Goal: Task Accomplishment & Management: Manage account settings

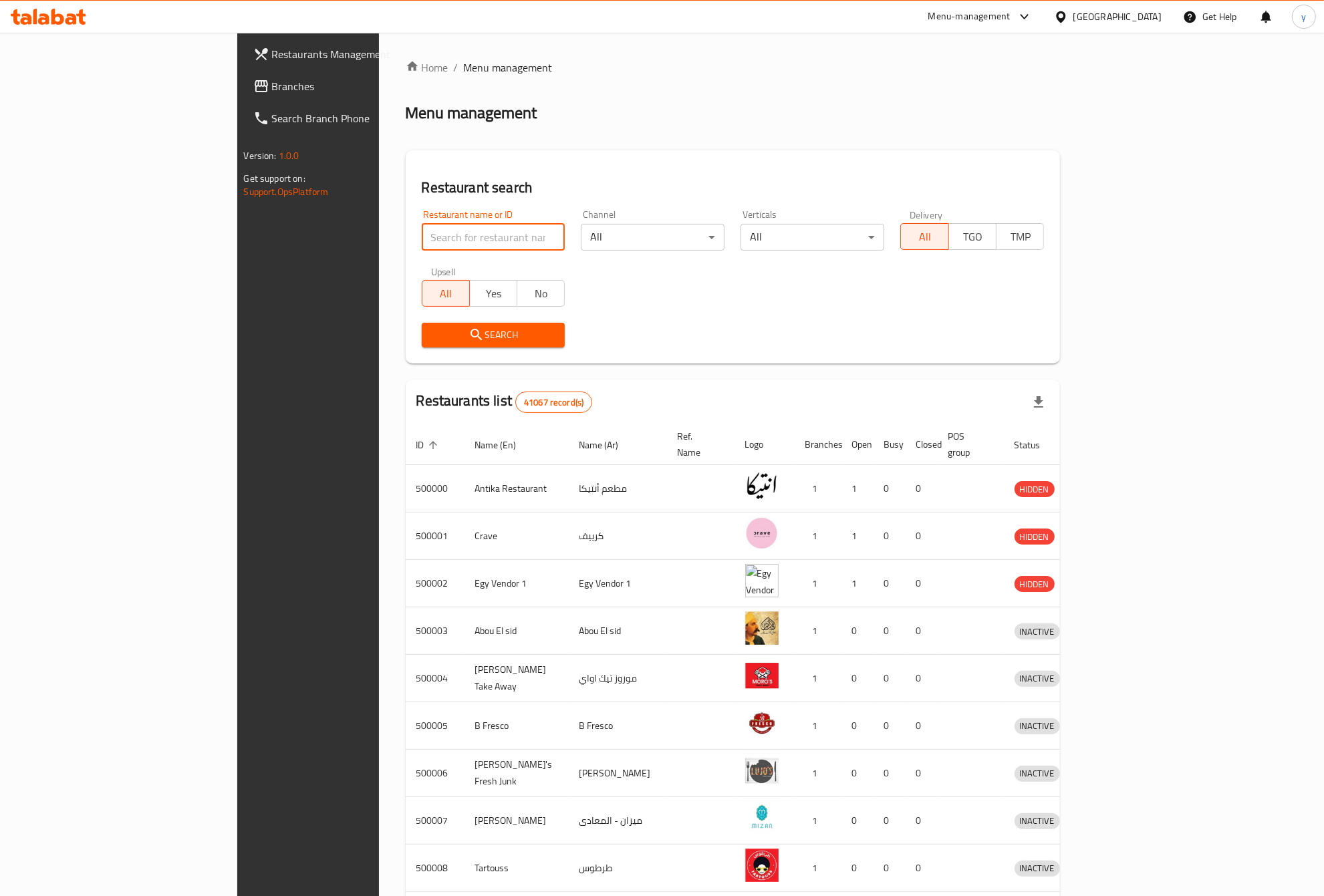
click at [422, 229] on input "search" at bounding box center [493, 237] width 143 height 27
type input "17744"
click at [433, 332] on span "Search" at bounding box center [493, 335] width 122 height 17
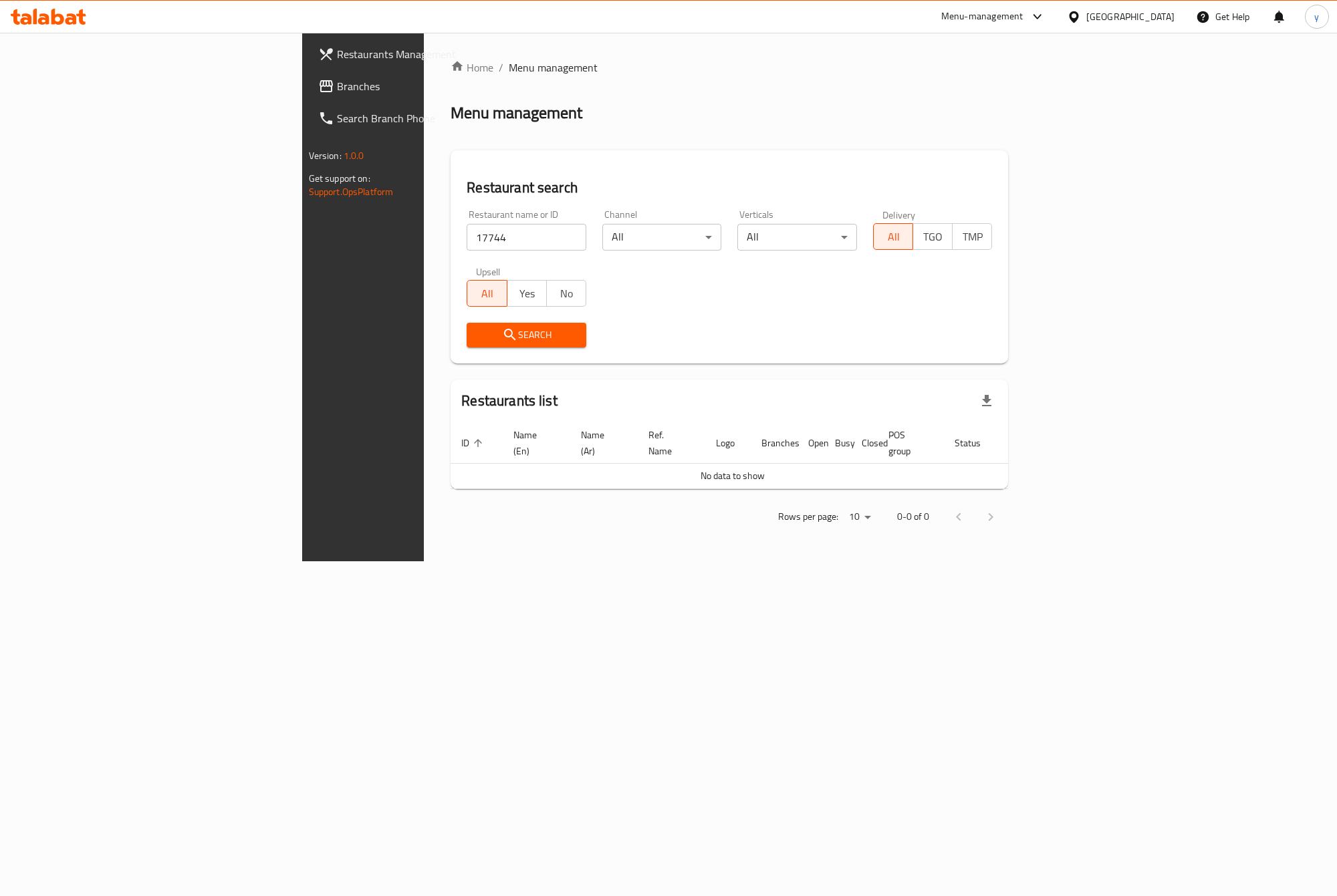
click at [1164, 10] on div "Egypt" at bounding box center [1131, 17] width 89 height 15
click at [1010, 348] on div "[GEOGRAPHIC_DATA]" at bounding box center [1029, 350] width 89 height 15
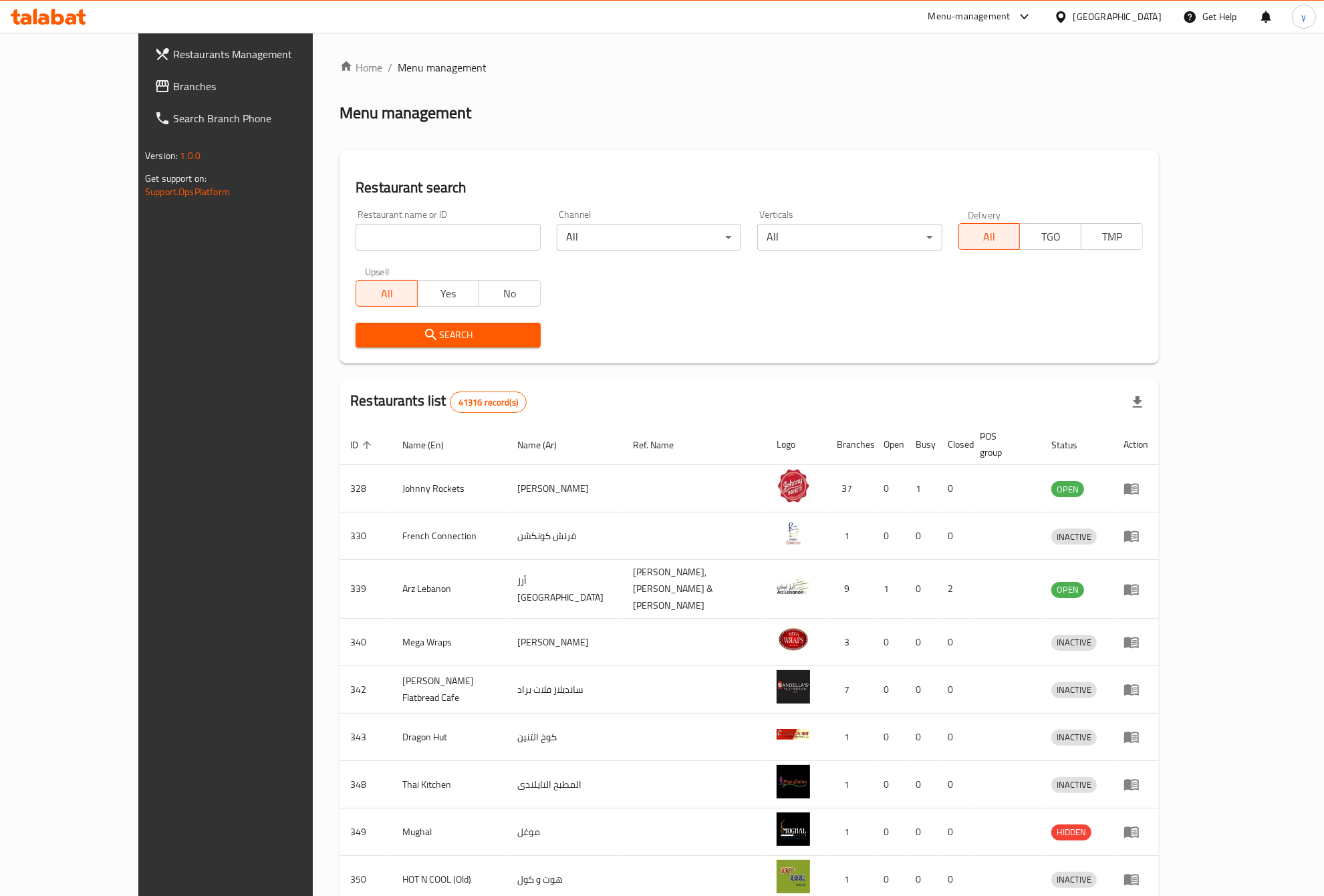
click at [388, 242] on input "search" at bounding box center [448, 237] width 184 height 27
type input "17744"
click at [366, 336] on span "Search" at bounding box center [447, 335] width 163 height 17
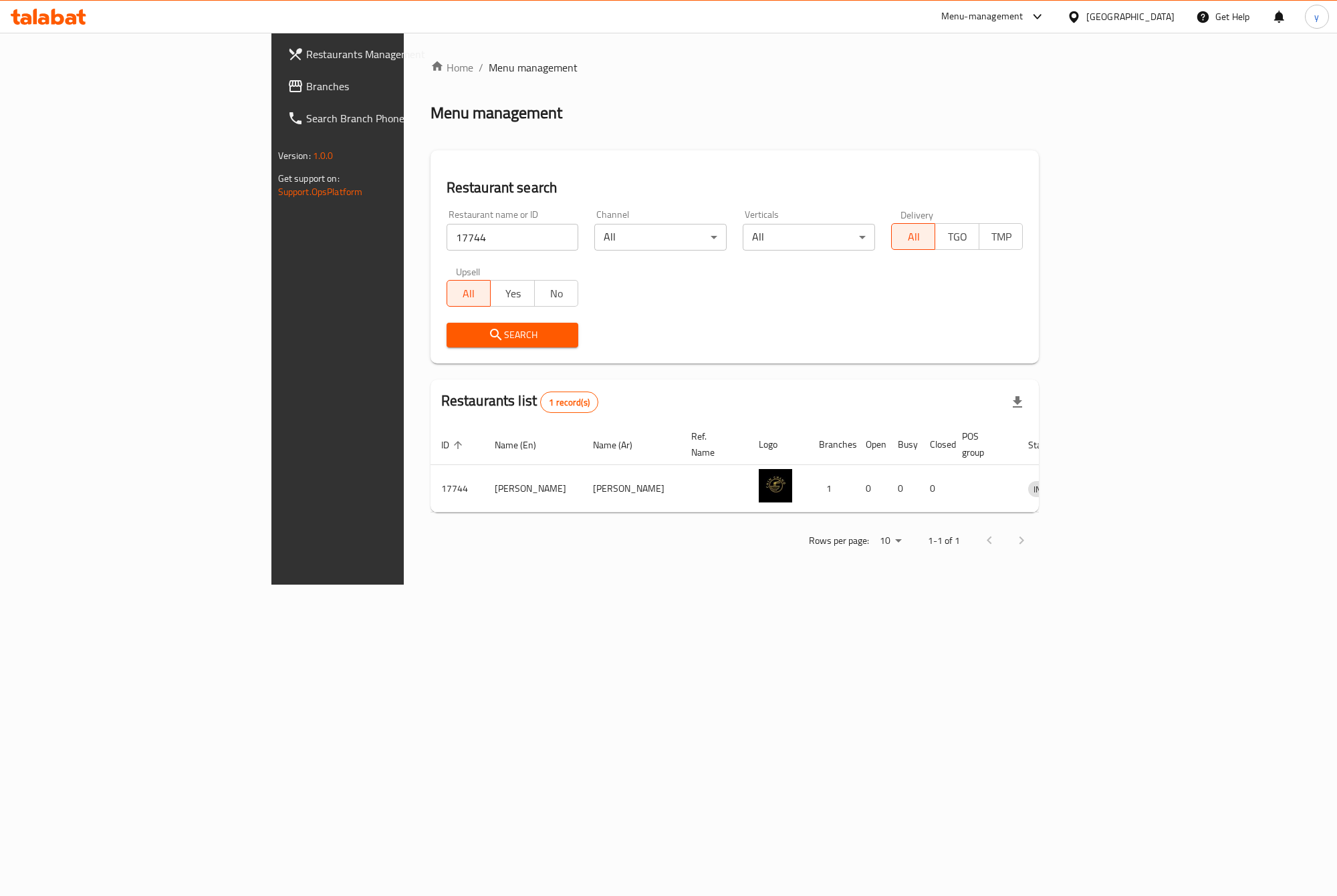
click at [457, 341] on span "Search" at bounding box center [513, 335] width 111 height 17
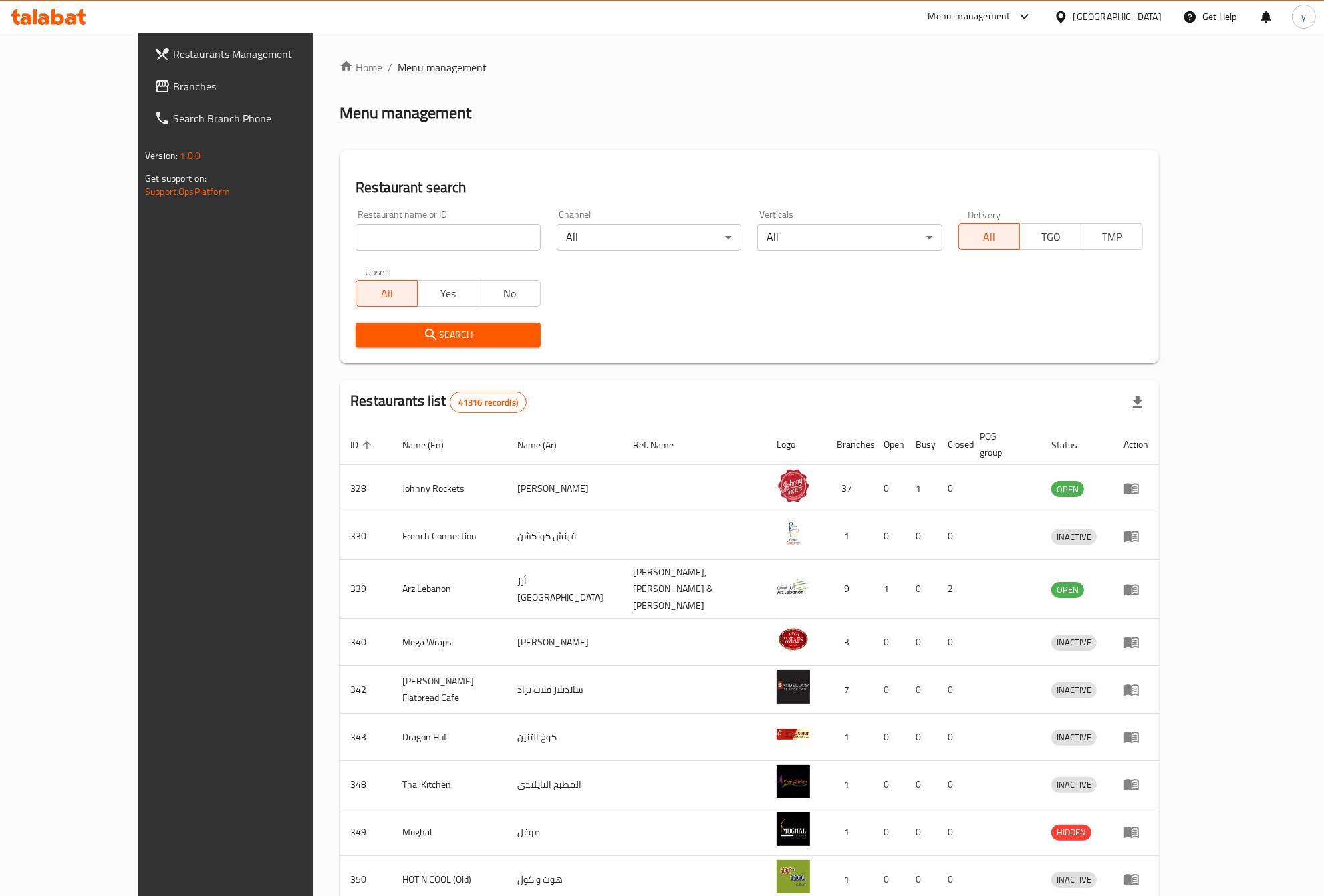
click at [356, 235] on input "search" at bounding box center [448, 237] width 184 height 27
type input "17744"
click at [366, 335] on span "Search" at bounding box center [447, 335] width 163 height 17
click at [356, 242] on input "search" at bounding box center [448, 237] width 184 height 27
type input "17744"
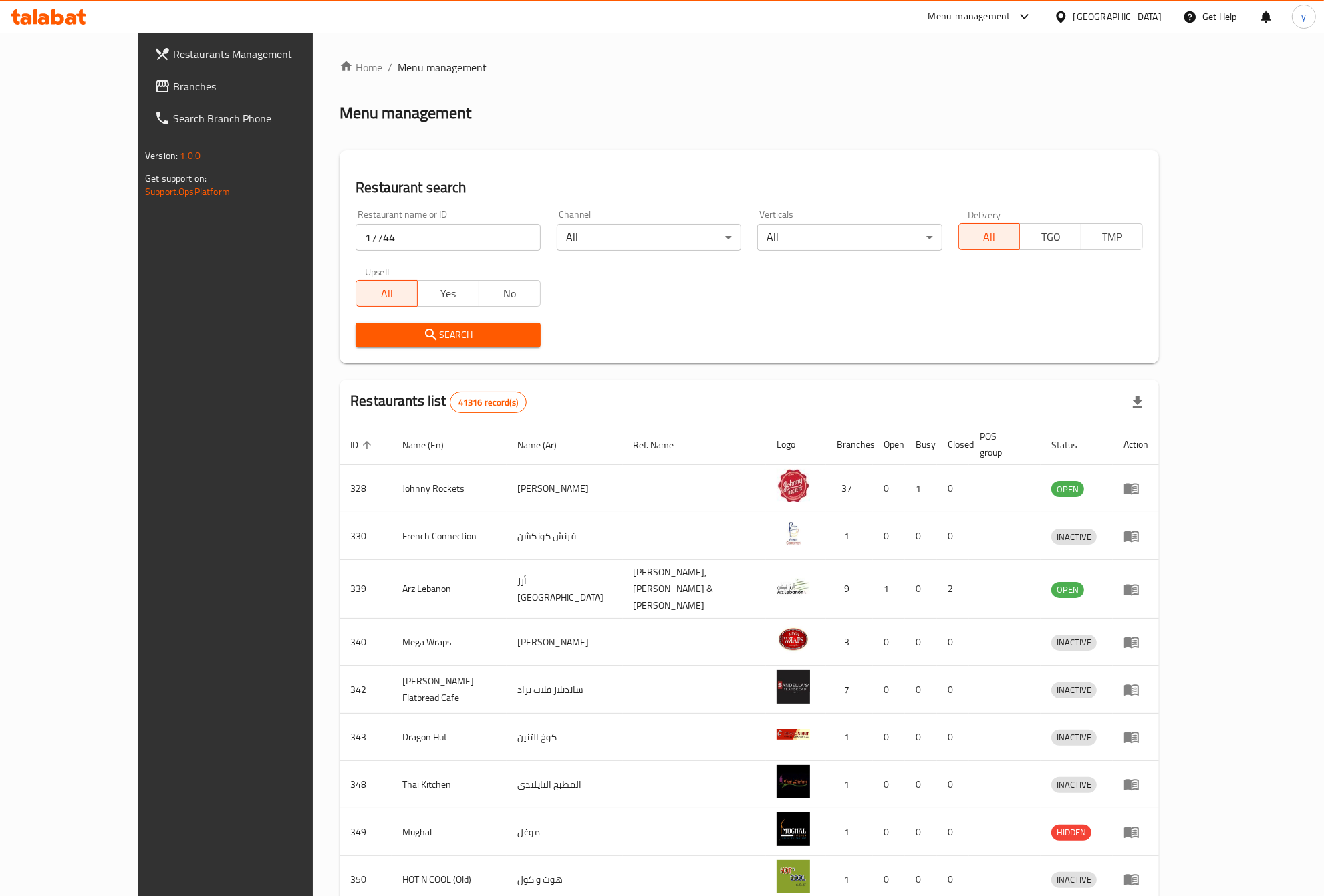
click at [366, 329] on span "Search" at bounding box center [447, 335] width 163 height 17
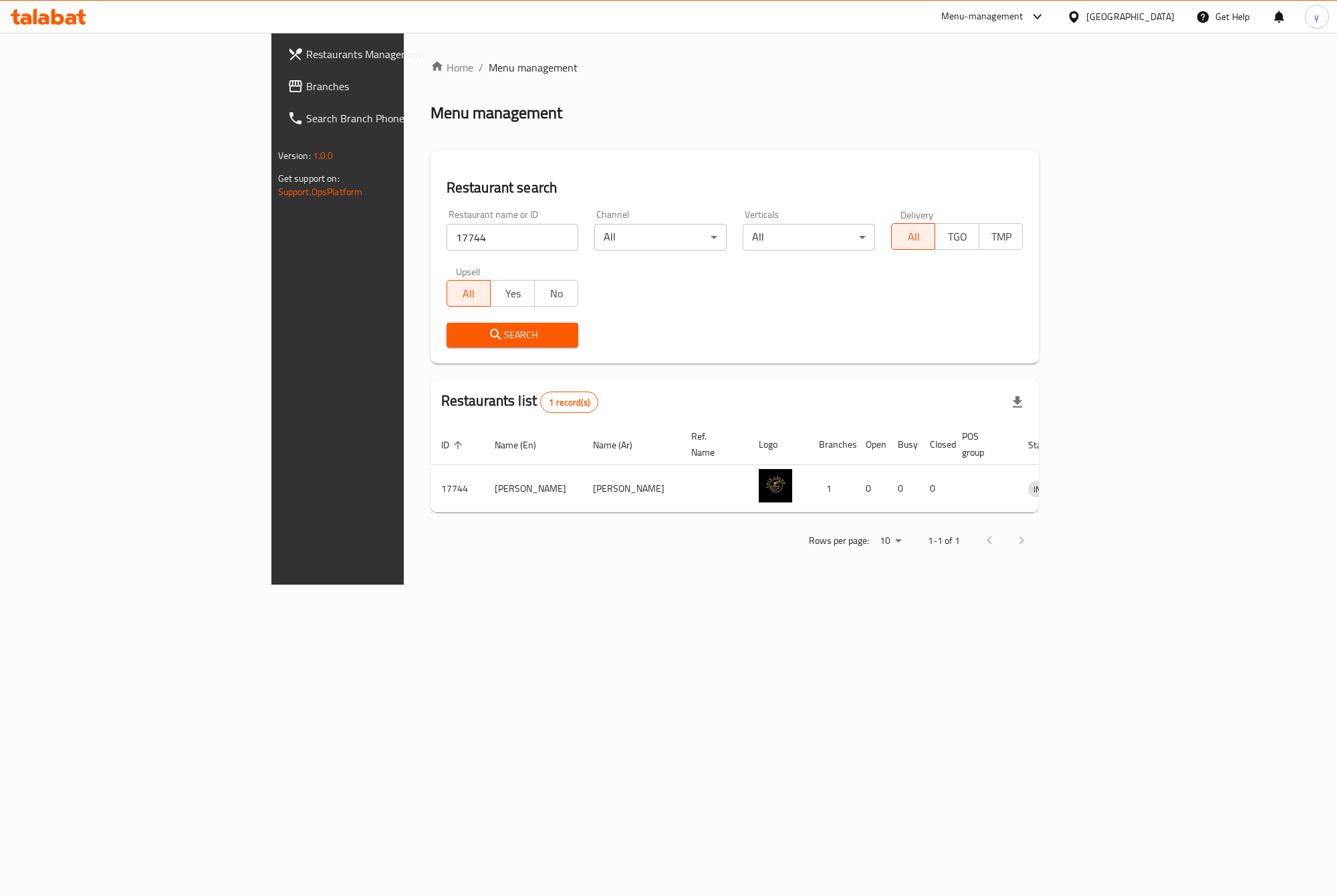
click at [1038, 525] on div at bounding box center [1005, 541] width 64 height 32
click at [447, 235] on input "17744" at bounding box center [513, 237] width 133 height 27
click at [447, 325] on button "Search" at bounding box center [513, 335] width 133 height 25
click at [457, 338] on span "Search" at bounding box center [513, 335] width 111 height 17
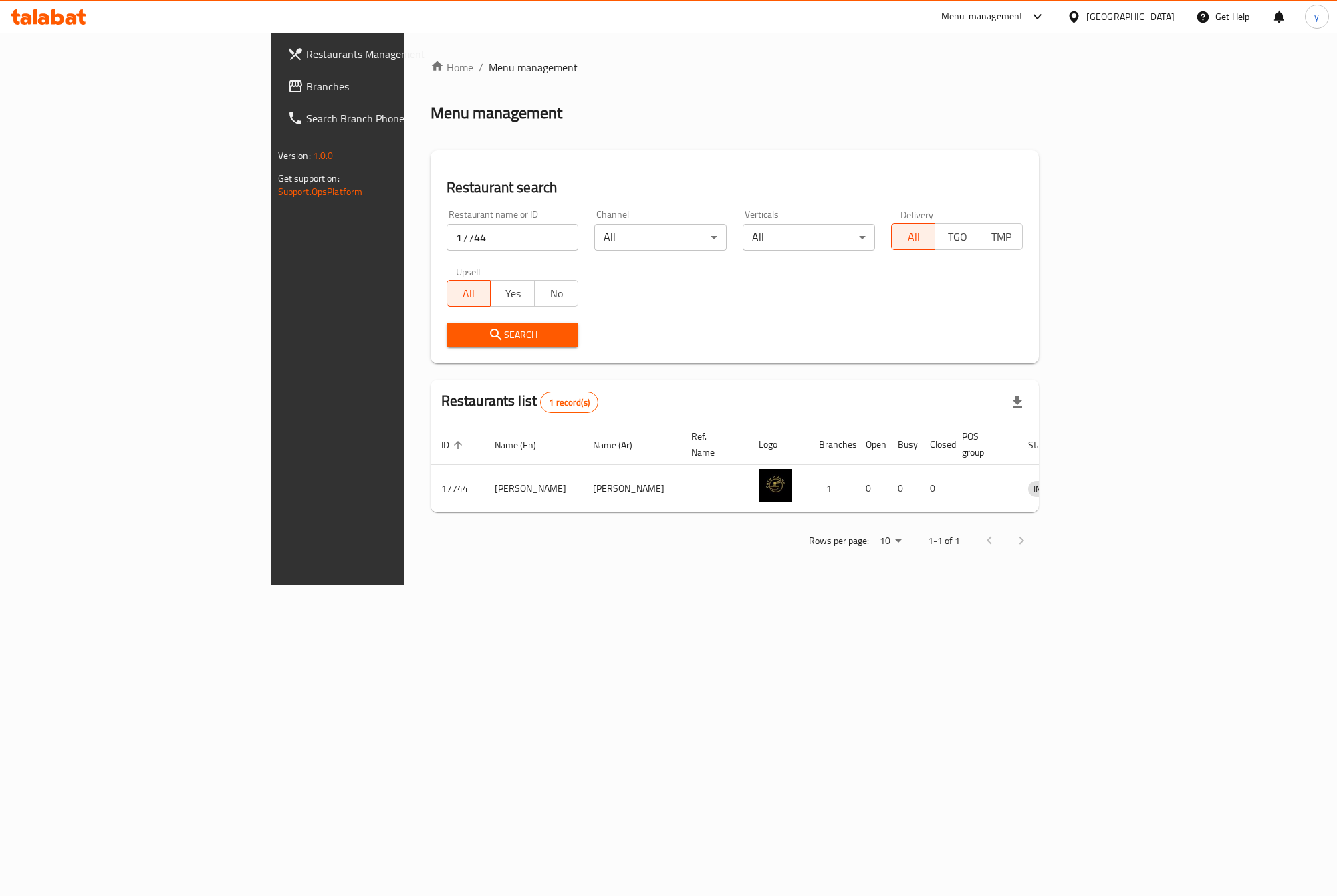
click at [457, 338] on span "Search" at bounding box center [513, 335] width 111 height 17
click at [457, 332] on span "Search" at bounding box center [513, 335] width 111 height 17
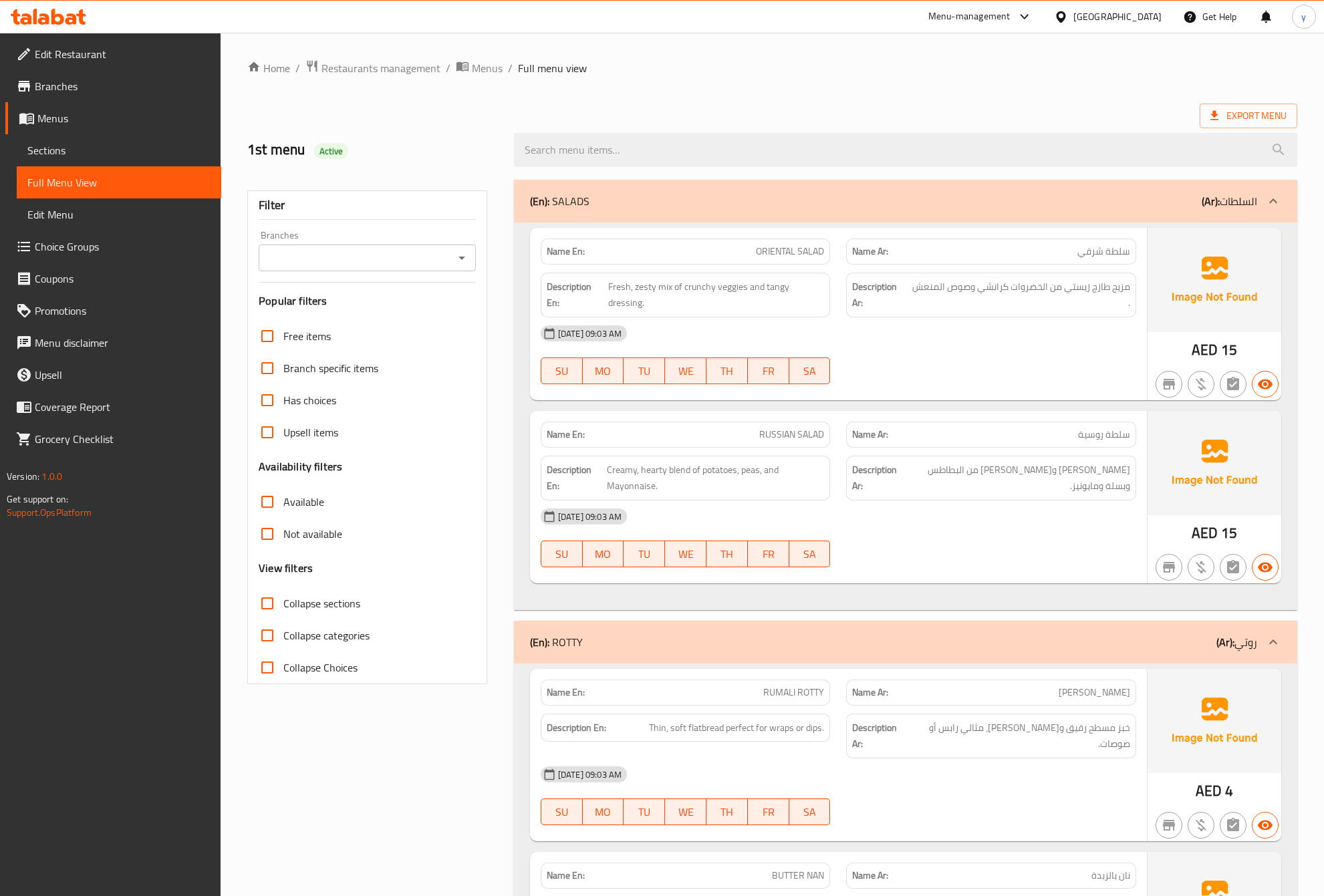
scroll to position [1872, 0]
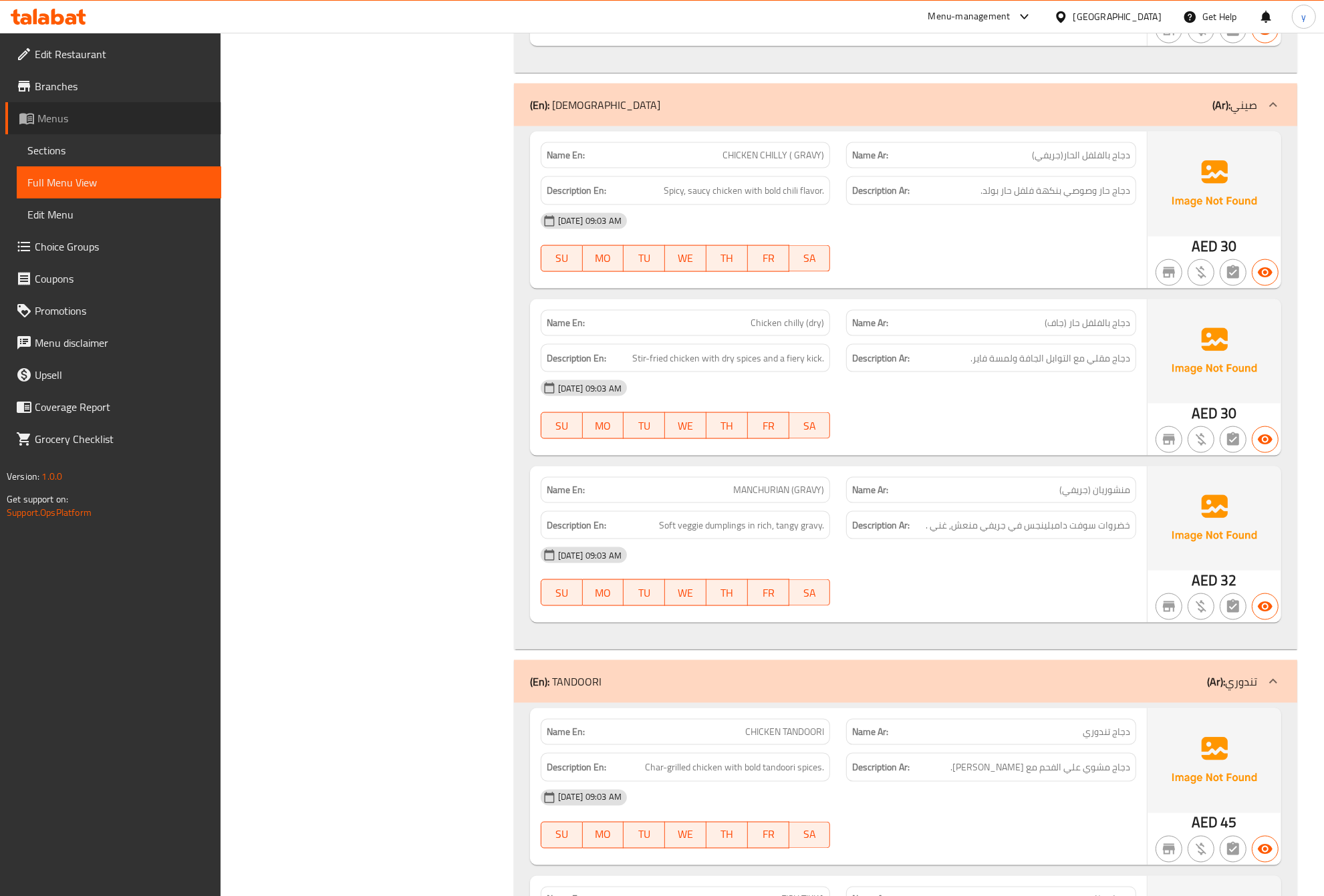
click at [61, 111] on span "Menus" at bounding box center [124, 119] width 173 height 16
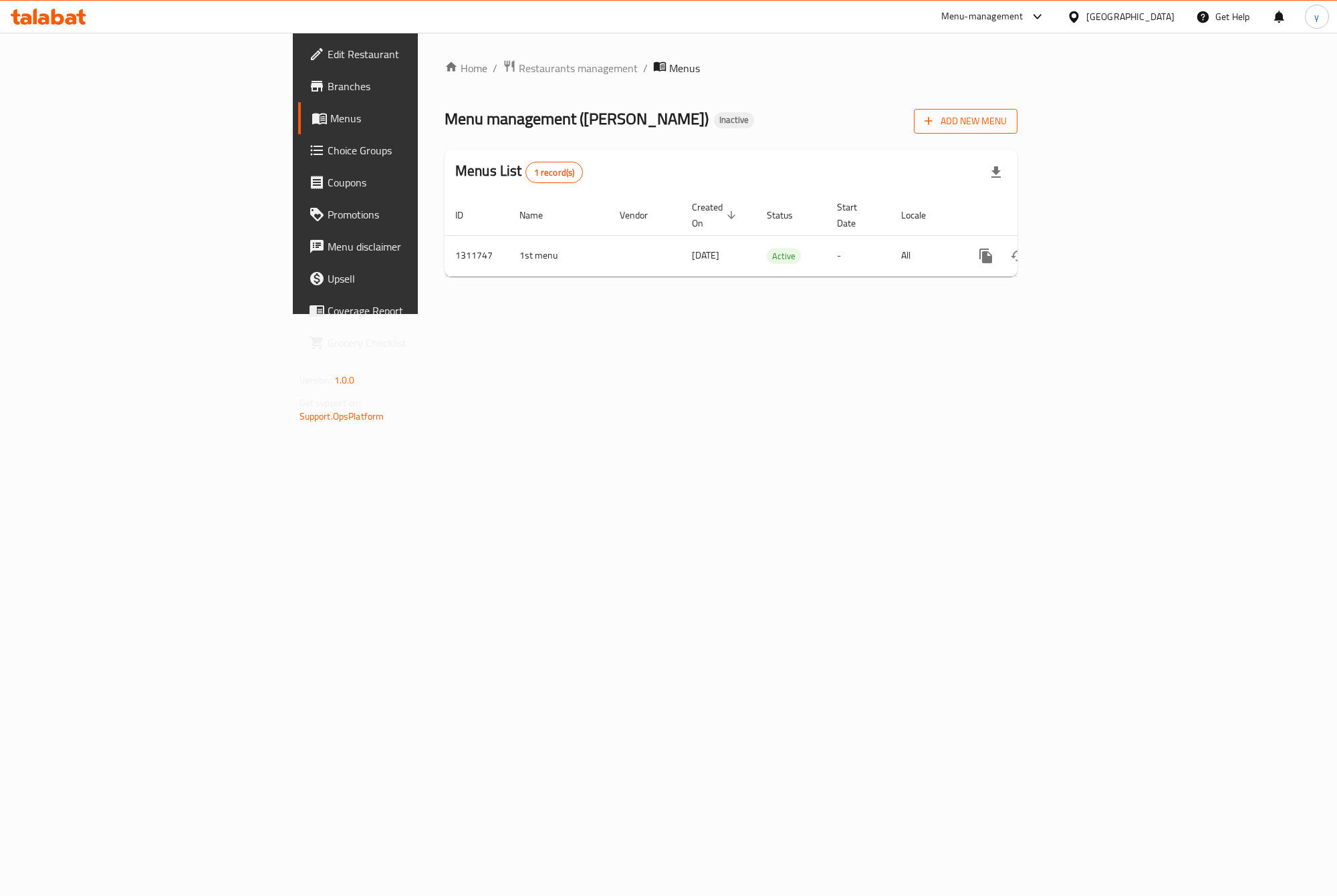
click at [1007, 124] on span "Add New Menu" at bounding box center [966, 121] width 82 height 17
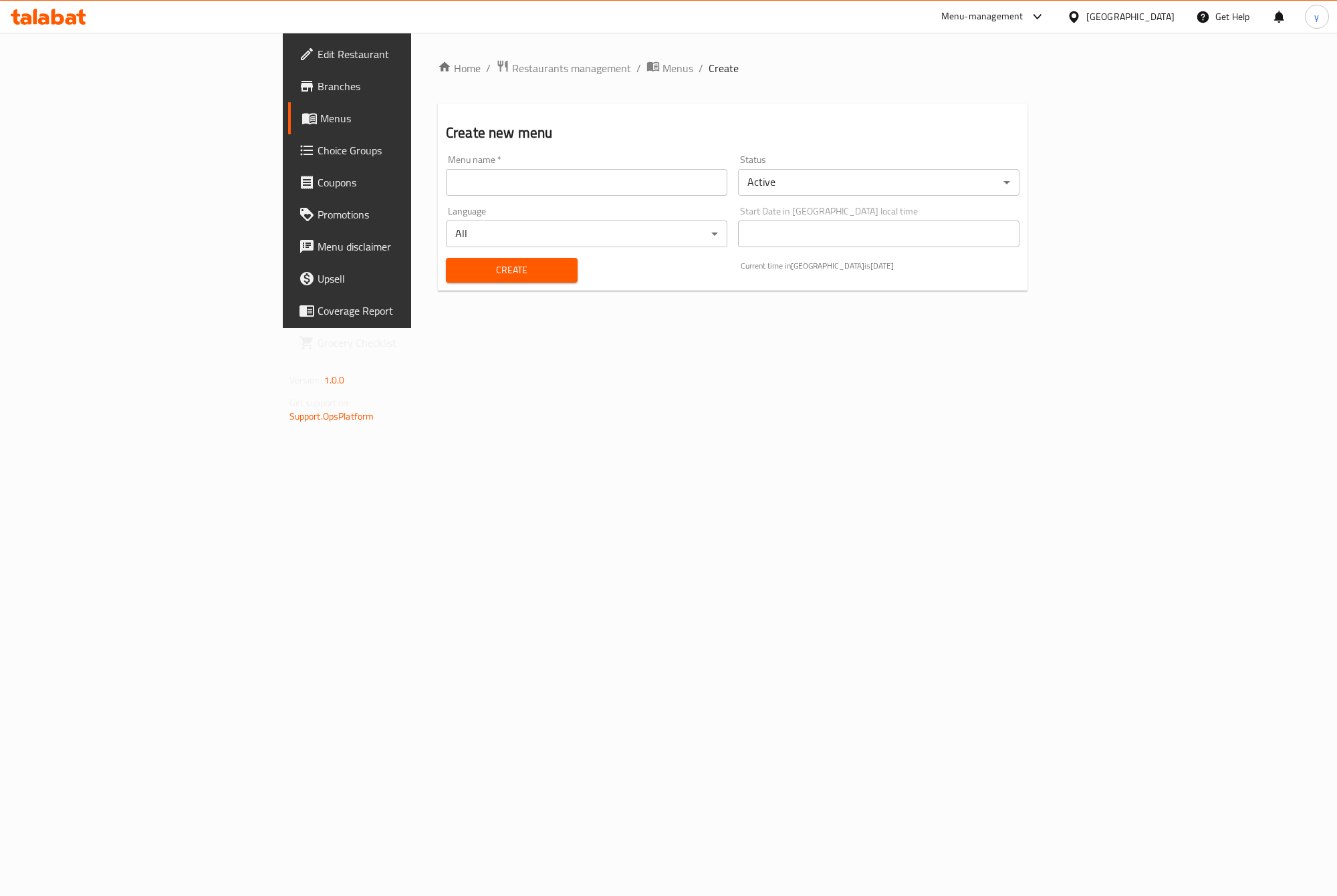
click at [446, 187] on input "text" at bounding box center [586, 182] width 281 height 27
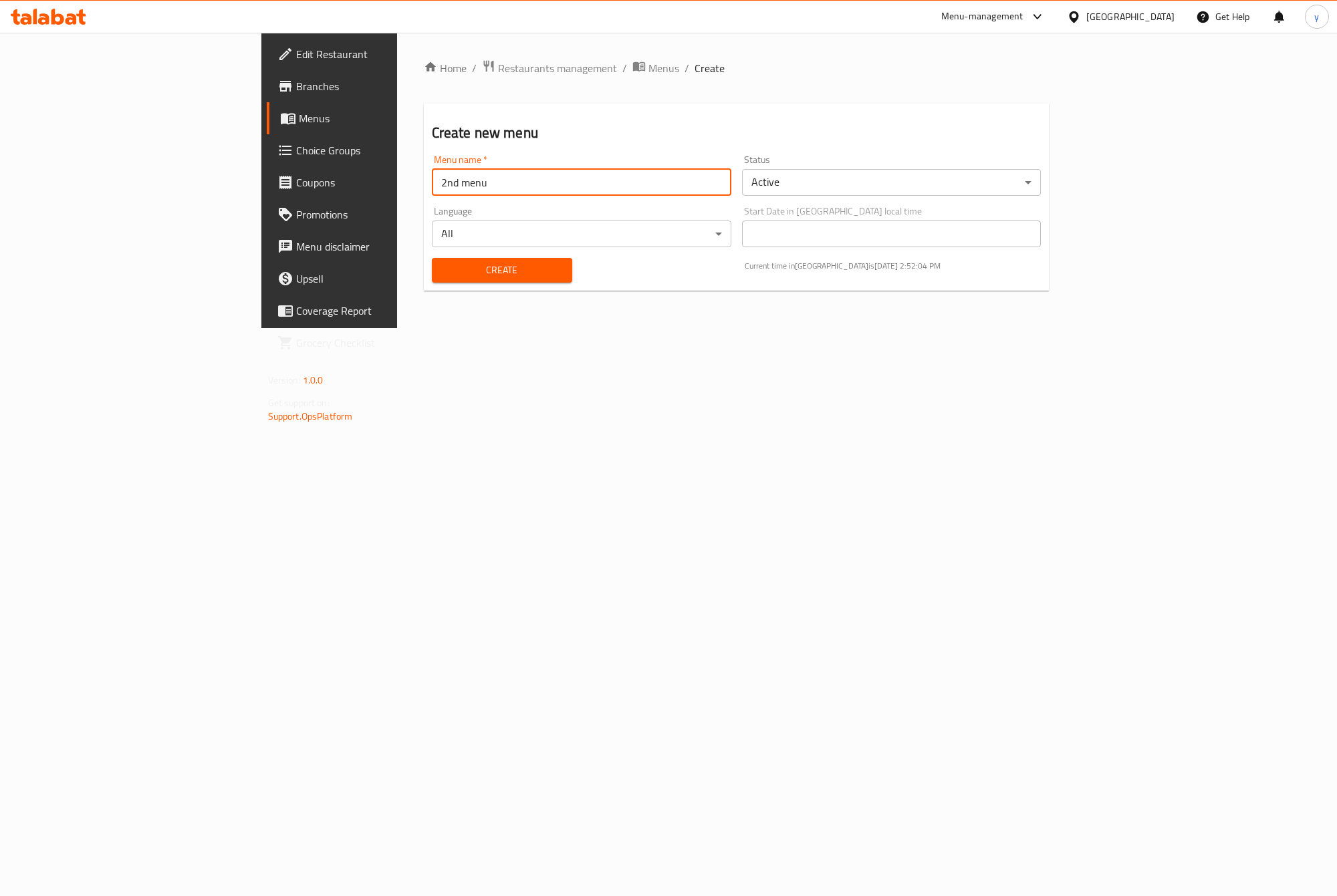
type input "2nd menu"
click at [432, 258] on button "Create" at bounding box center [502, 270] width 141 height 25
click at [267, 107] on link "Menus" at bounding box center [376, 119] width 218 height 32
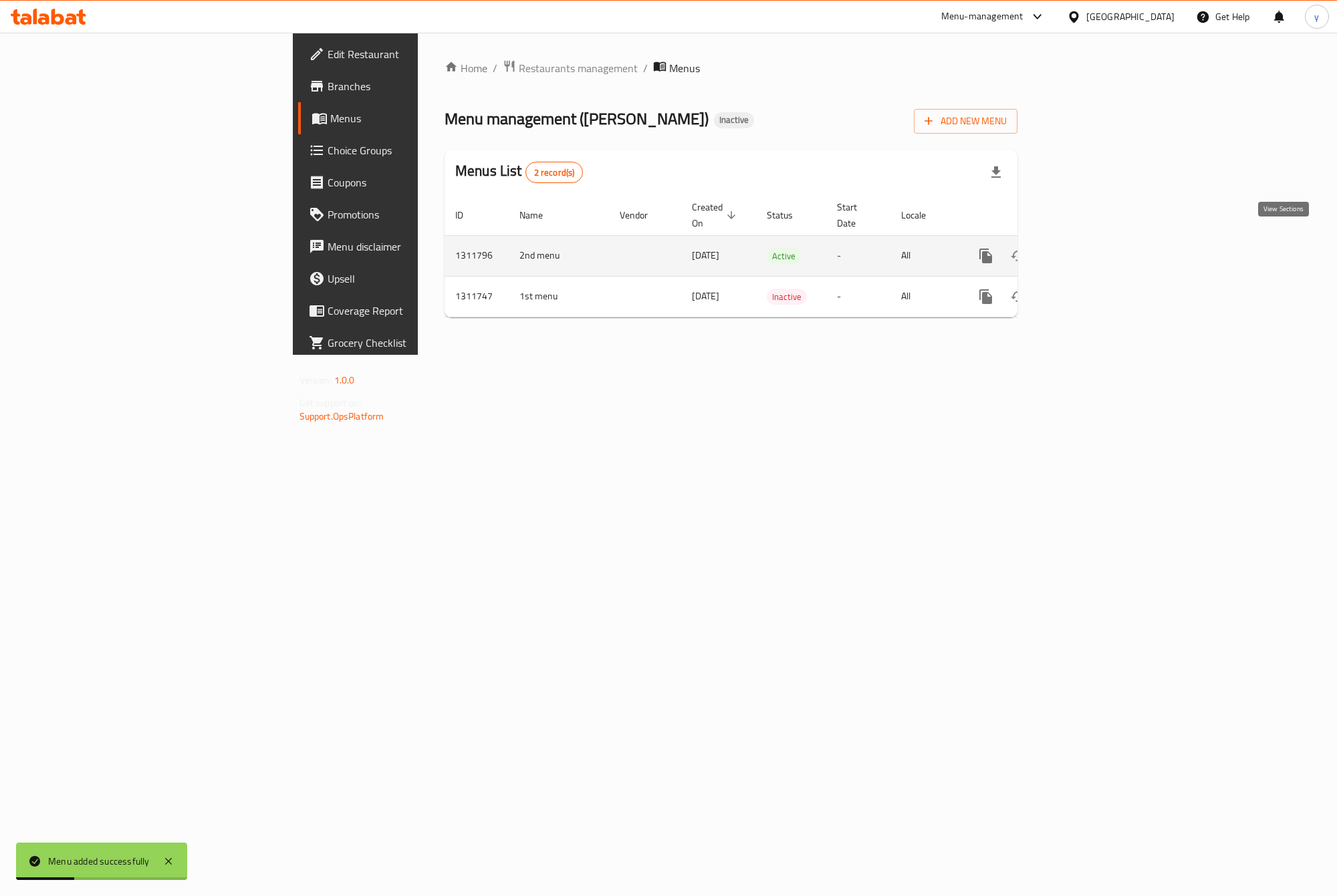
click at [1090, 248] on icon "enhanced table" at bounding box center [1082, 256] width 16 height 16
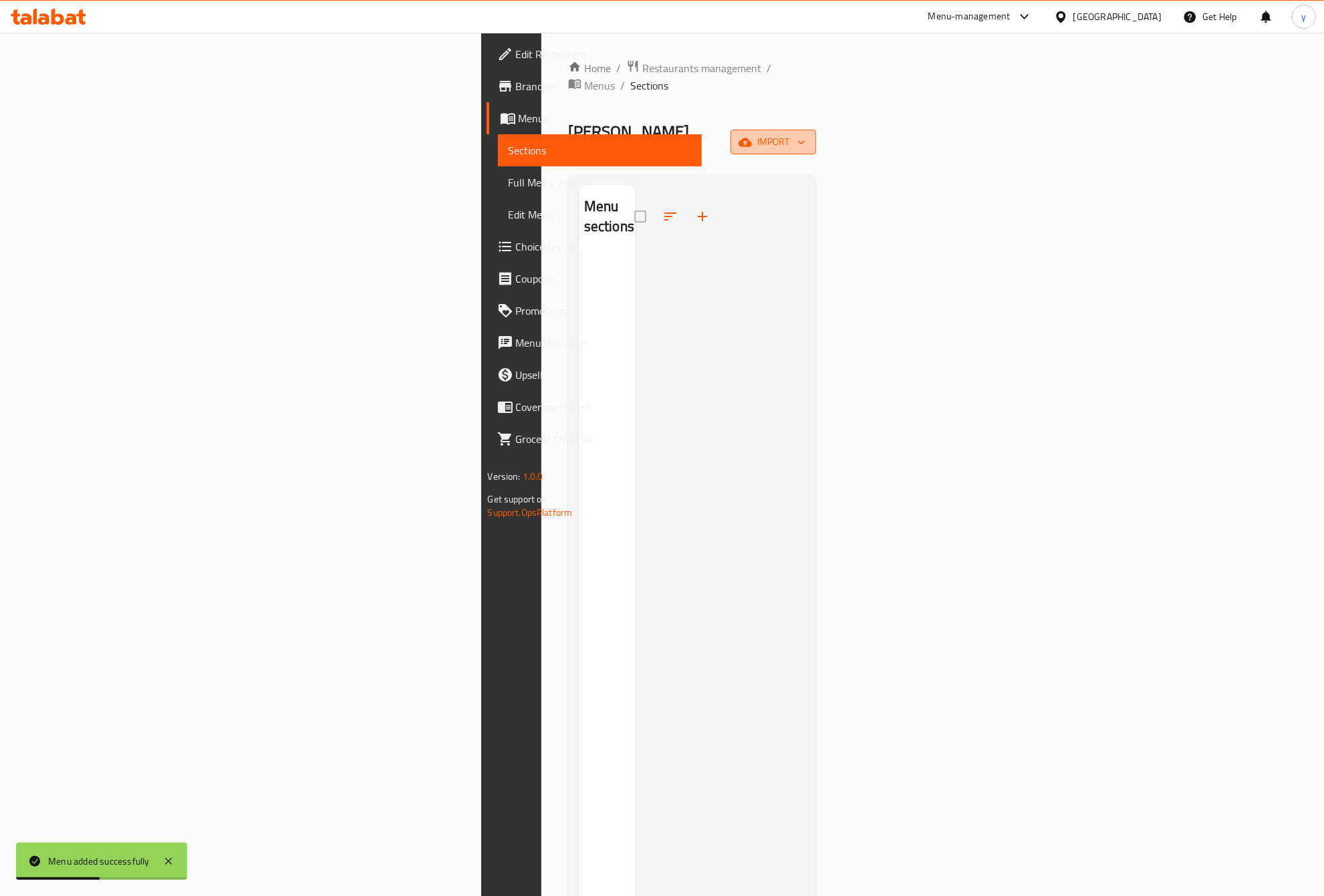
click at [805, 134] on span "import" at bounding box center [773, 142] width 64 height 17
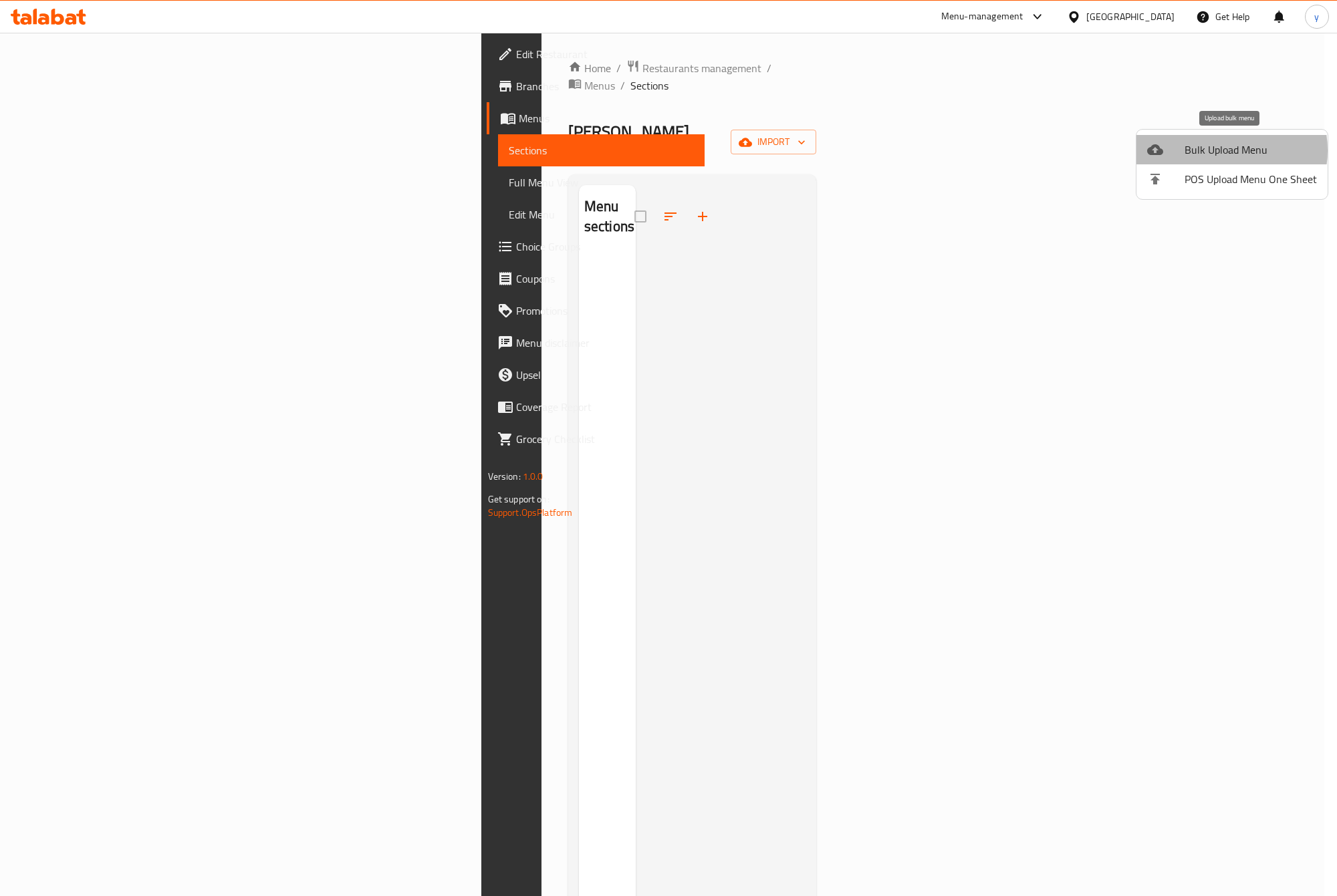
click at [1220, 150] on span "Bulk Upload Menu" at bounding box center [1251, 150] width 133 height 16
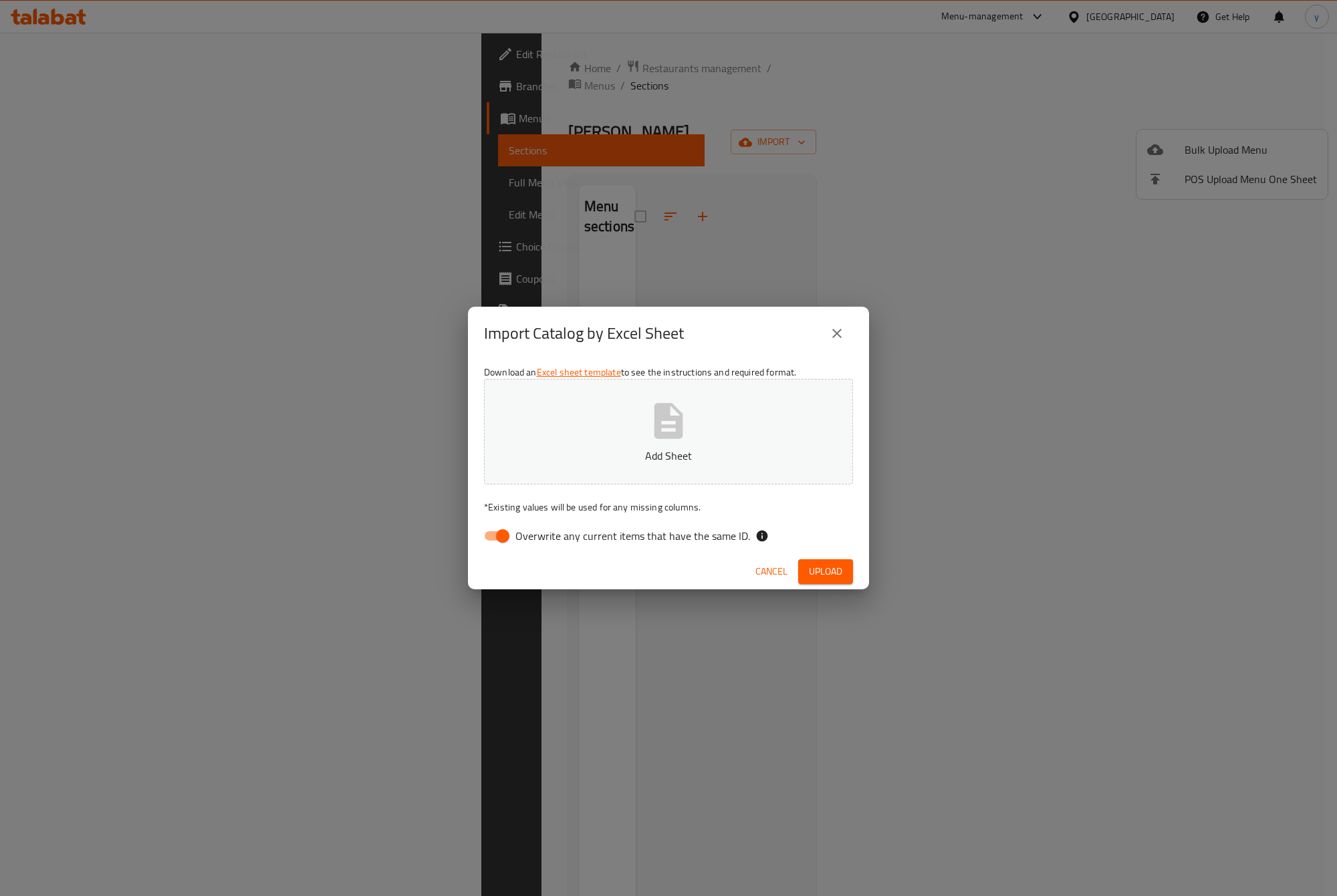
click at [611, 533] on span "Overwrite any current items that have the same ID." at bounding box center [633, 536] width 234 height 16
click at [541, 533] on input "Overwrite any current items that have the same ID." at bounding box center [502, 536] width 76 height 26
checkbox input "false"
click at [810, 570] on span "Upload" at bounding box center [826, 572] width 34 height 17
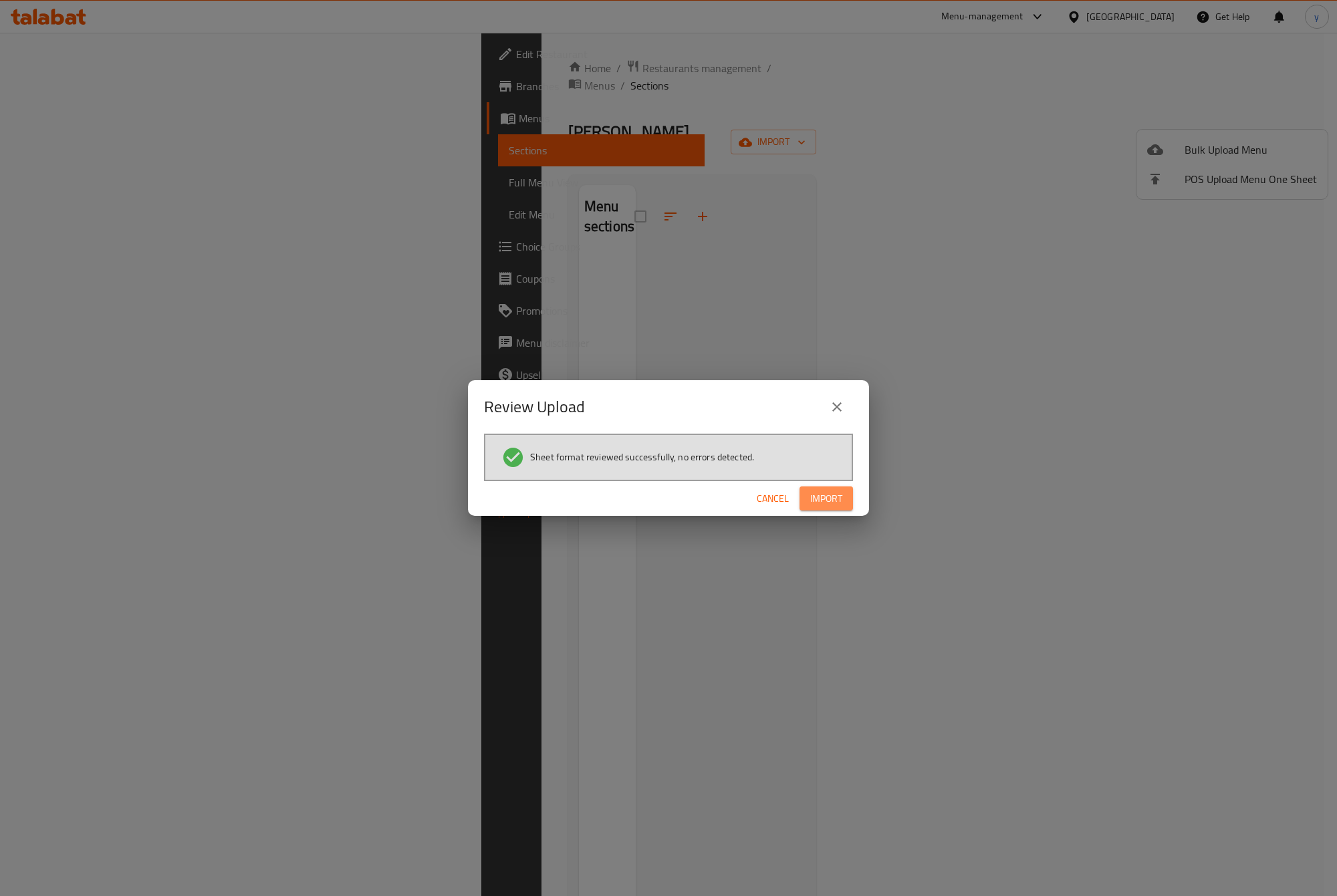
click at [830, 499] on span "Import" at bounding box center [826, 499] width 32 height 17
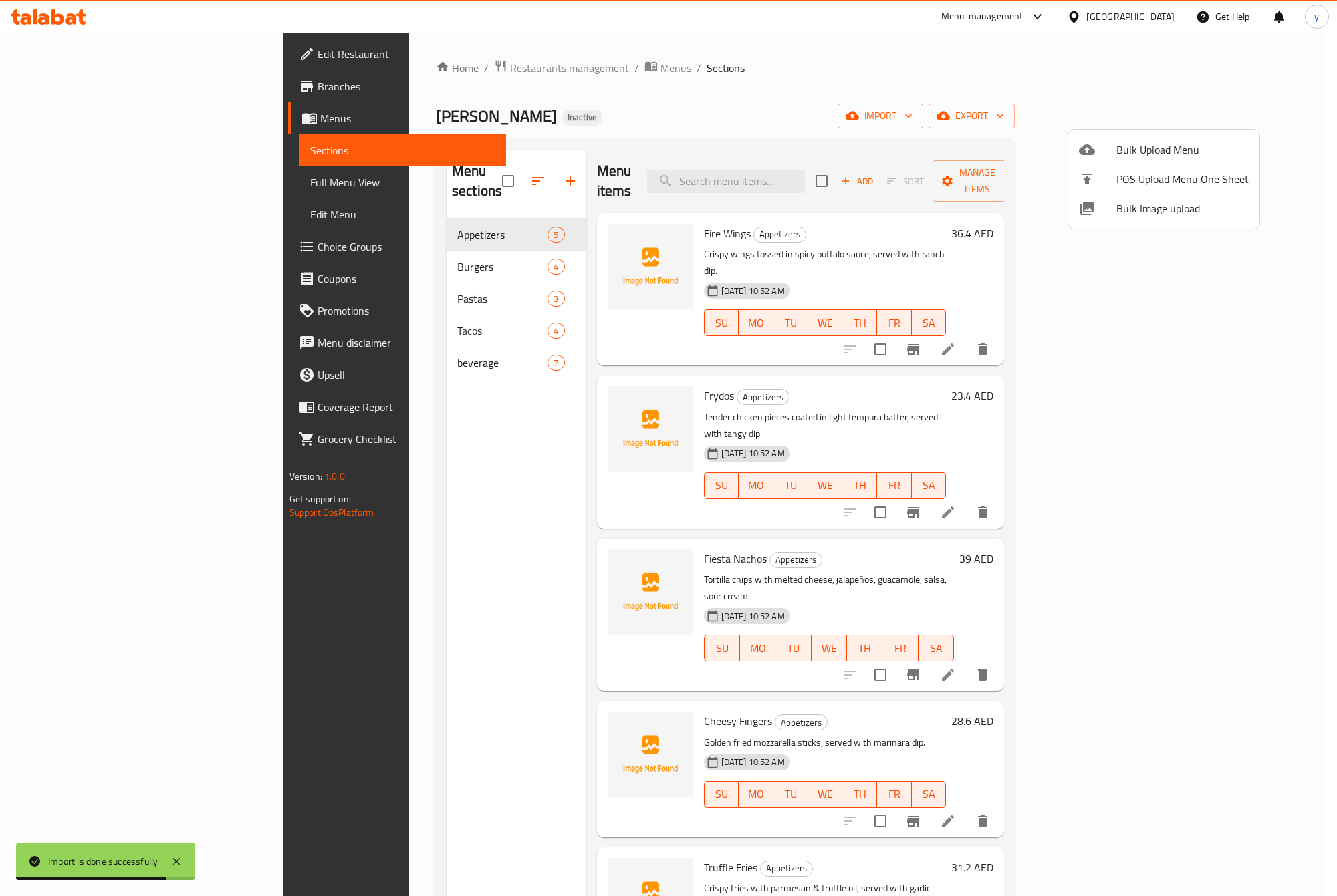
click at [74, 177] on div at bounding box center [668, 448] width 1337 height 896
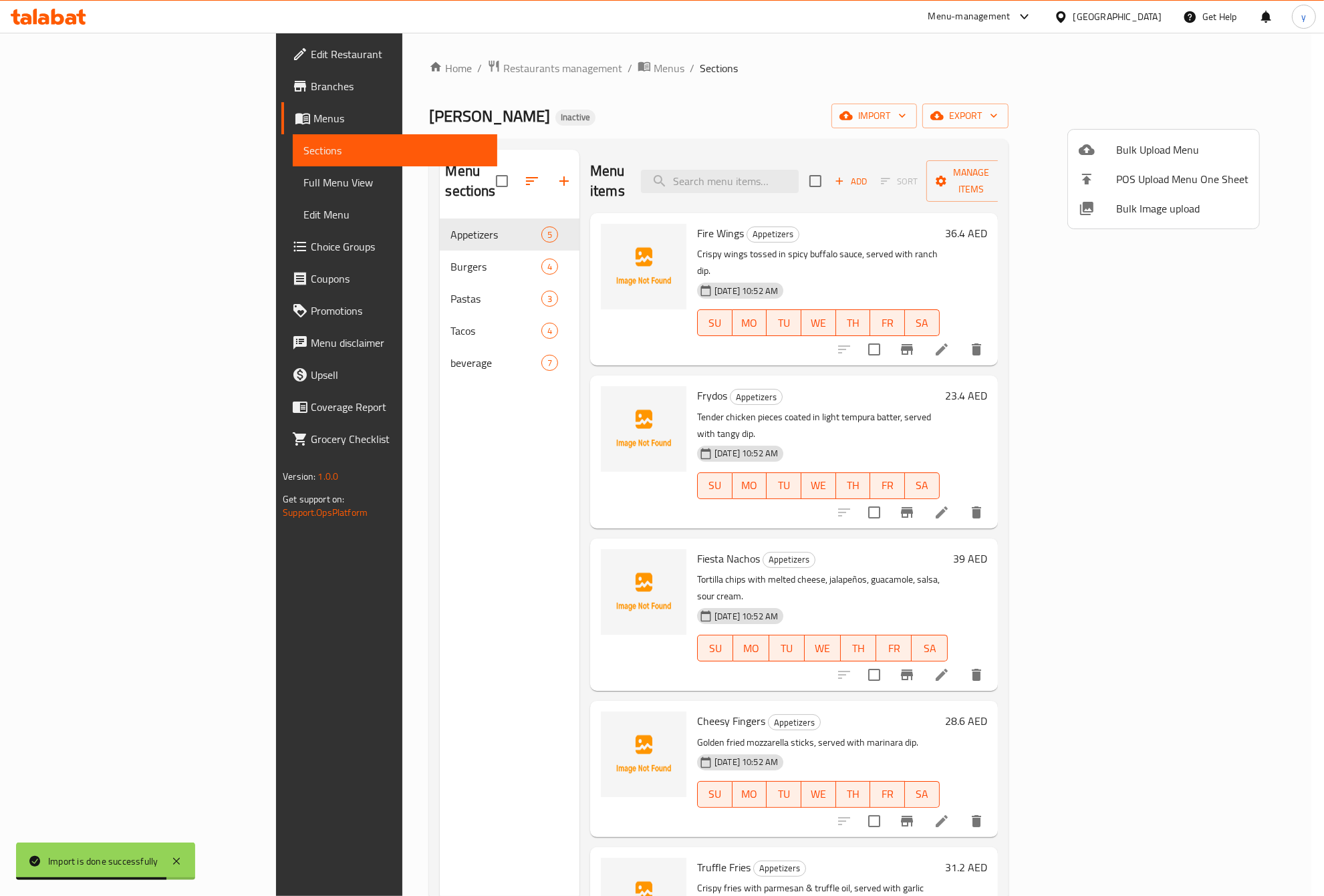
click at [303, 177] on span "Full Menu View" at bounding box center [394, 182] width 183 height 16
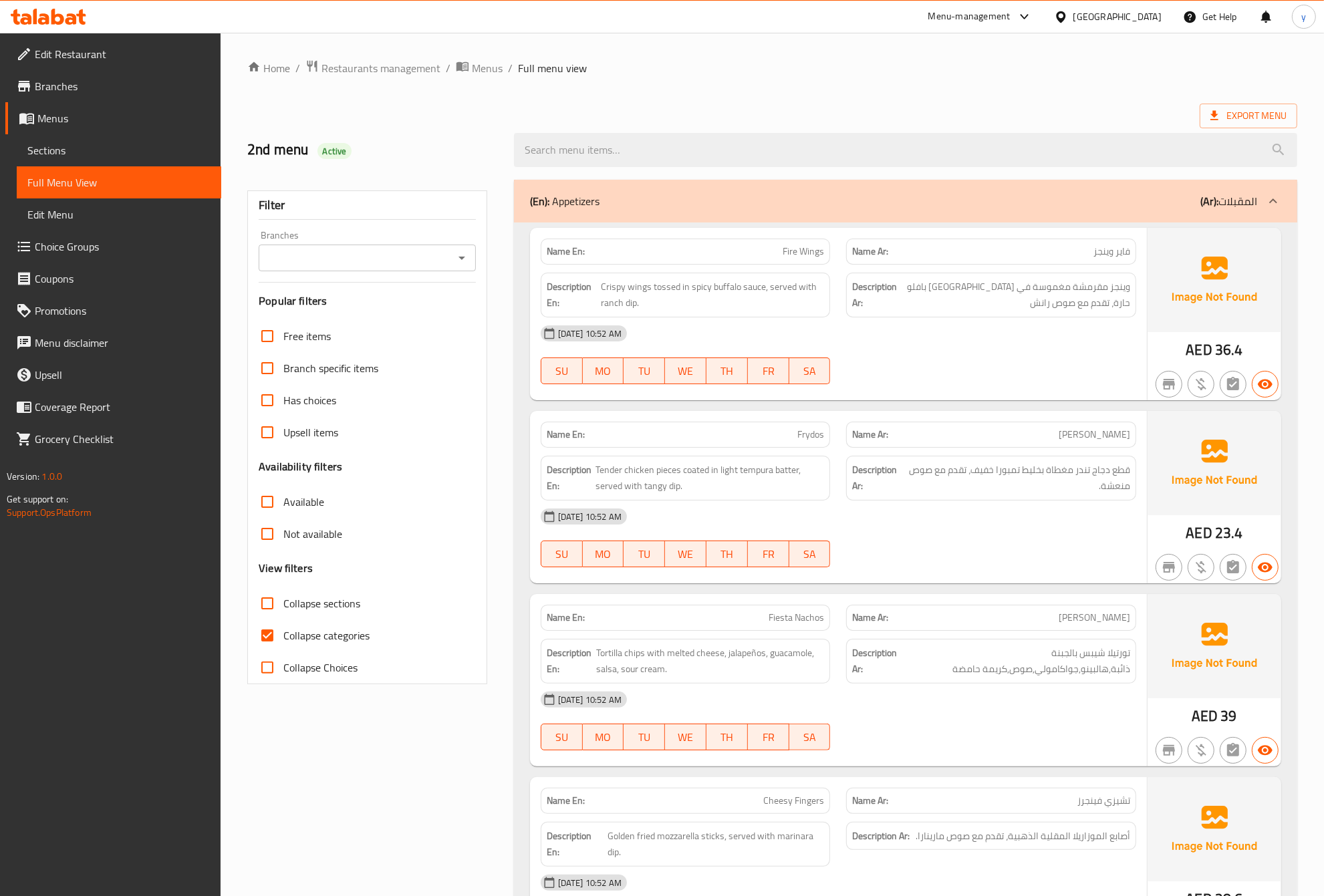
click at [332, 624] on label "Collapse categories" at bounding box center [310, 635] width 119 height 32
click at [283, 624] on input "Collapse categories" at bounding box center [267, 635] width 32 height 32
checkbox input "false"
click at [793, 436] on p "Name En: Frydos" at bounding box center [686, 434] width 278 height 14
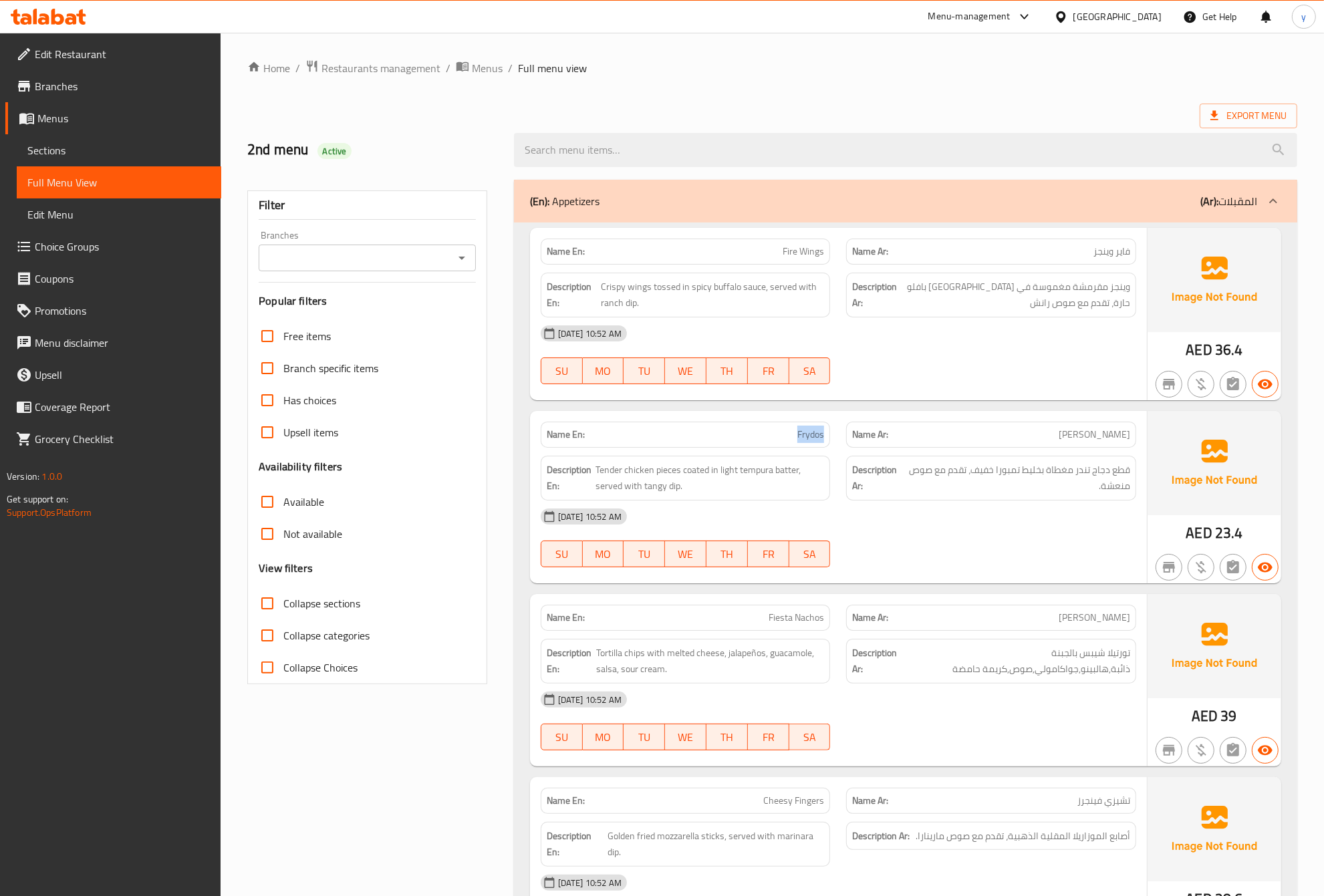
click at [793, 436] on p "Name En: Frydos" at bounding box center [686, 434] width 278 height 14
copy span "Frydos"
click at [61, 155] on span "Sections" at bounding box center [119, 150] width 183 height 16
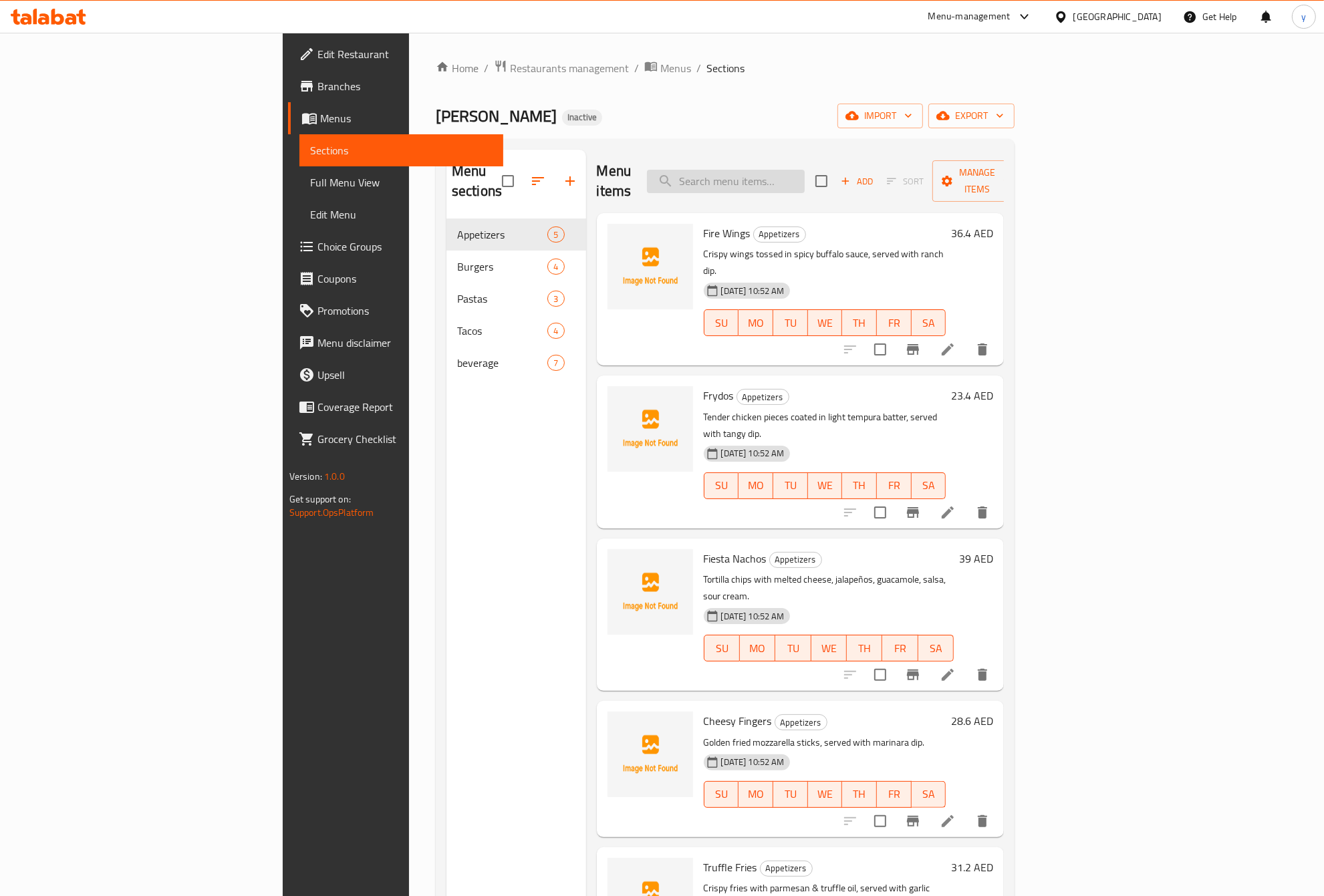
click at [804, 171] on input "search" at bounding box center [725, 182] width 157 height 23
paste input "Frydos"
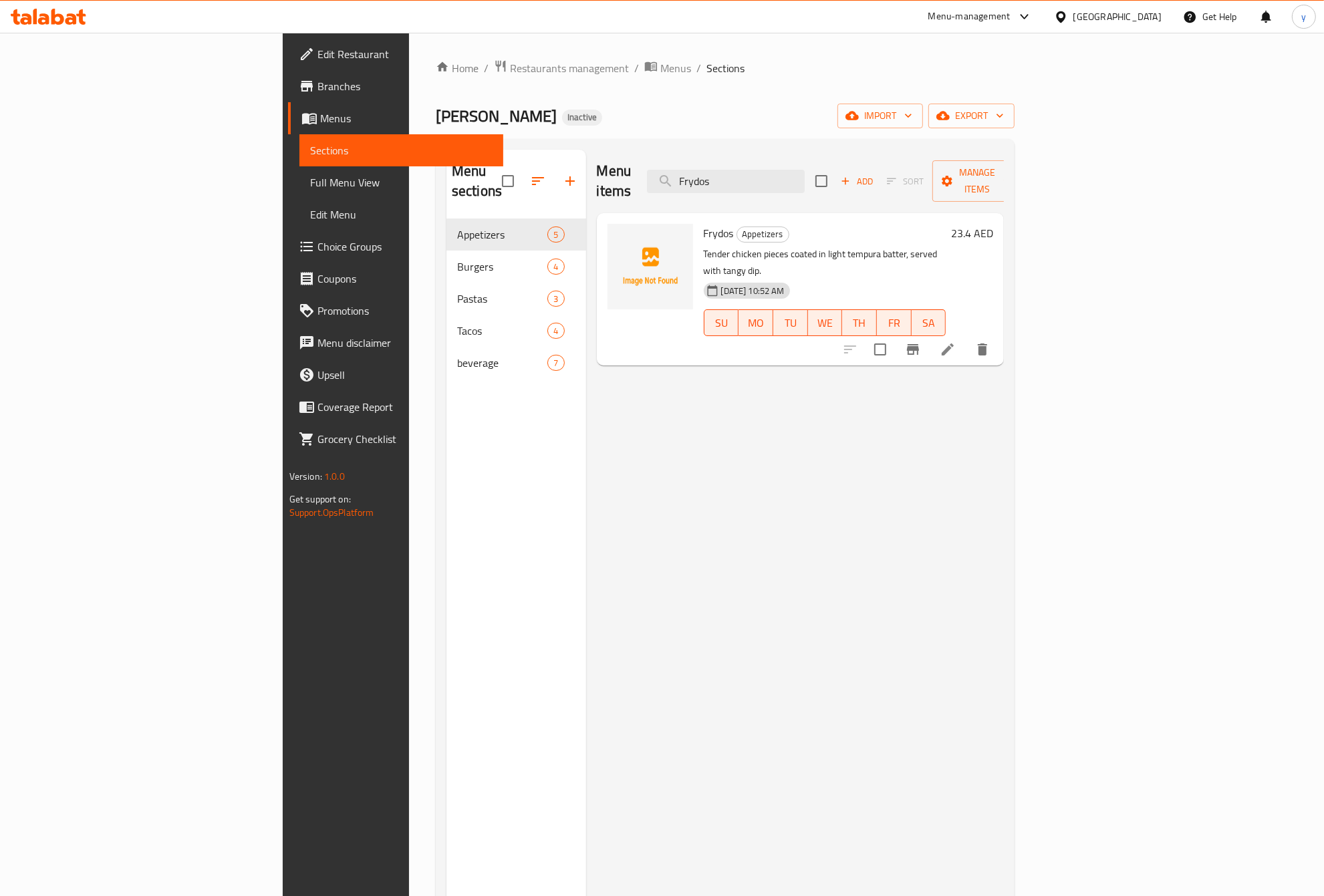
type input "Frydos"
click at [955, 342] on icon at bounding box center [948, 350] width 16 height 16
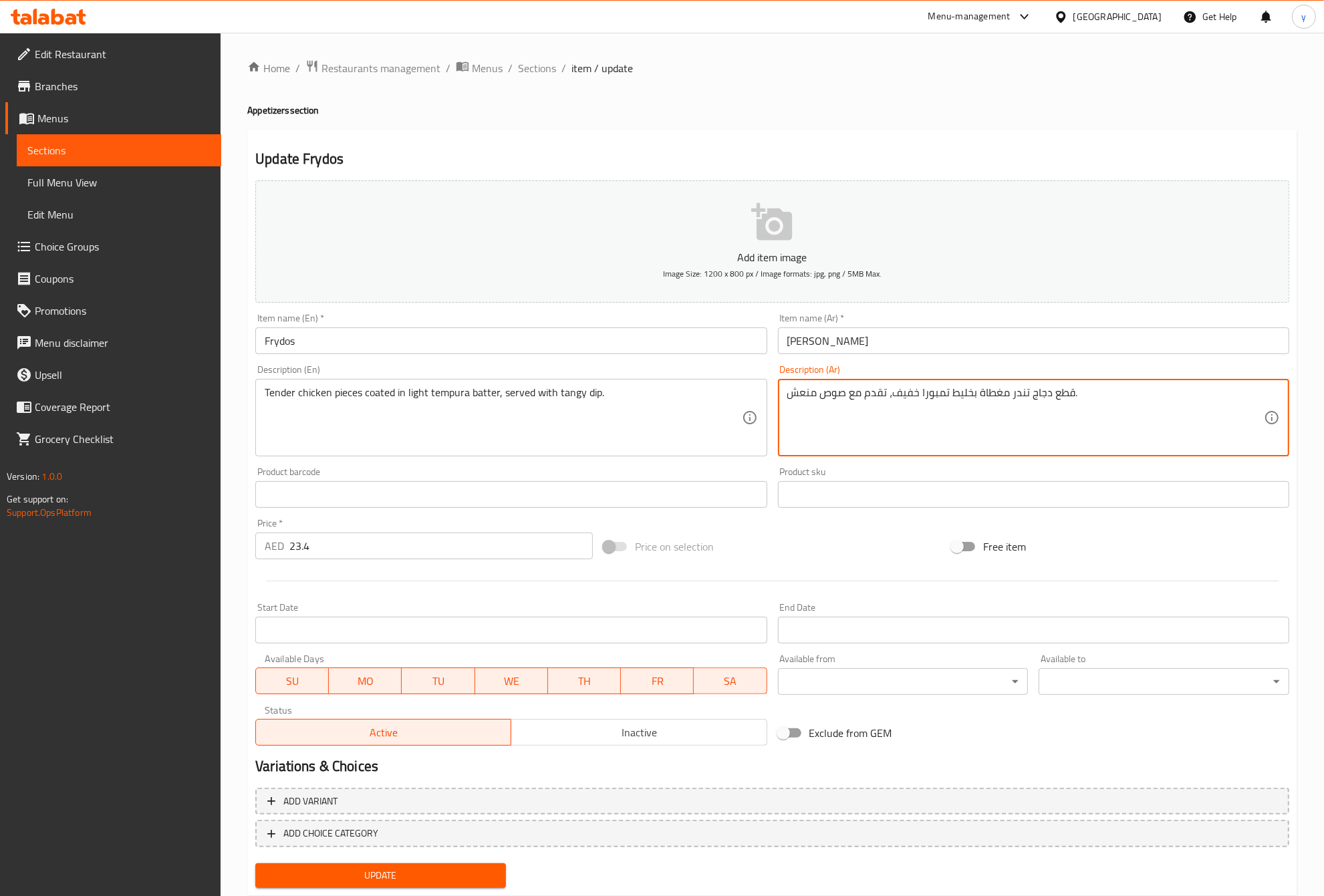
type textarea "قطع دجاج تندر مغطاة بخليط تمبورا خفيف، تقدم مع صوص منعش."
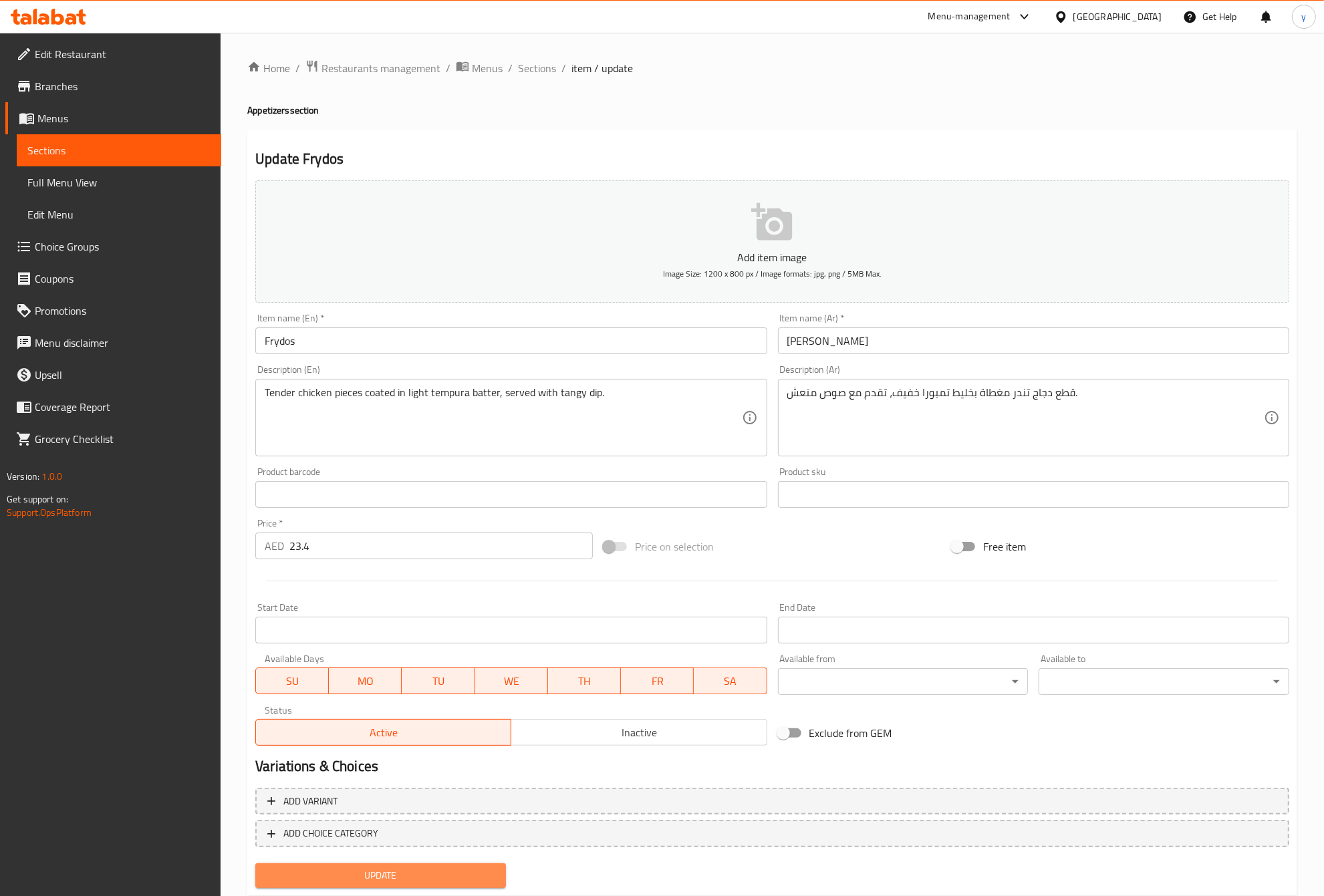
click at [362, 879] on span "Update" at bounding box center [380, 876] width 229 height 17
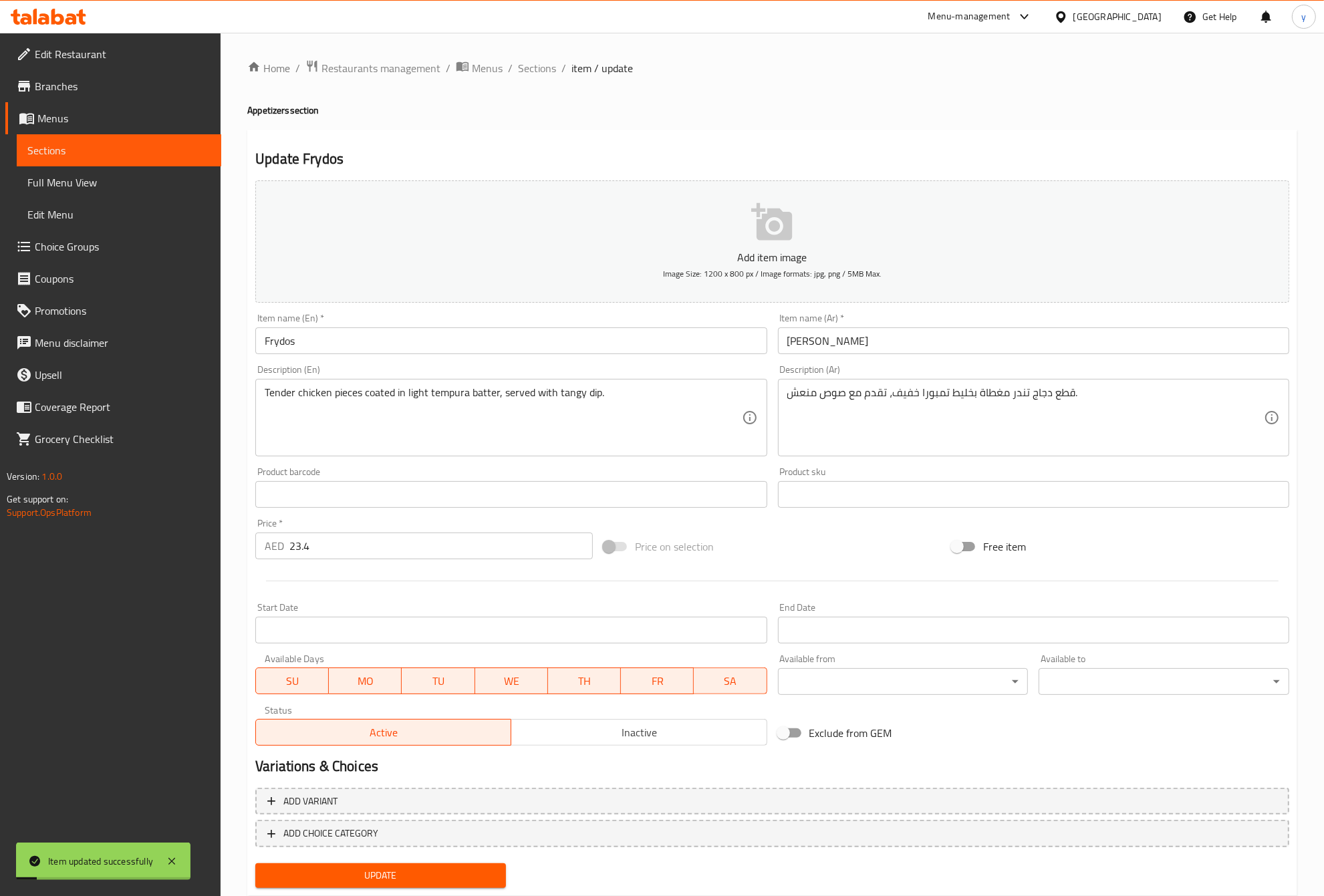
click at [94, 150] on span "Sections" at bounding box center [119, 150] width 183 height 16
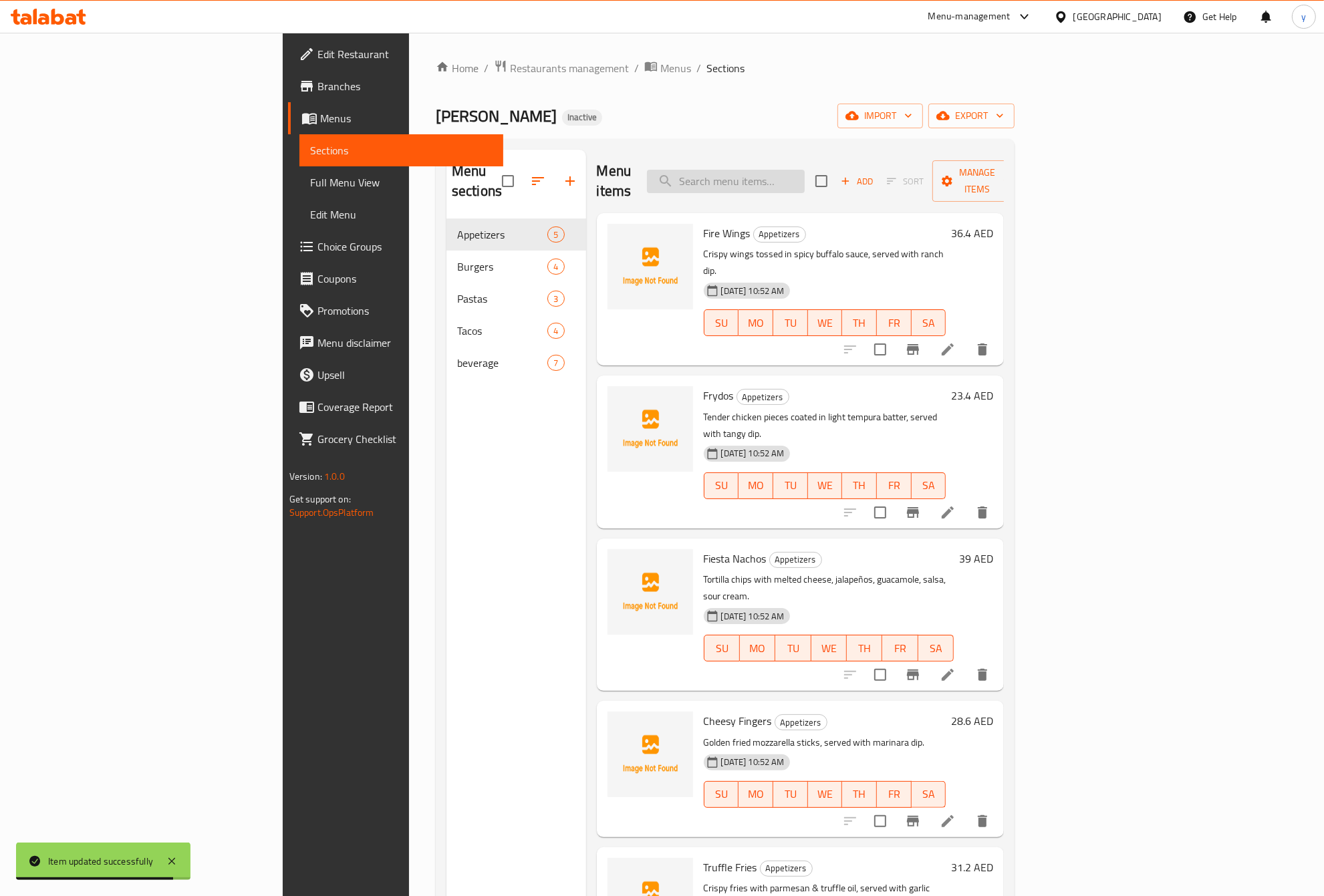
click at [804, 175] on input "search" at bounding box center [725, 182] width 157 height 23
paste input "Fiesta Nachos"
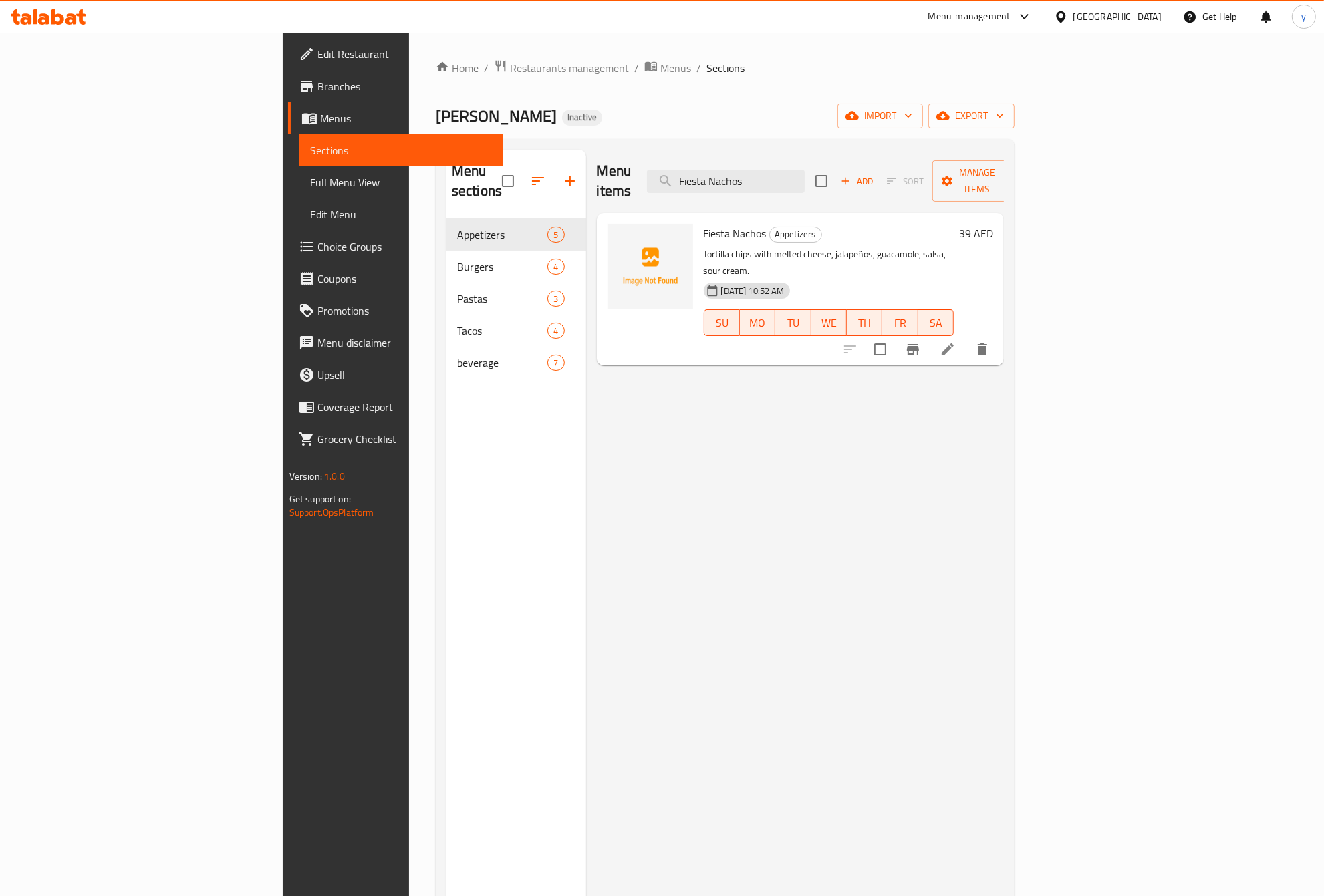
type input "Fiesta Nachos"
click at [954, 343] on icon at bounding box center [947, 349] width 12 height 12
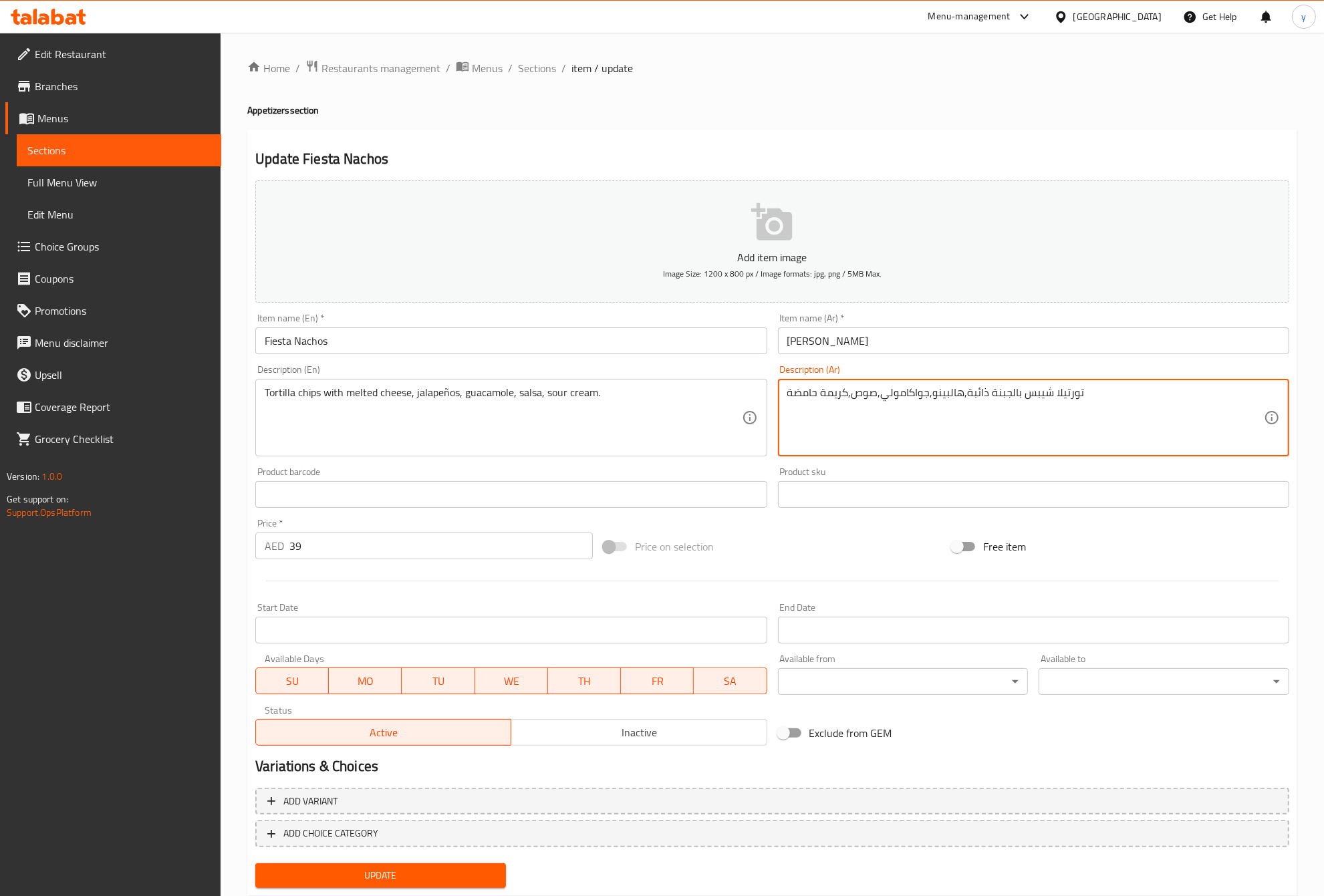
drag, startPoint x: 852, startPoint y: 396, endPoint x: 873, endPoint y: 402, distance: 21.8
type textarea "تورتيلا شيبس بالجبنة ذائبة,هالبينو,جواكامولي,صلصة,كريمة حامضة"
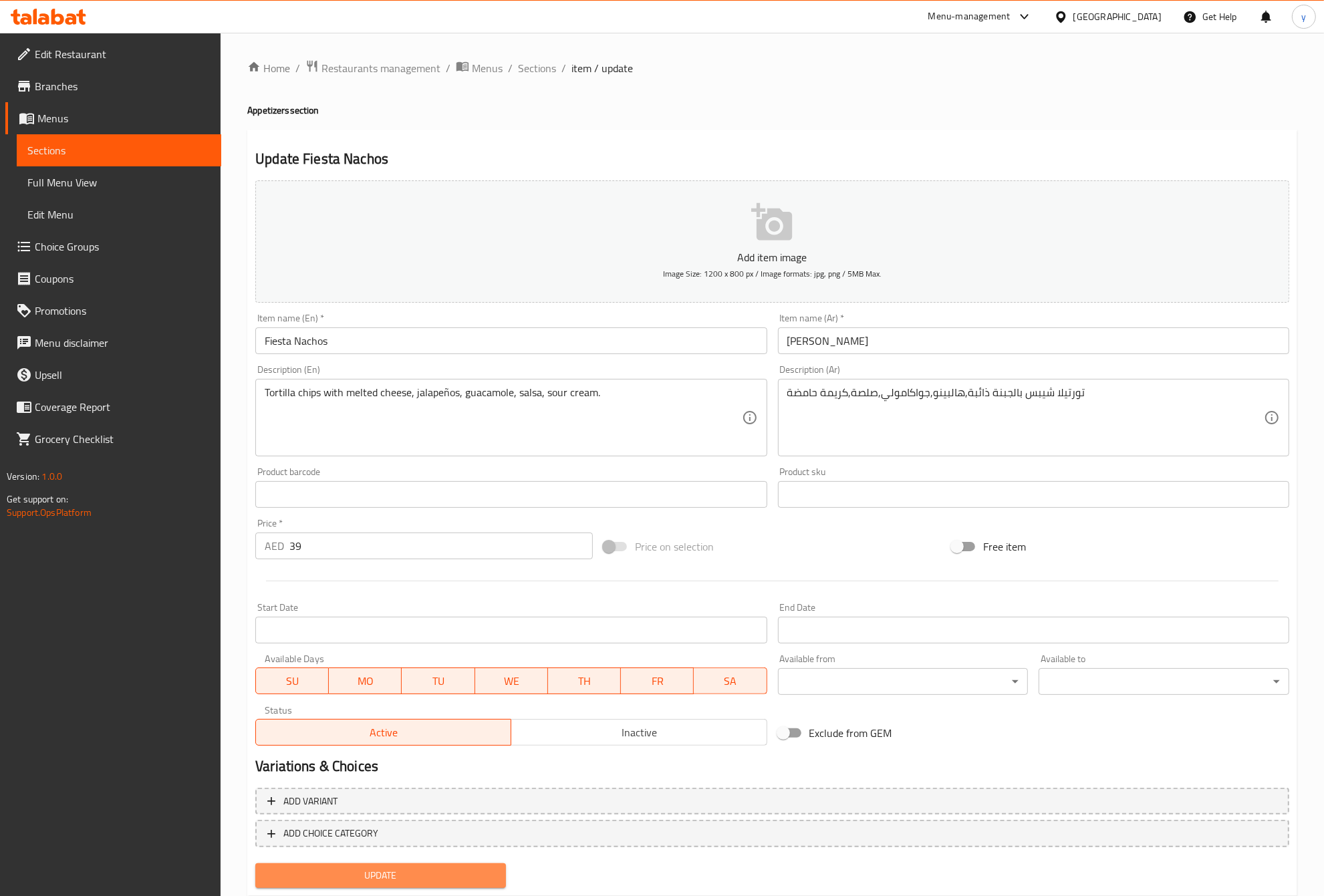
click at [423, 879] on span "Update" at bounding box center [380, 876] width 229 height 17
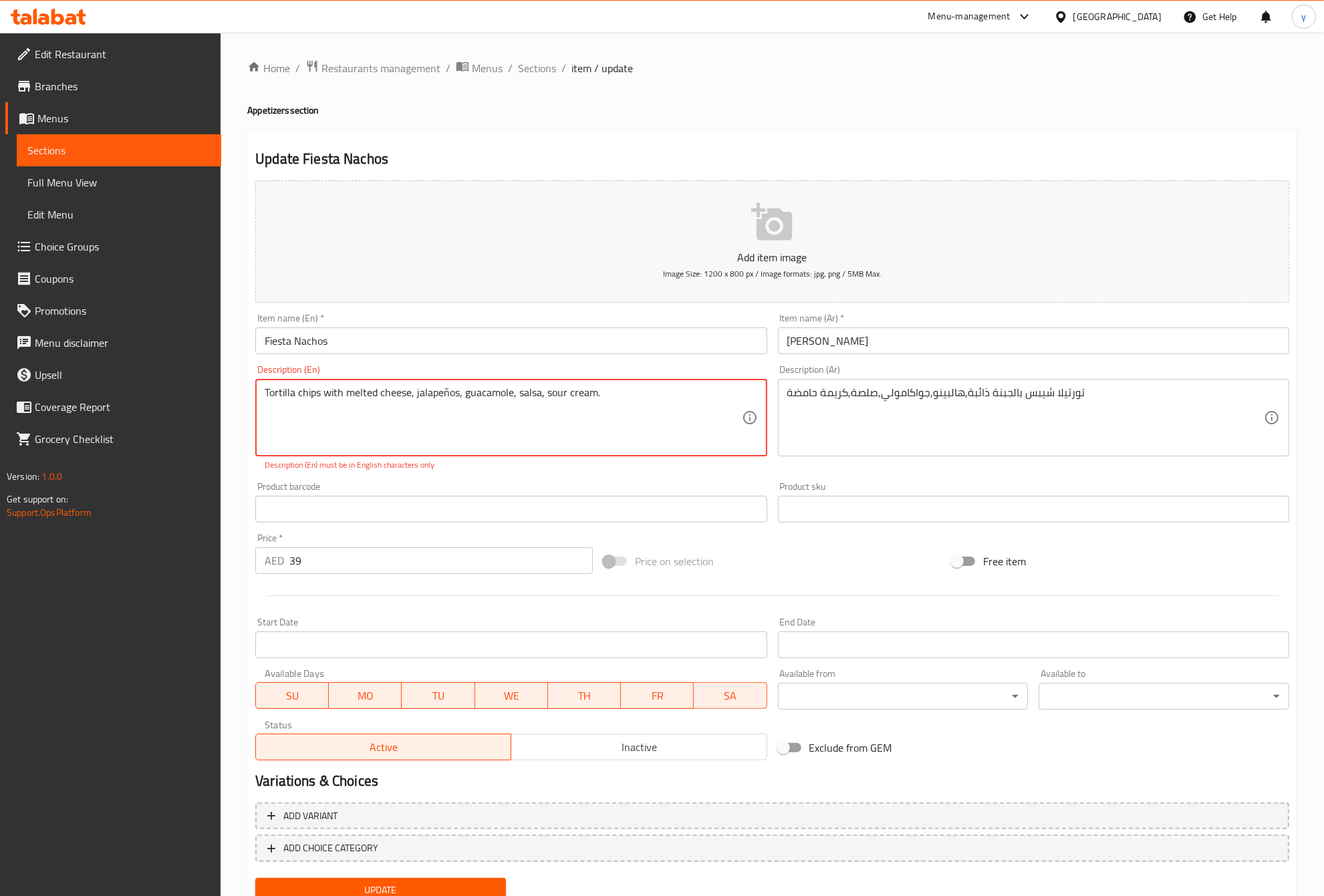
click at [607, 396] on textarea "Tortilla chips with melted cheese, jalapeños, guacamole, salsa, sour cream." at bounding box center [503, 418] width 476 height 64
click at [265, 395] on textarea "Tortilla chips with melted cheese, jalapeños, guacamole, salsa, sour cream." at bounding box center [503, 418] width 476 height 64
click at [410, 889] on span "Update" at bounding box center [380, 890] width 229 height 17
click at [640, 376] on div "Description (En) Tortilla chips with melted cheese, jalapeños, guacamole, salsa…" at bounding box center [511, 417] width 511 height 106
click at [472, 405] on textarea "Tortilla chips with melted cheese, jalapeños, guacamole, salsa, sour cream." at bounding box center [503, 418] width 476 height 64
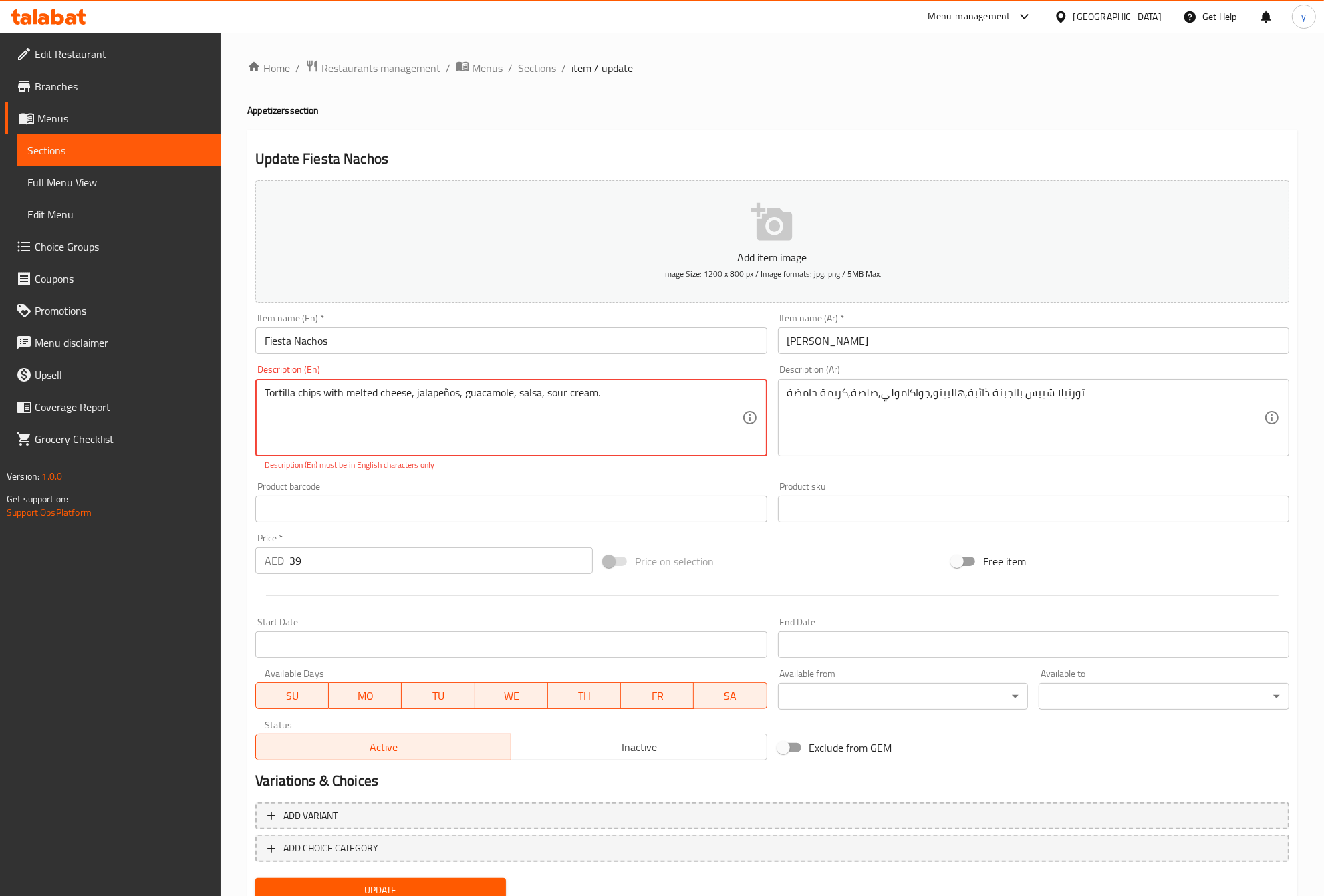
click at [388, 397] on textarea "Tortilla chips with melted cheese, jalapeños, guacamole, salsa, sour cream." at bounding box center [503, 418] width 476 height 64
click at [445, 391] on textarea "Tortilla chips with melted cheese, jalapeños, guacamole, salsa, sour cream." at bounding box center [503, 418] width 476 height 64
click at [439, 395] on textarea "Tortilla chips with melted cheese, jalapeños, guacamole, salsa, sour cream." at bounding box center [503, 418] width 476 height 64
click at [448, 395] on textarea "Tortilla chips with melted cheese, jalapeños, guacamole, salsa, sour cream." at bounding box center [503, 418] width 476 height 64
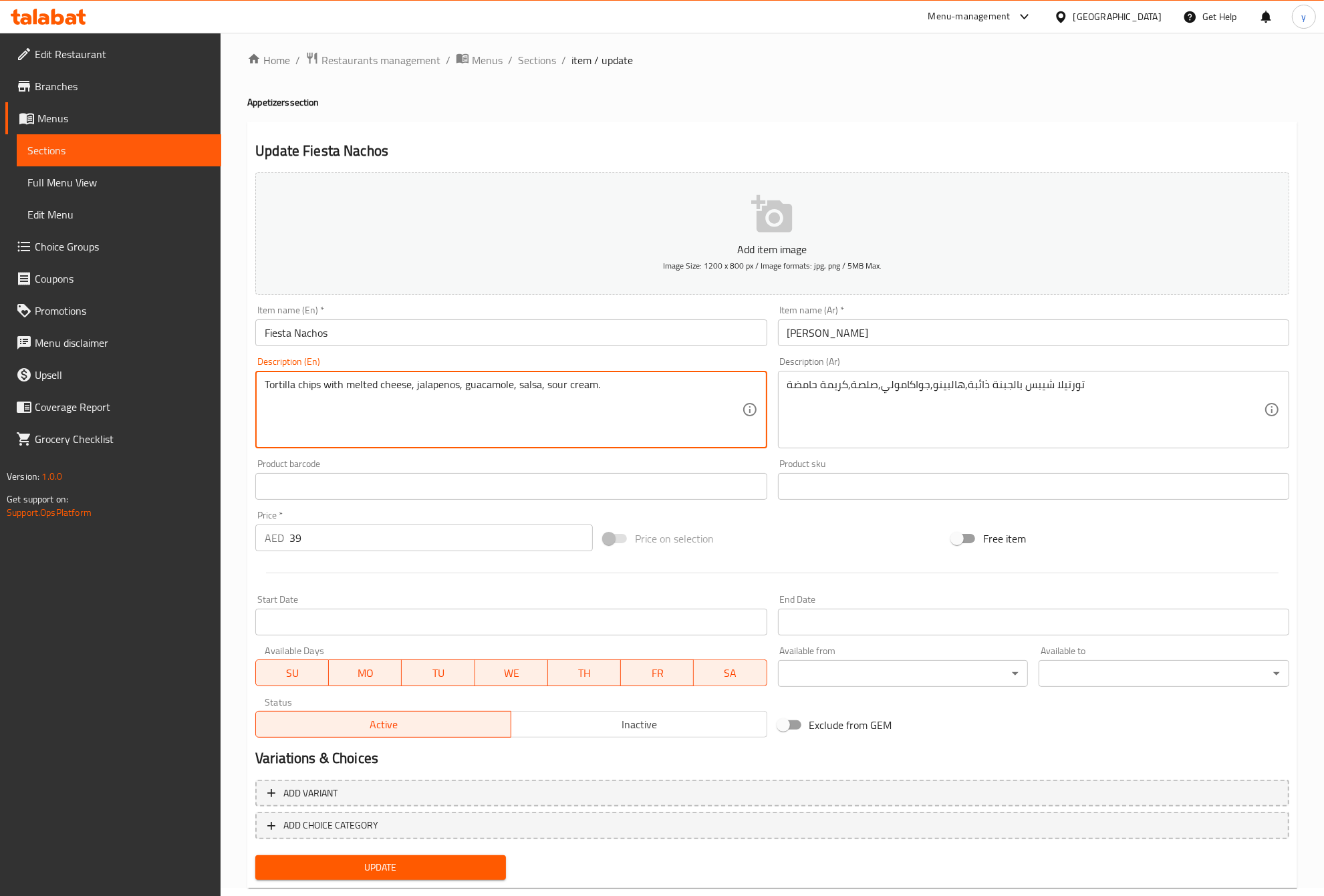
scroll to position [34, 0]
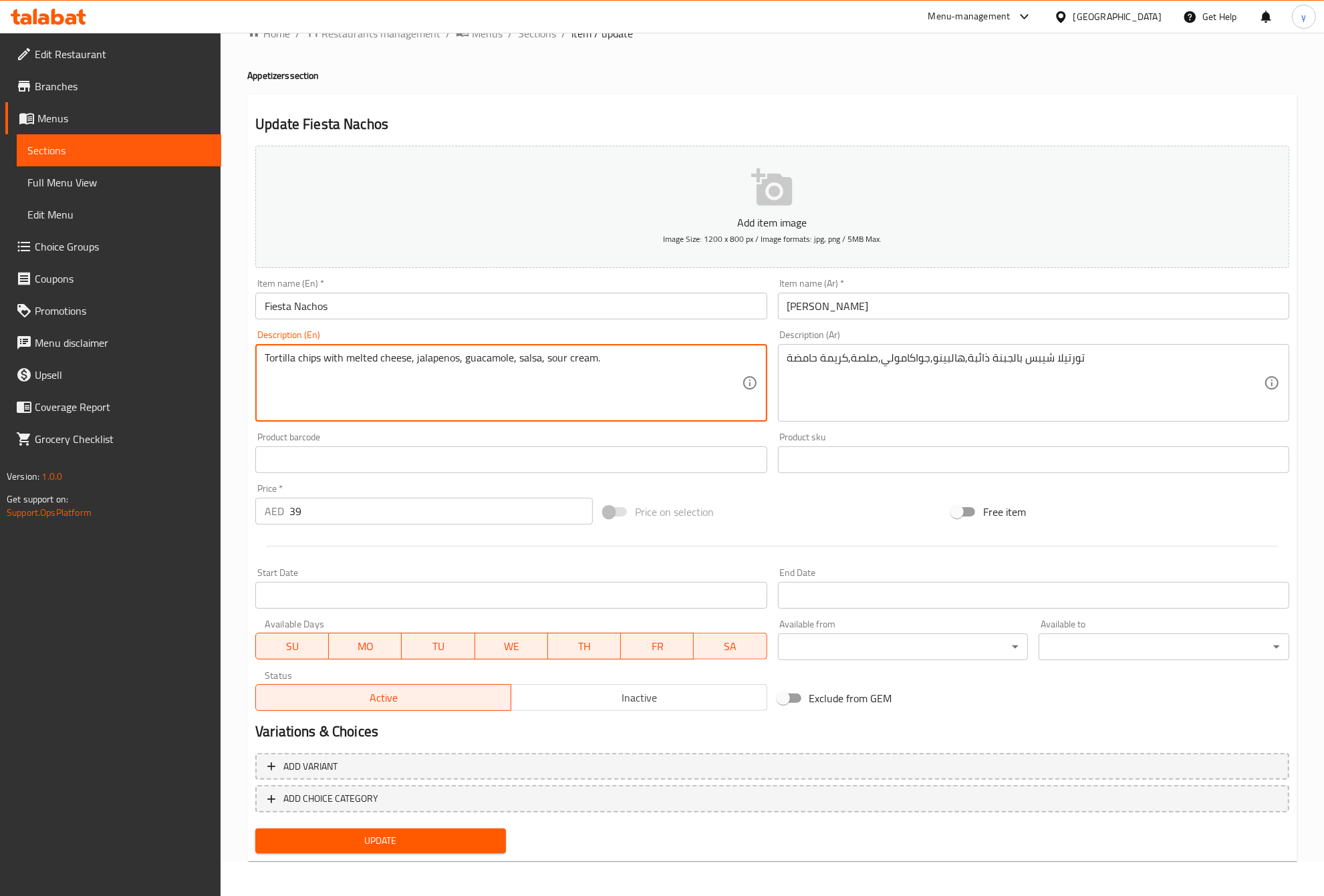
type textarea "Tortilla chips with melted cheese, jalapenos, guacamole, salsa, sour cream."
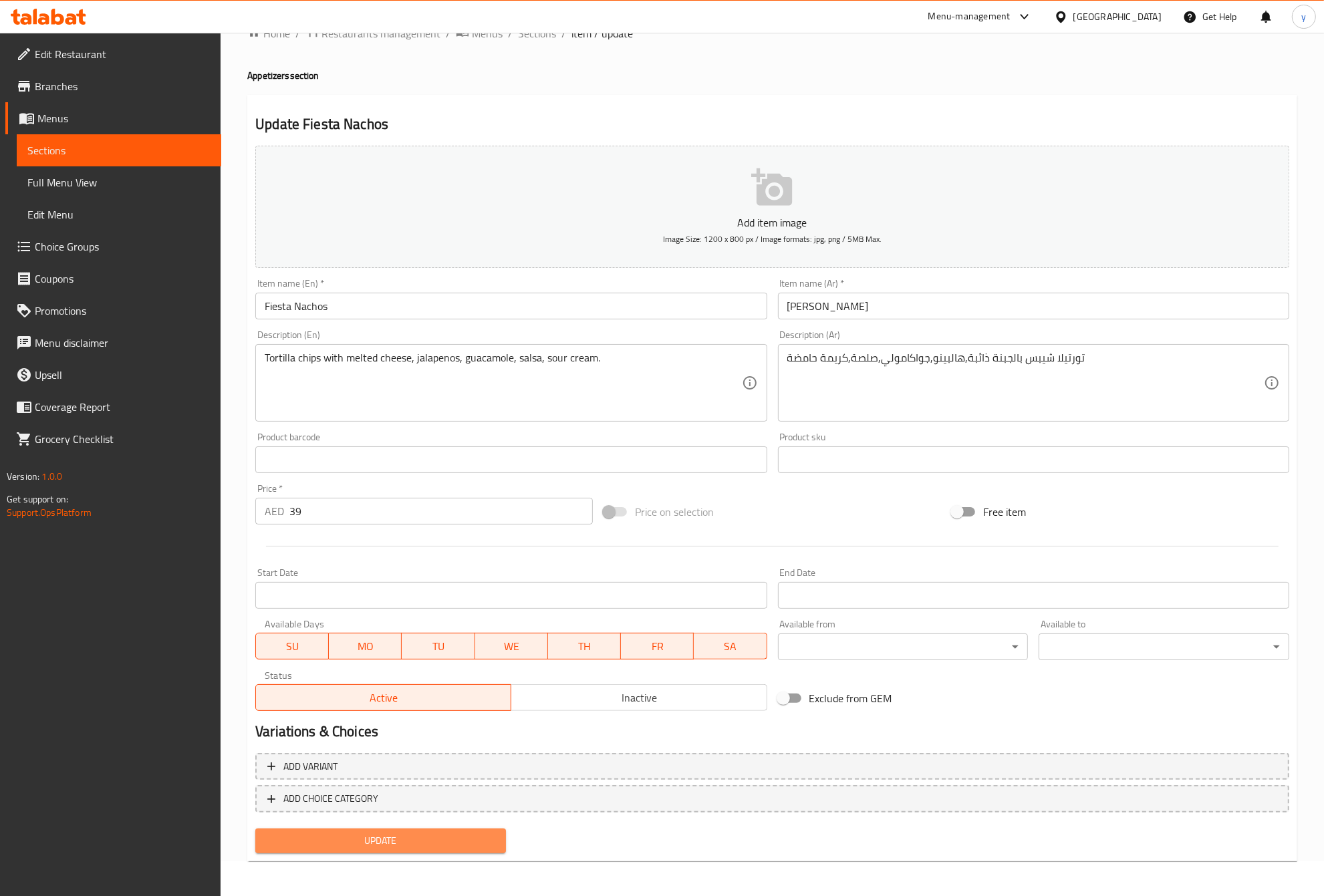
click at [424, 844] on span "Update" at bounding box center [380, 841] width 229 height 17
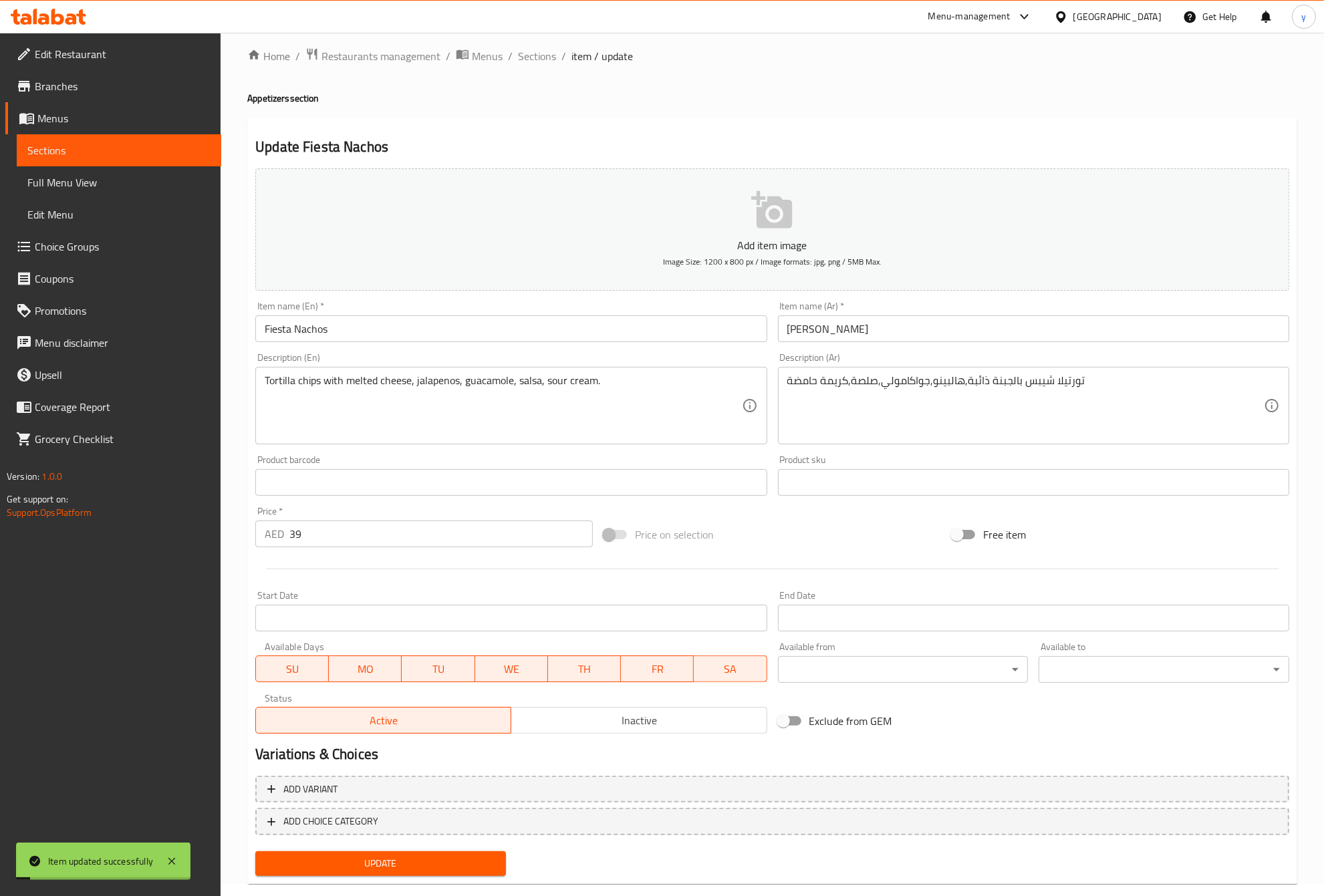
scroll to position [0, 0]
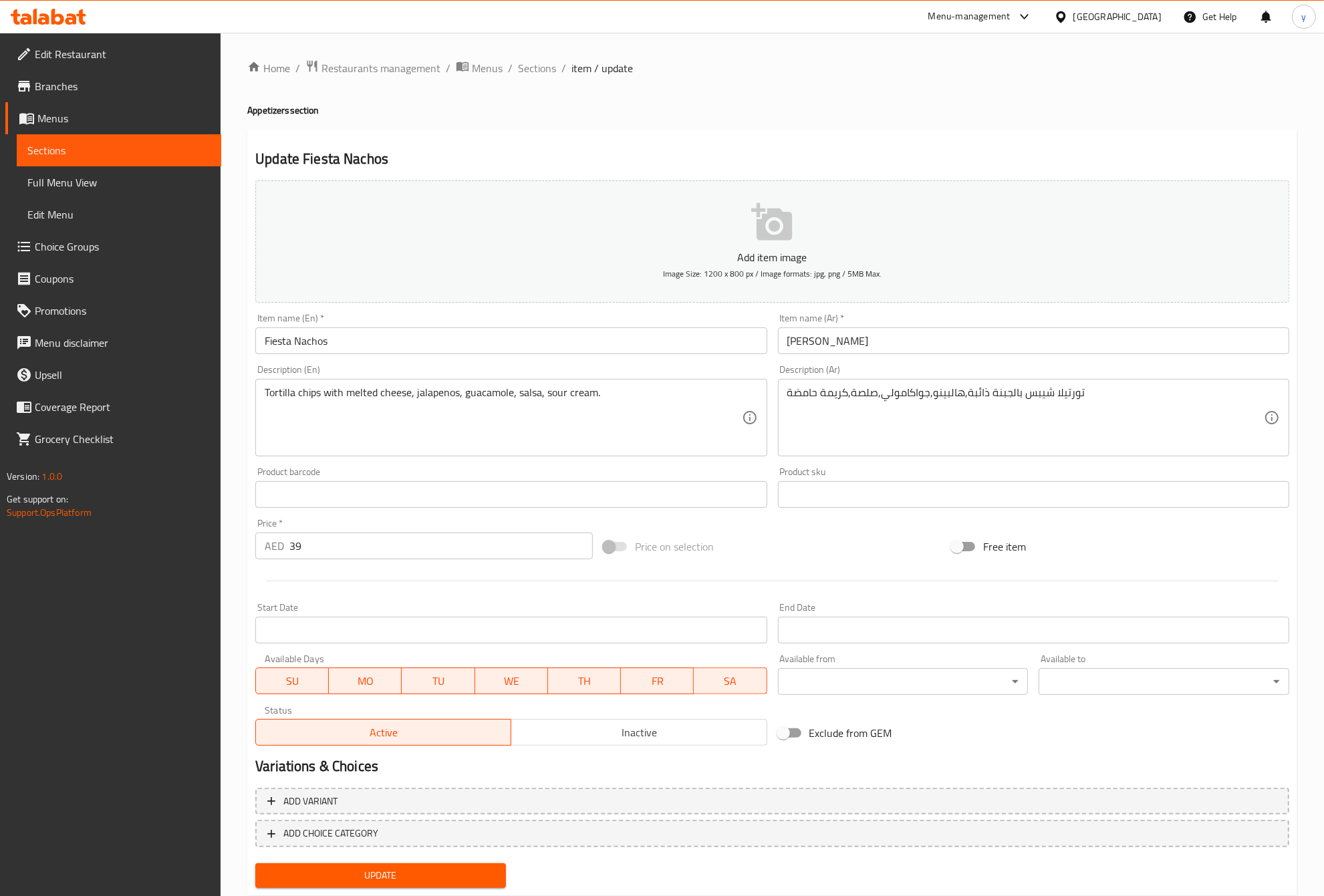
click at [64, 142] on span "Sections" at bounding box center [119, 150] width 183 height 16
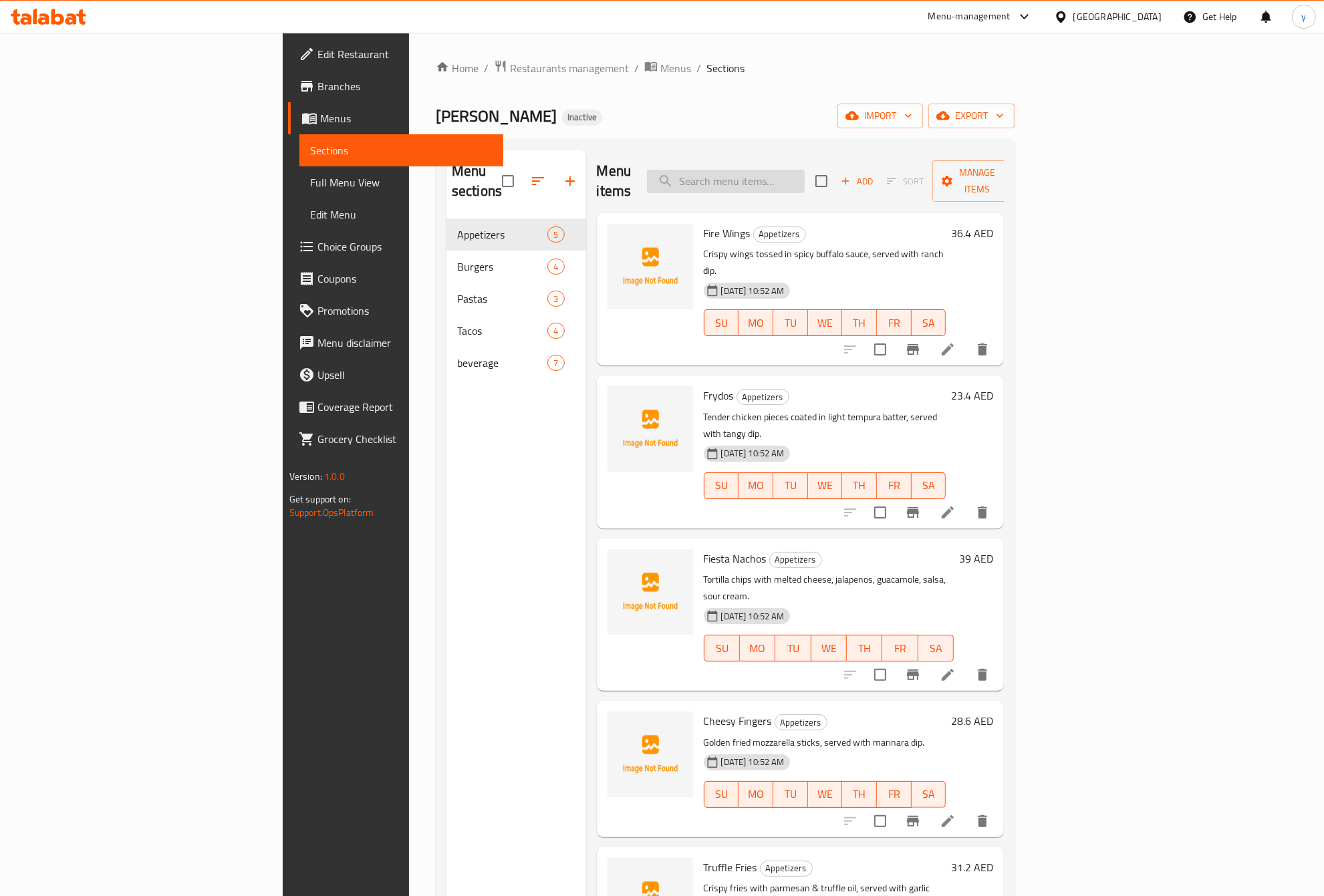
click at [804, 176] on input "search" at bounding box center [725, 182] width 157 height 23
paste input "Big Block"
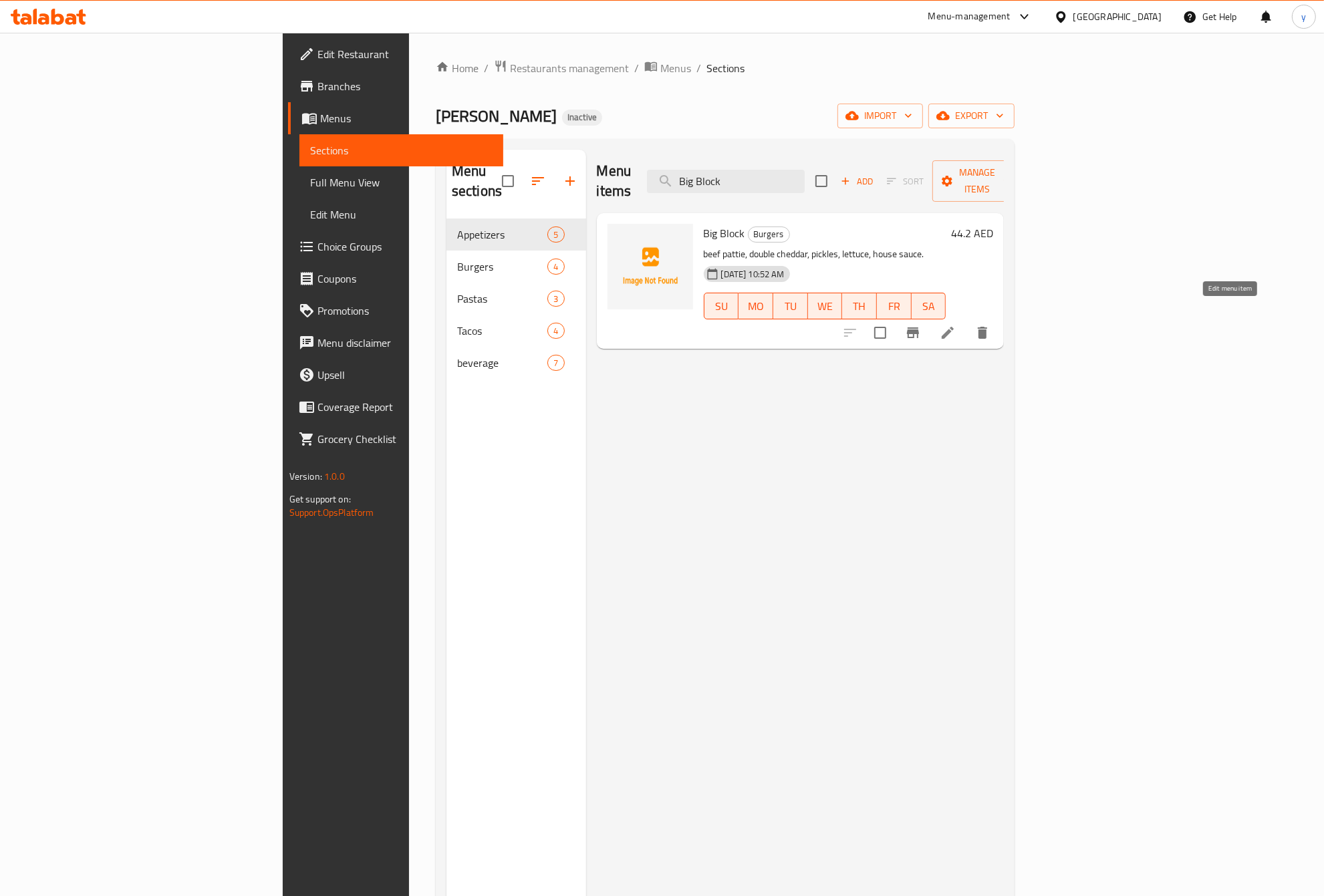
type input "Big Block"
click at [955, 325] on icon at bounding box center [948, 333] width 16 height 16
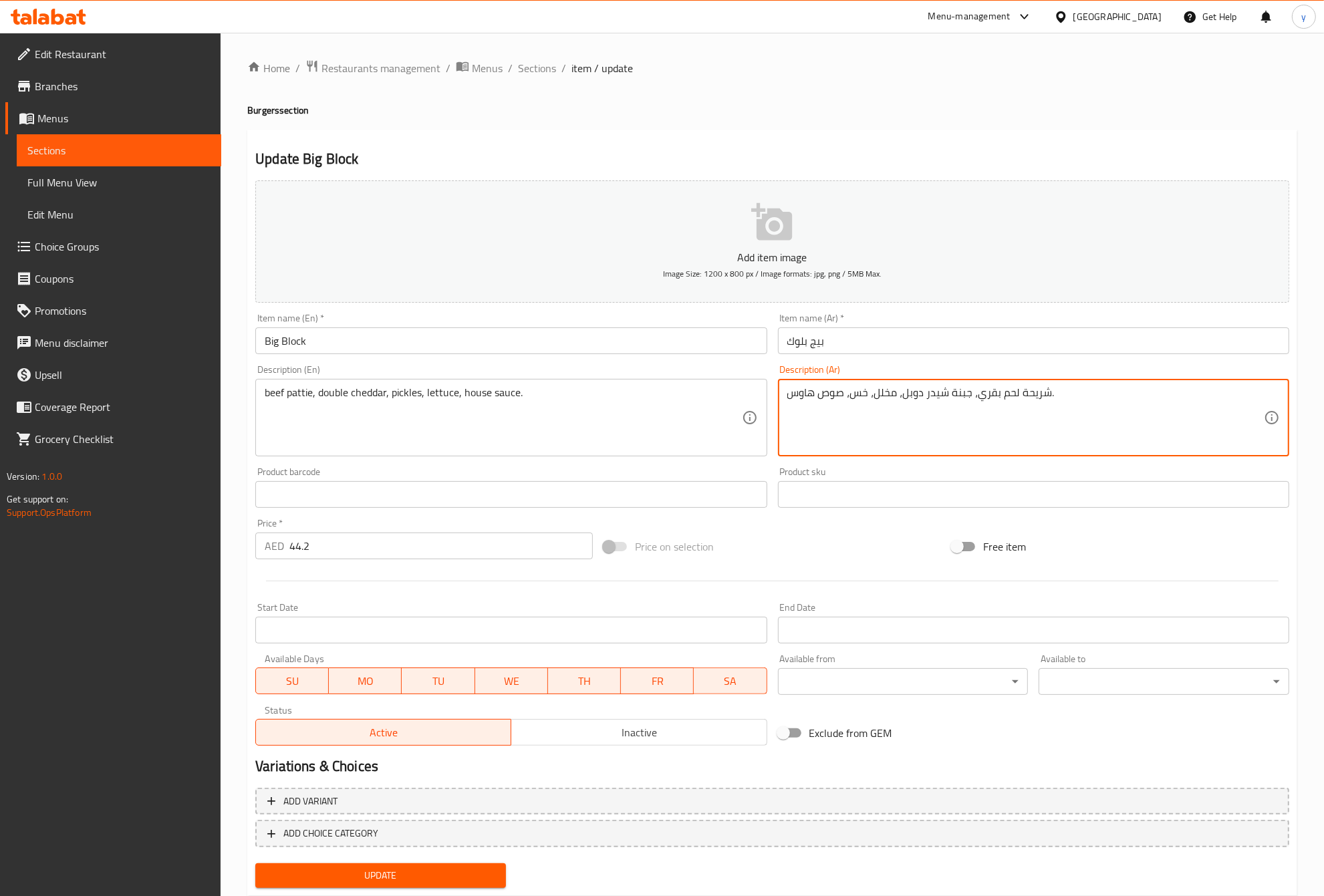
drag, startPoint x: 949, startPoint y: 392, endPoint x: 970, endPoint y: 395, distance: 21.2
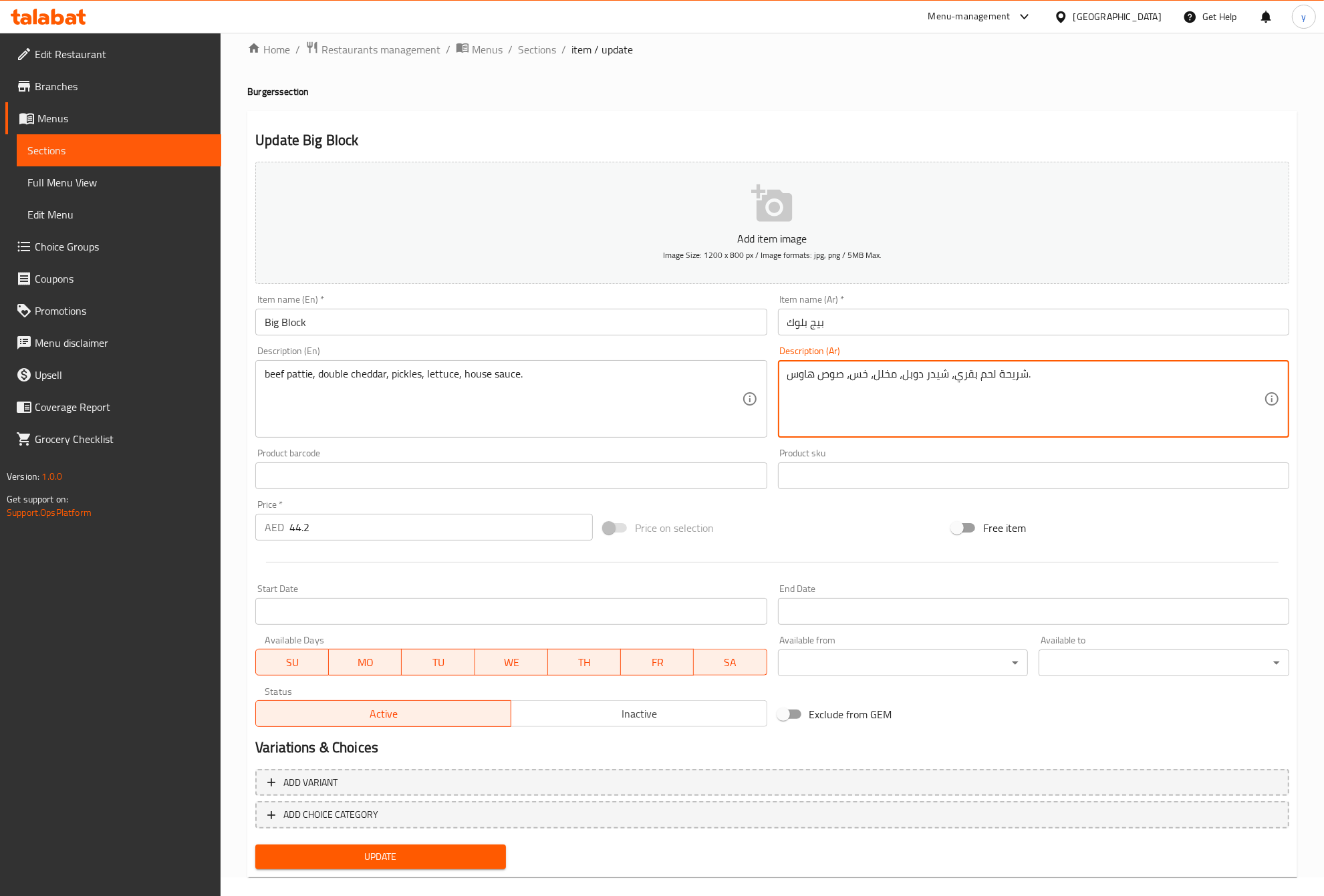
scroll to position [34, 0]
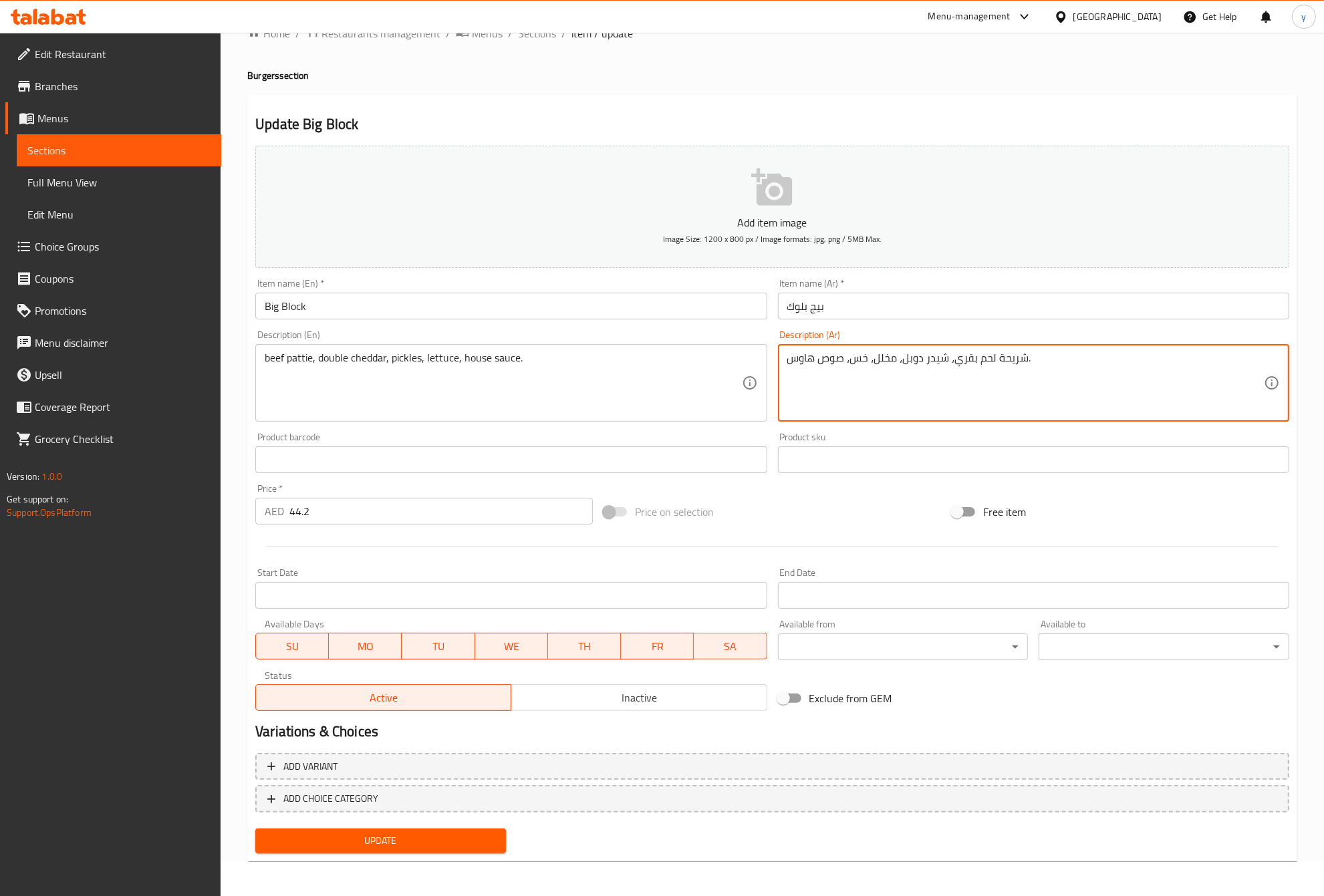
type textarea "شريحة لحم بقري، شيدر دوبل، مخلل، خس، صوص هاوس."
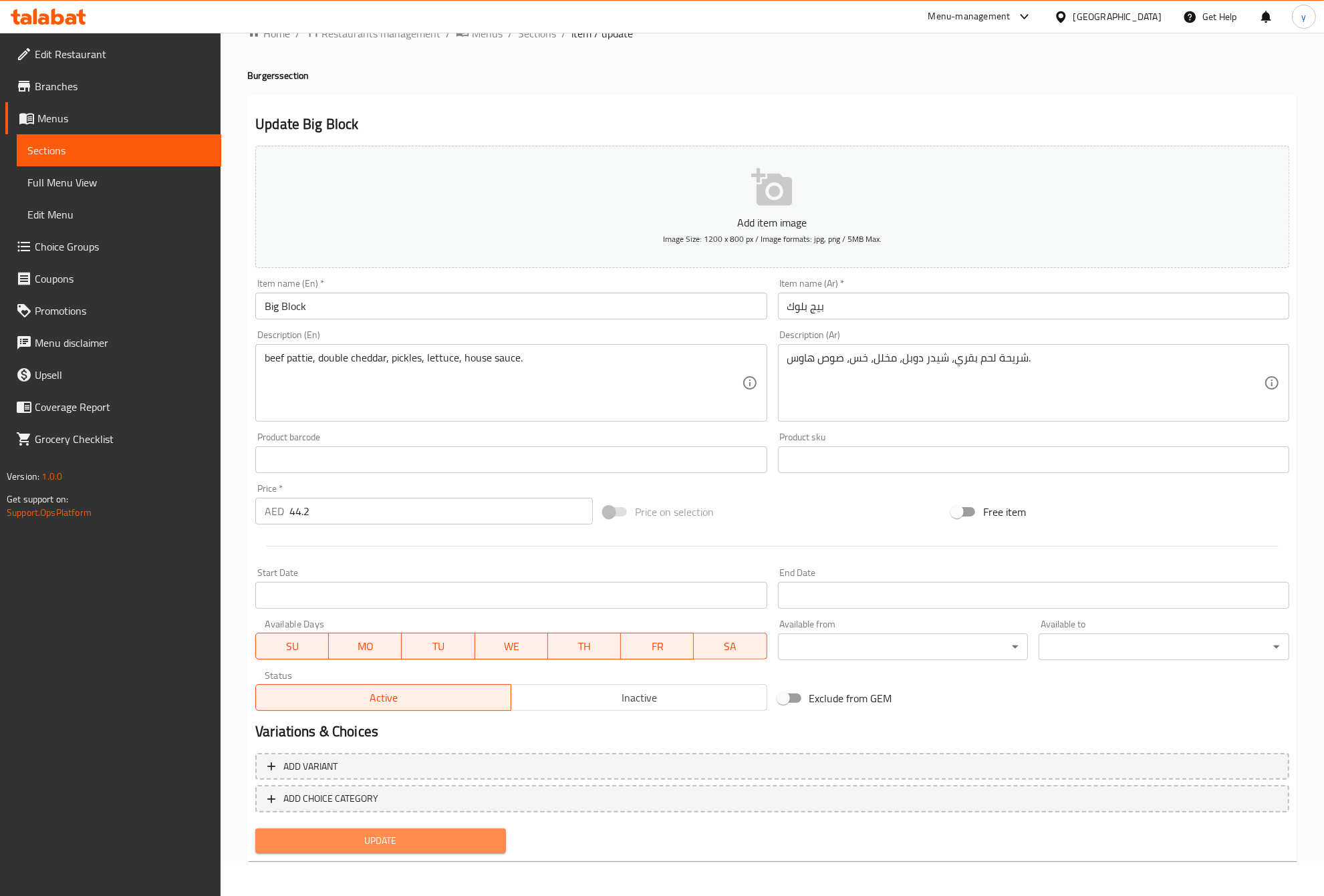
click at [416, 833] on span "Update" at bounding box center [380, 841] width 229 height 17
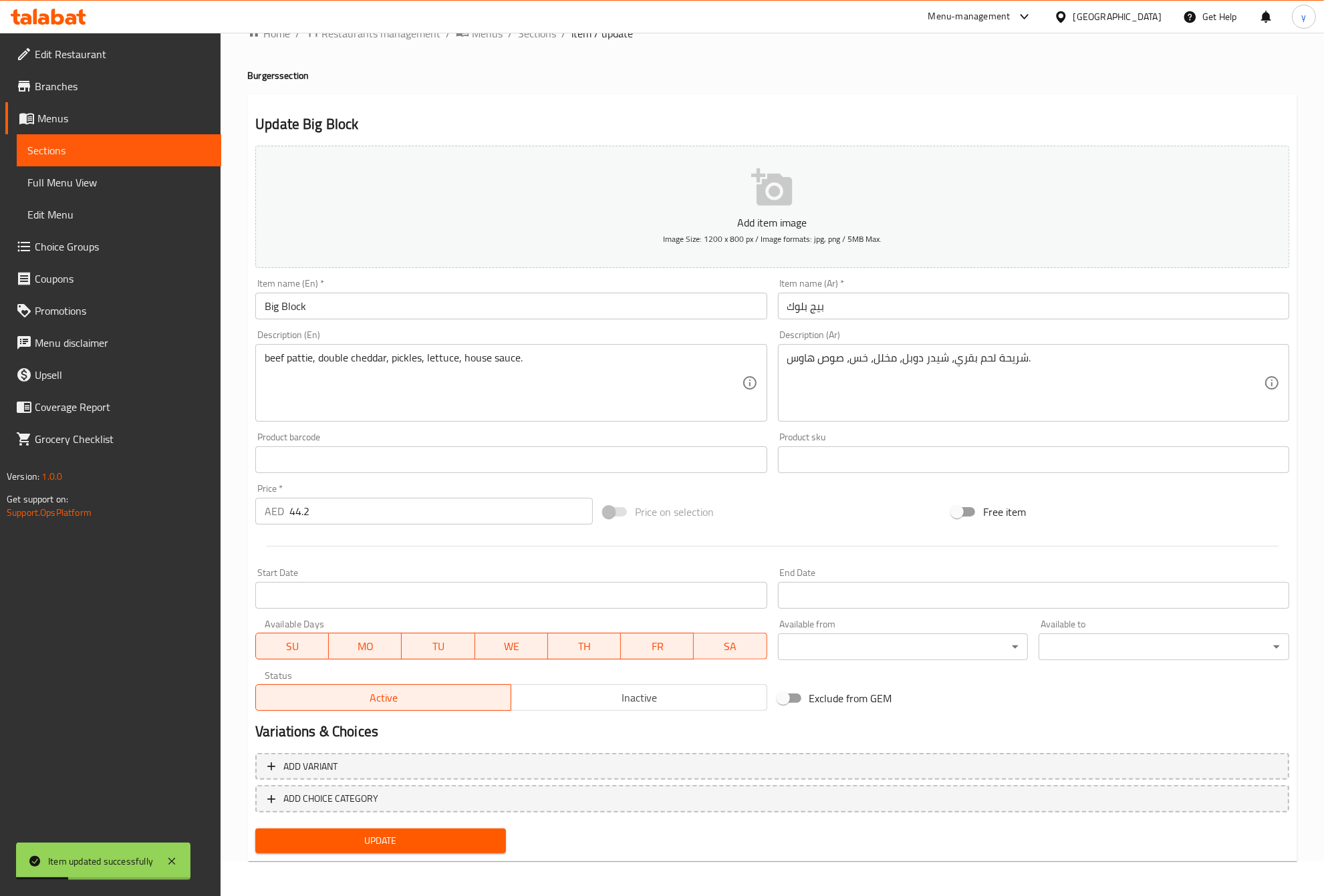
click at [97, 151] on span "Sections" at bounding box center [119, 150] width 183 height 16
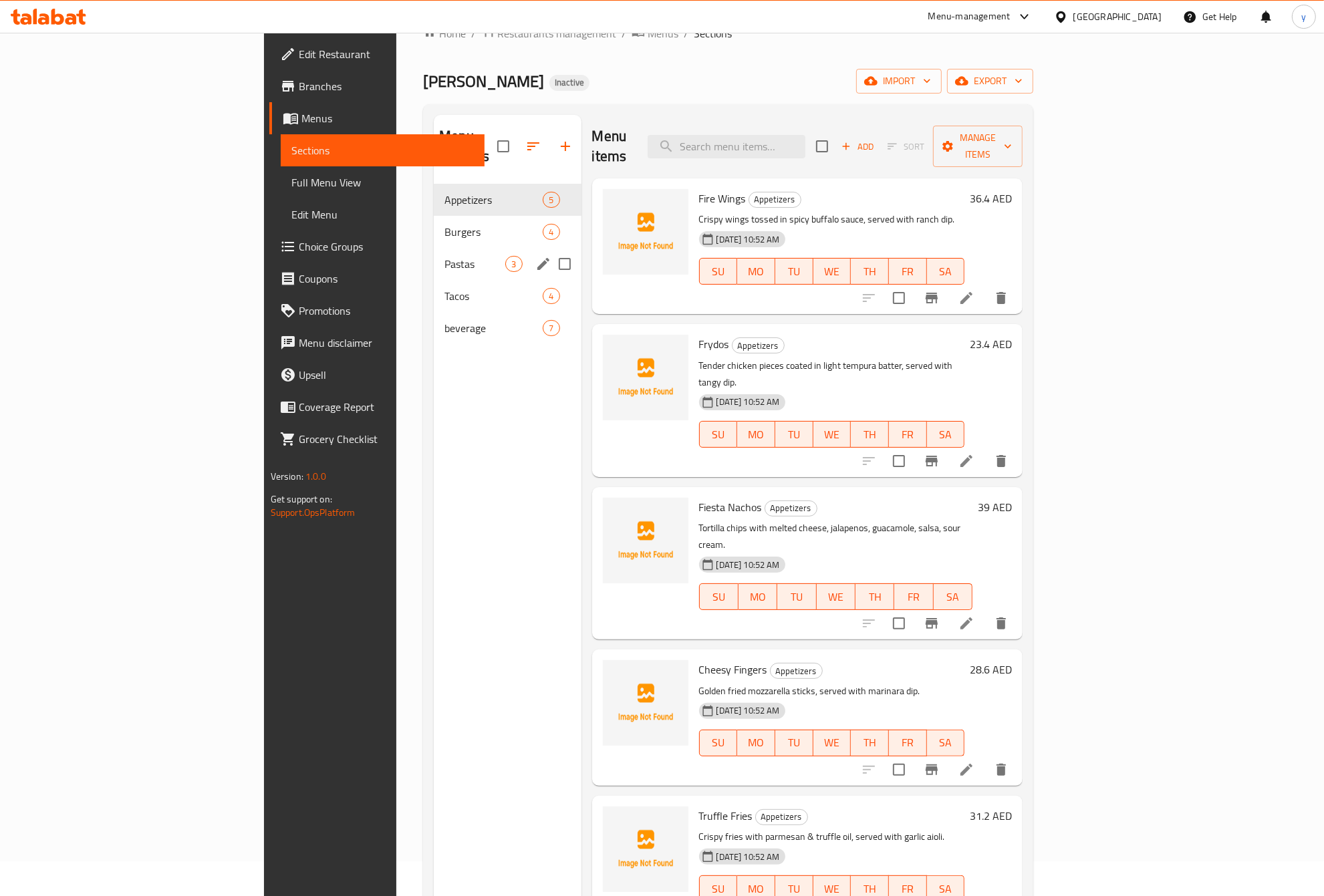
click at [535, 256] on icon "edit" at bounding box center [543, 264] width 16 height 16
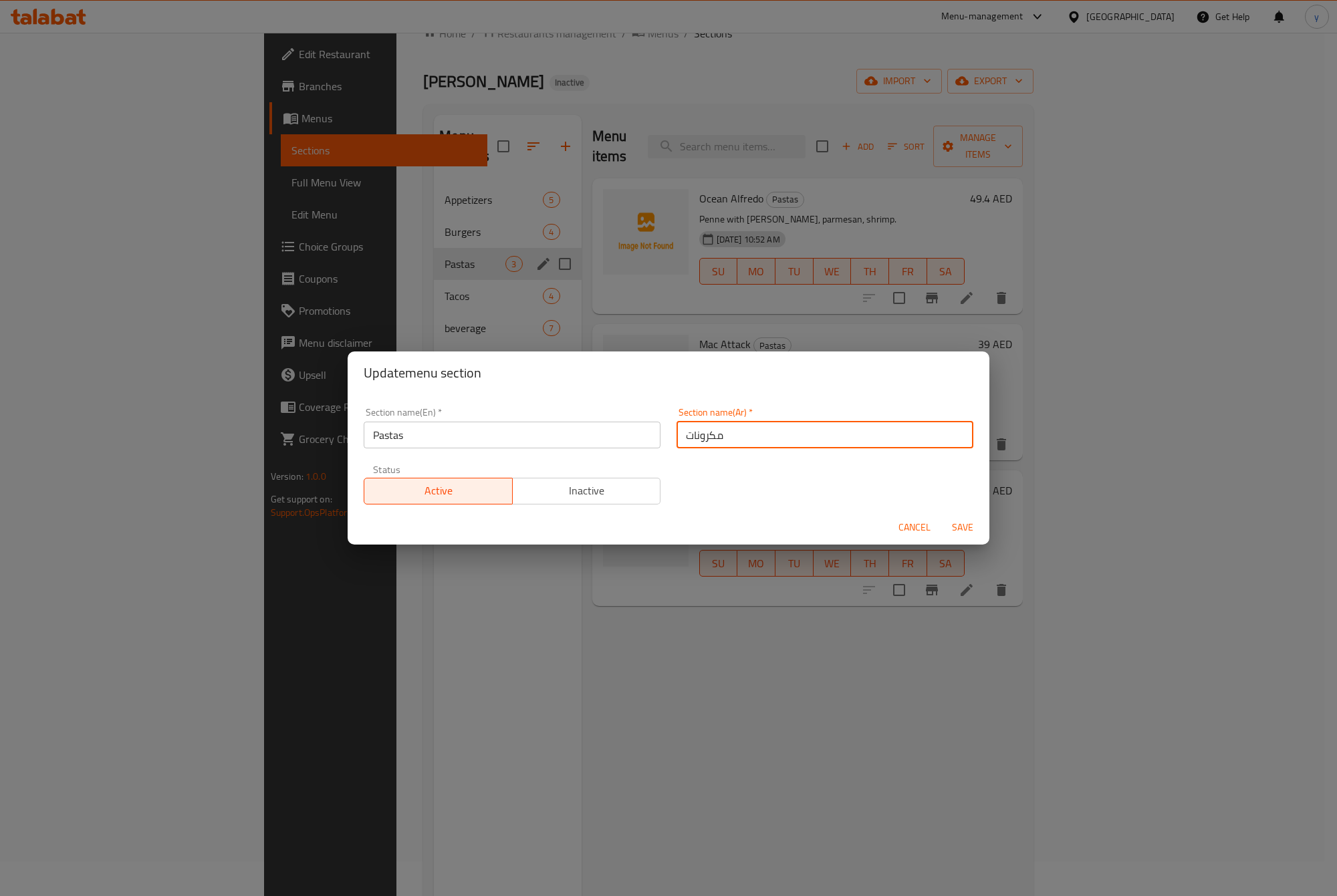
drag, startPoint x: 753, startPoint y: 436, endPoint x: 683, endPoint y: 436, distance: 70.0
click at [683, 436] on input "مكرونات" at bounding box center [824, 435] width 297 height 27
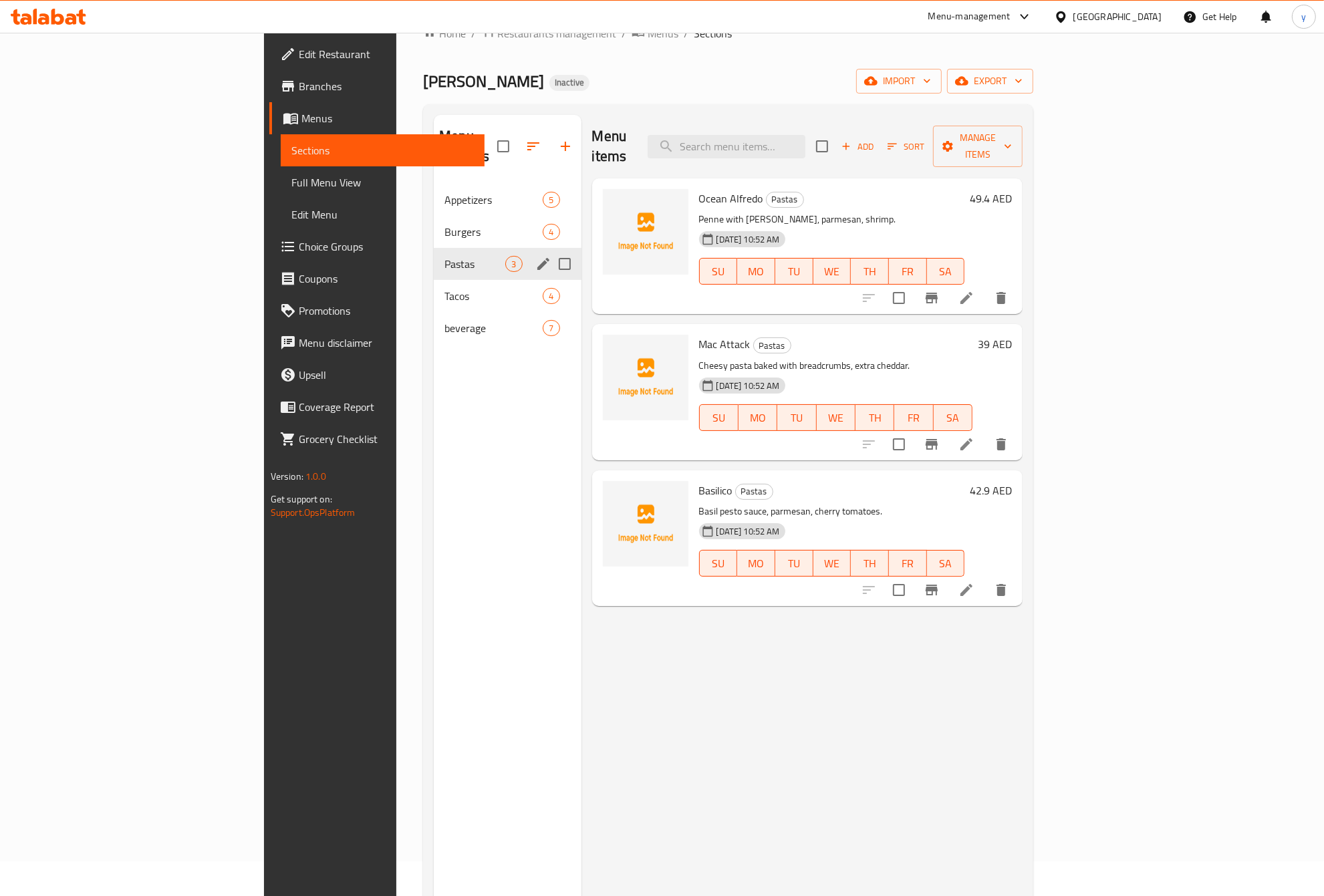
click at [537, 258] on icon "edit" at bounding box center [543, 264] width 12 height 12
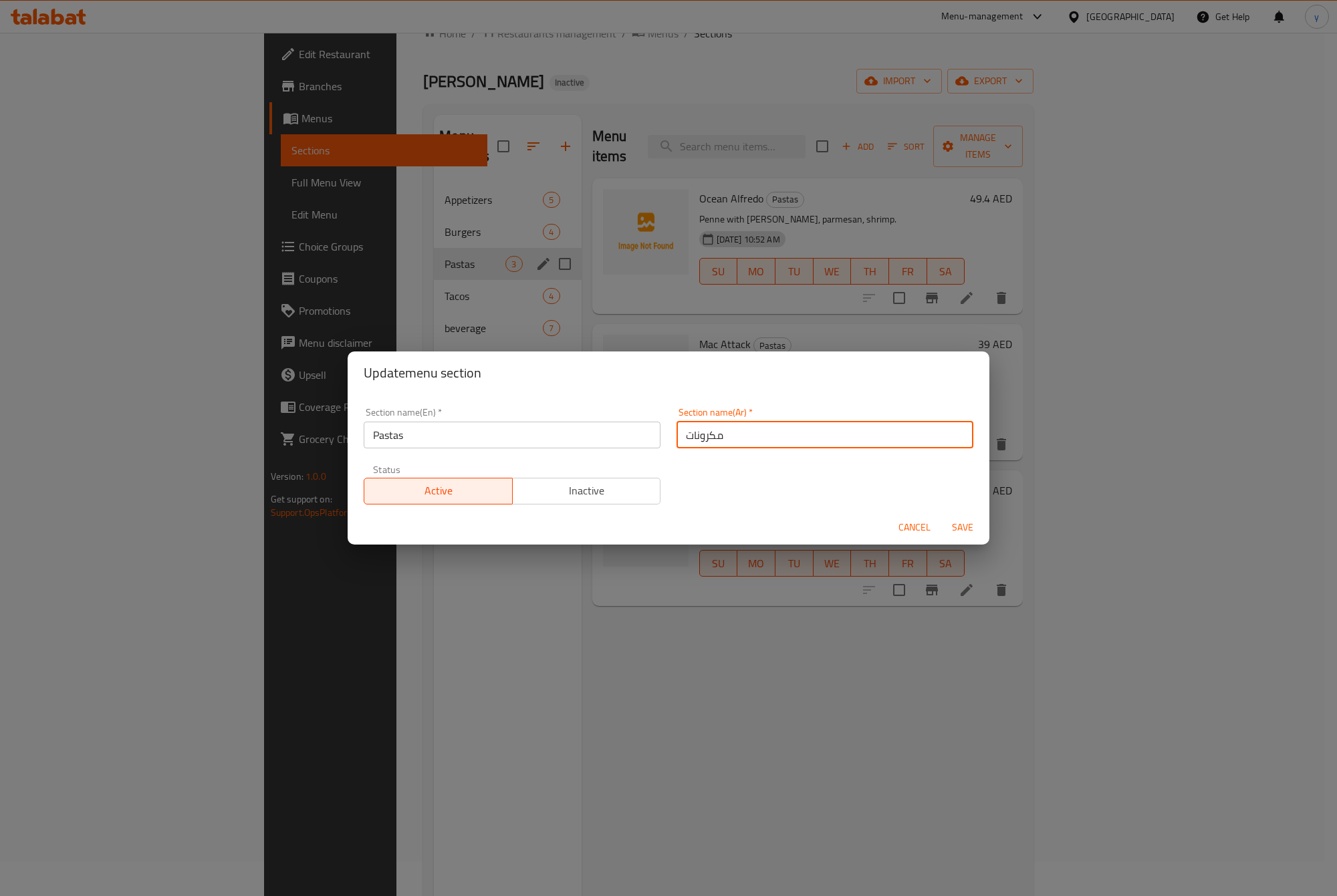
drag, startPoint x: 748, startPoint y: 433, endPoint x: 589, endPoint y: 433, distance: 159.0
click at [589, 433] on div "Section name(En)   * Pastas Section name(En) * Section name(Ar)   * مكرونات Sec…" at bounding box center [668, 456] width 626 height 113
paste input "باستا"
type input "باستا"
click at [964, 523] on span "Save" at bounding box center [963, 527] width 32 height 17
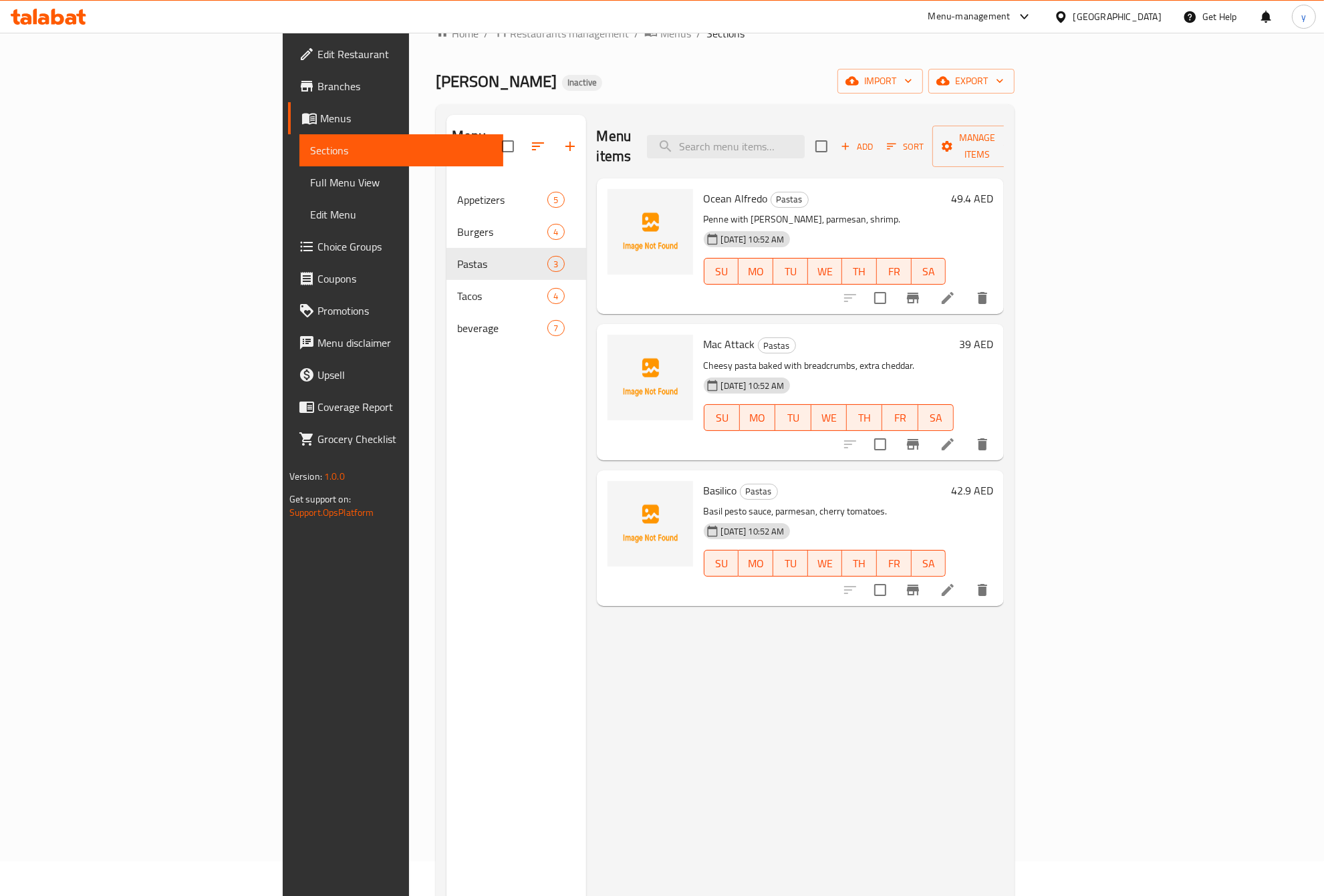
click at [955, 436] on icon at bounding box center [948, 444] width 16 height 16
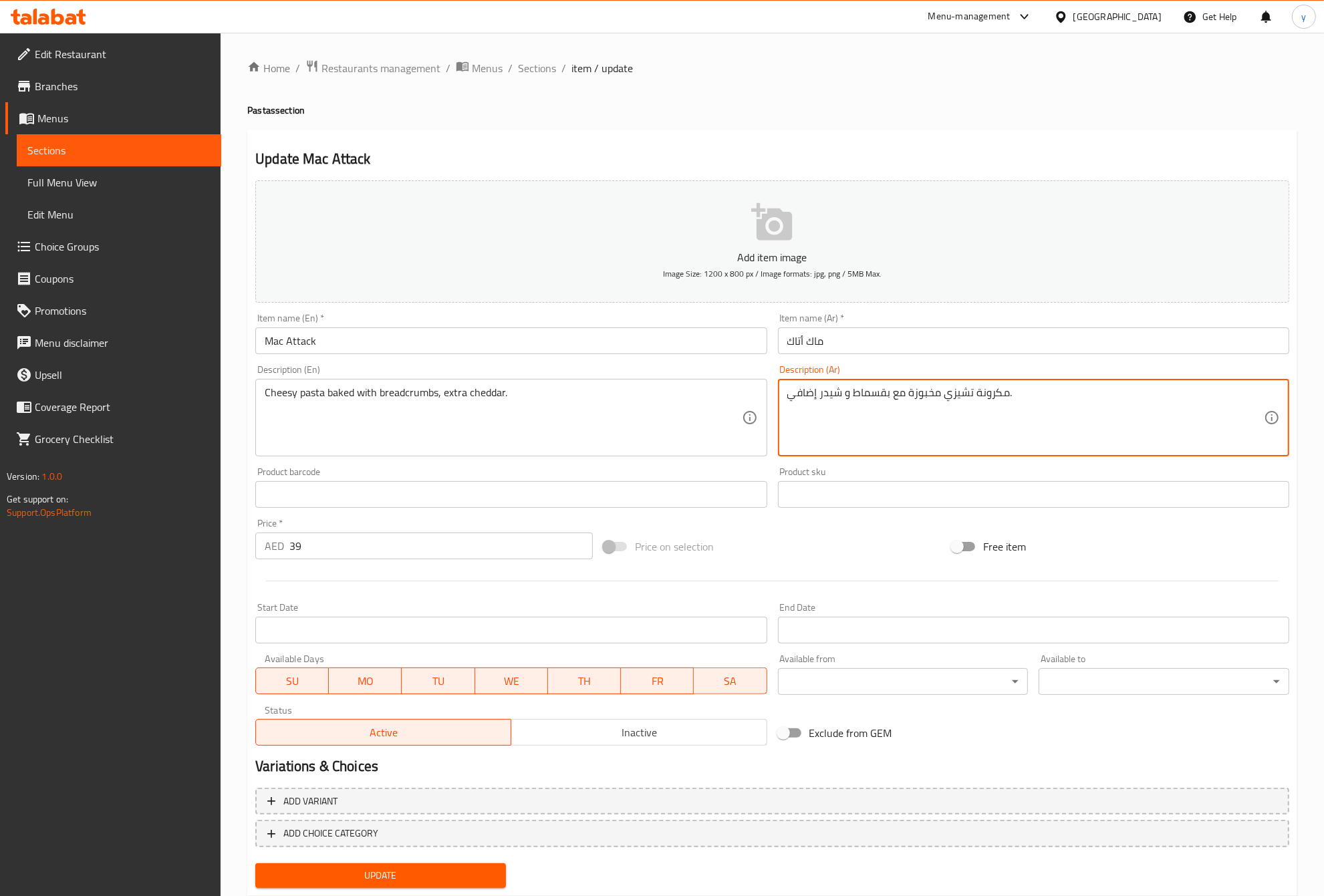
drag, startPoint x: 976, startPoint y: 395, endPoint x: 1003, endPoint y: 392, distance: 27.2
paste textarea "باستا"
type textarea "باستا تشيزي مخبوزة مع بقسماط و شيدر إضافي."
click at [461, 874] on span "Update" at bounding box center [380, 876] width 229 height 17
click at [45, 148] on span "Sections" at bounding box center [119, 150] width 183 height 16
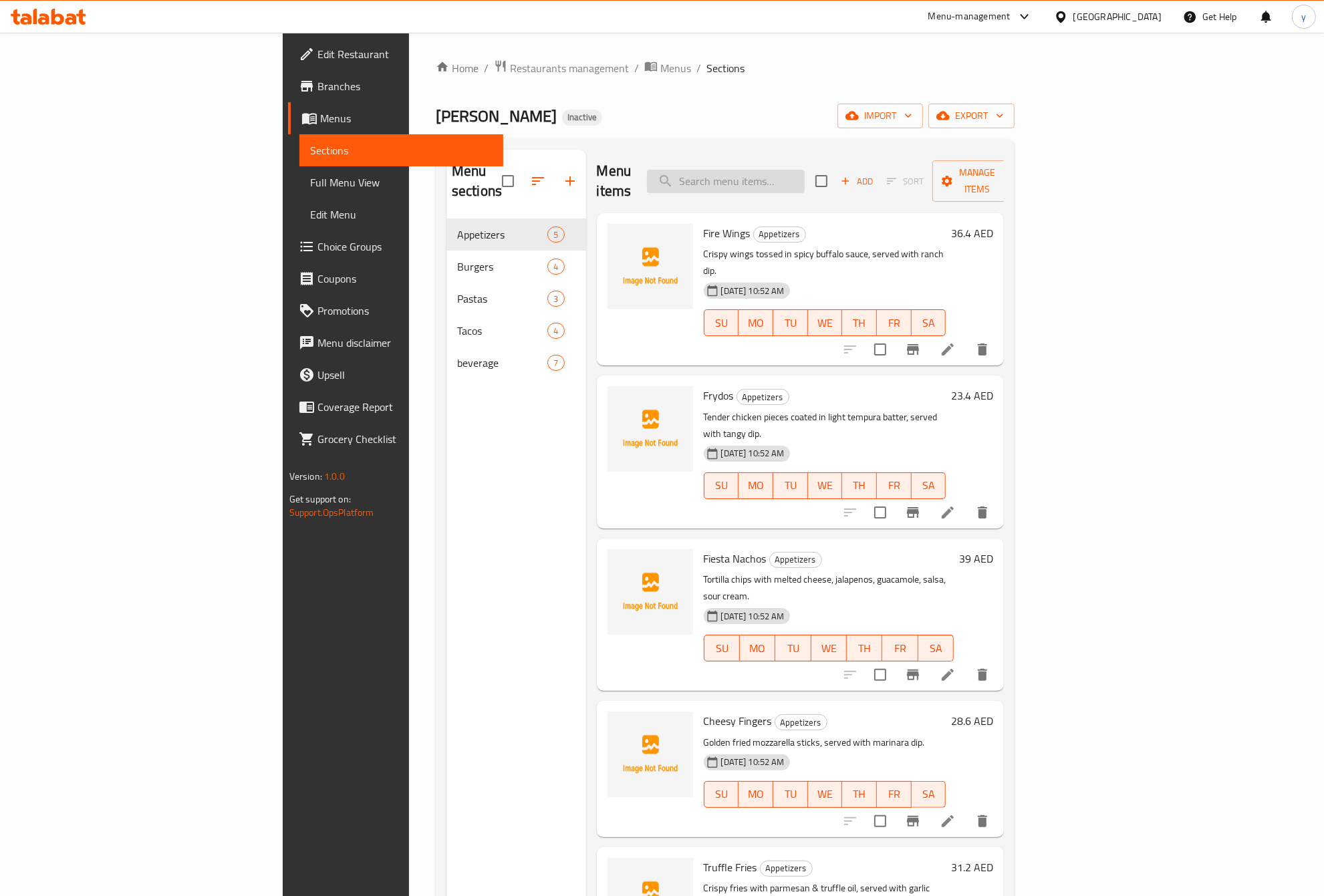
click at [804, 179] on input "search" at bounding box center [725, 182] width 157 height 23
paste input "[PERSON_NAME]"
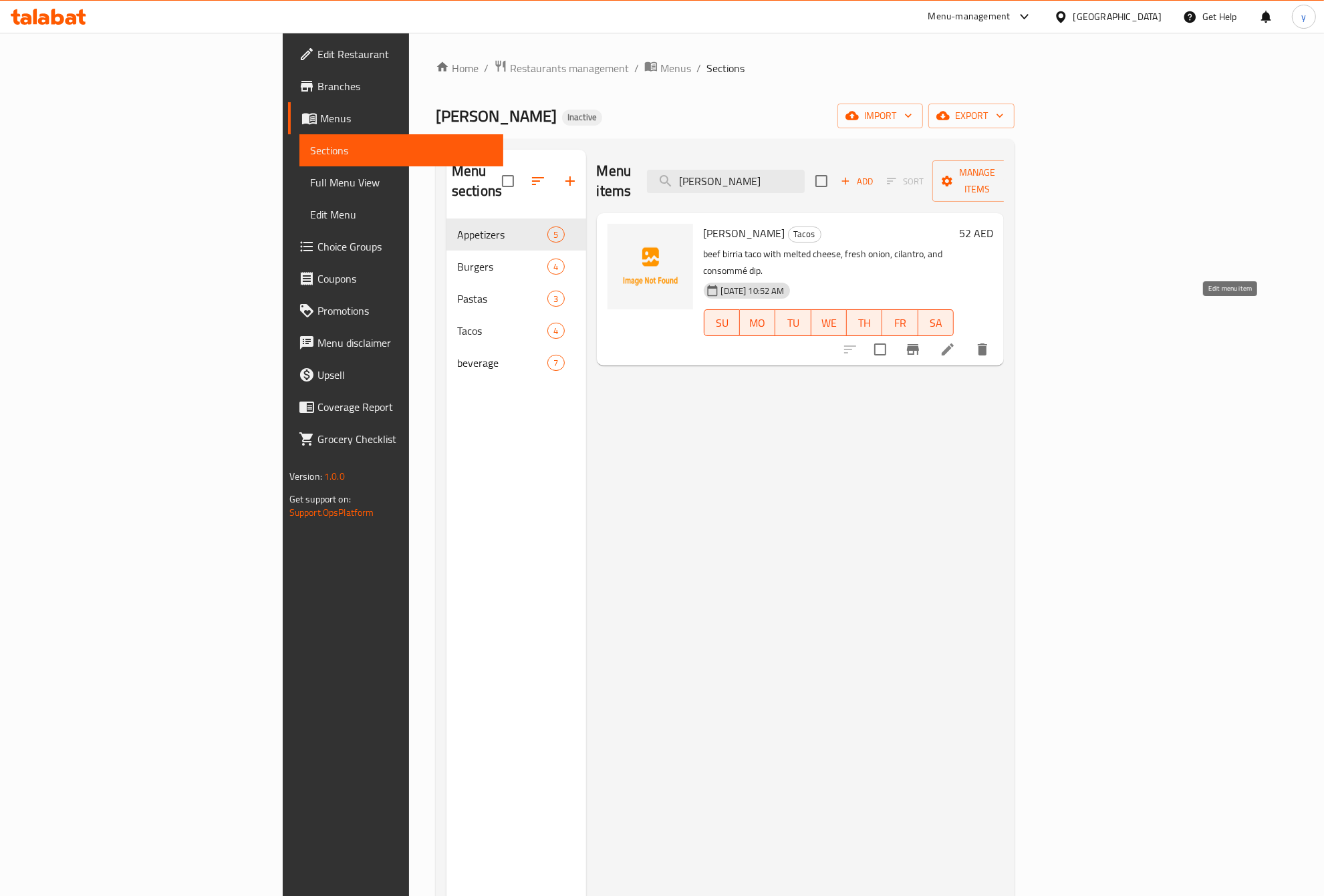
type input "[PERSON_NAME]"
click at [954, 343] on icon at bounding box center [947, 349] width 12 height 12
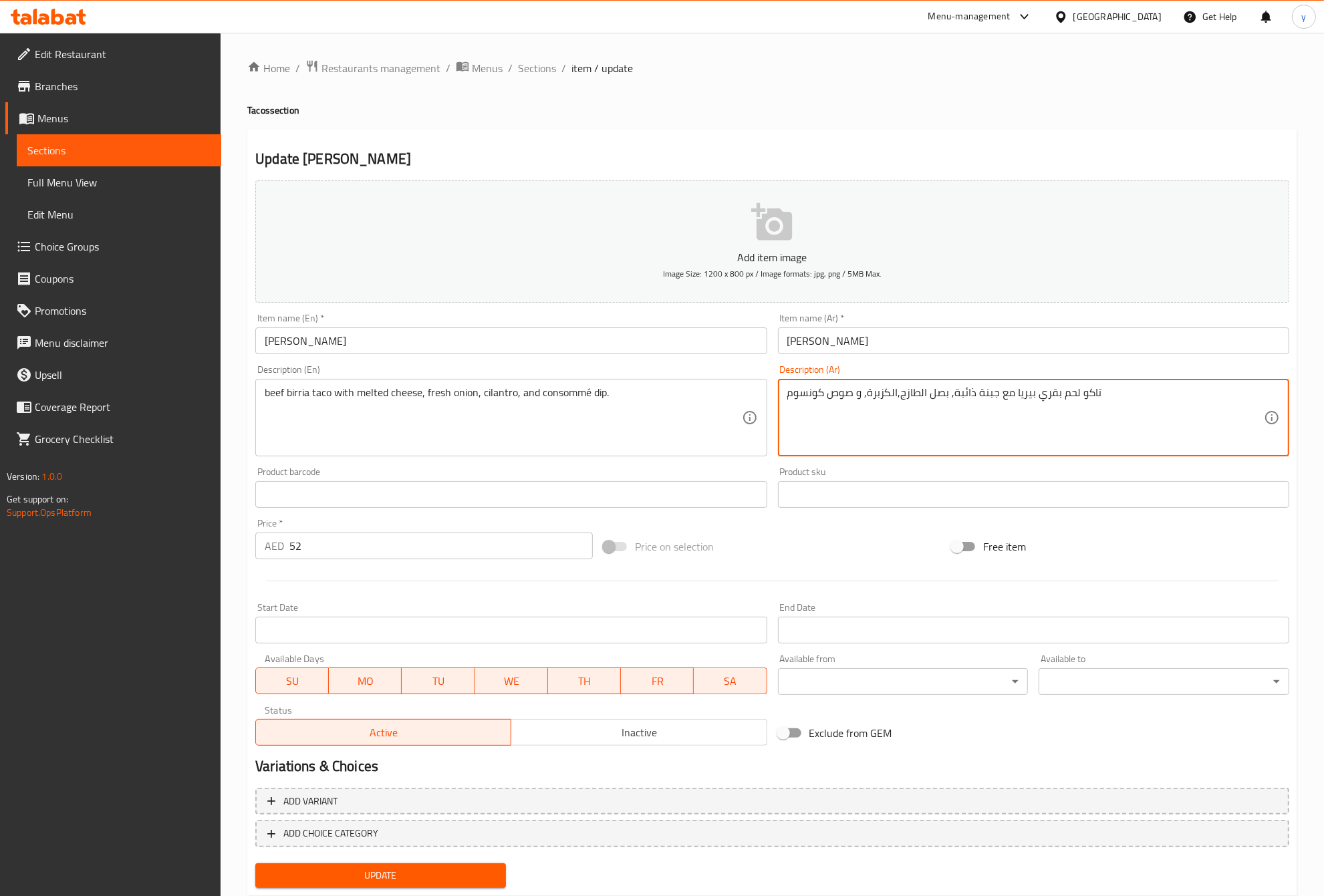
click at [1107, 392] on textarea "تاكو لحم بقري بيريا مع جبنة ذائبة, بصل الطازج,الكزبرة, و صوص كونسوم" at bounding box center [1025, 418] width 476 height 64
type textarea "تاكو لحم بقري بيريا مع جبنة ذائبة, بصل الطازج,الكزبرة, و صوص كونسومي"
click at [460, 873] on span "Update" at bounding box center [380, 876] width 229 height 17
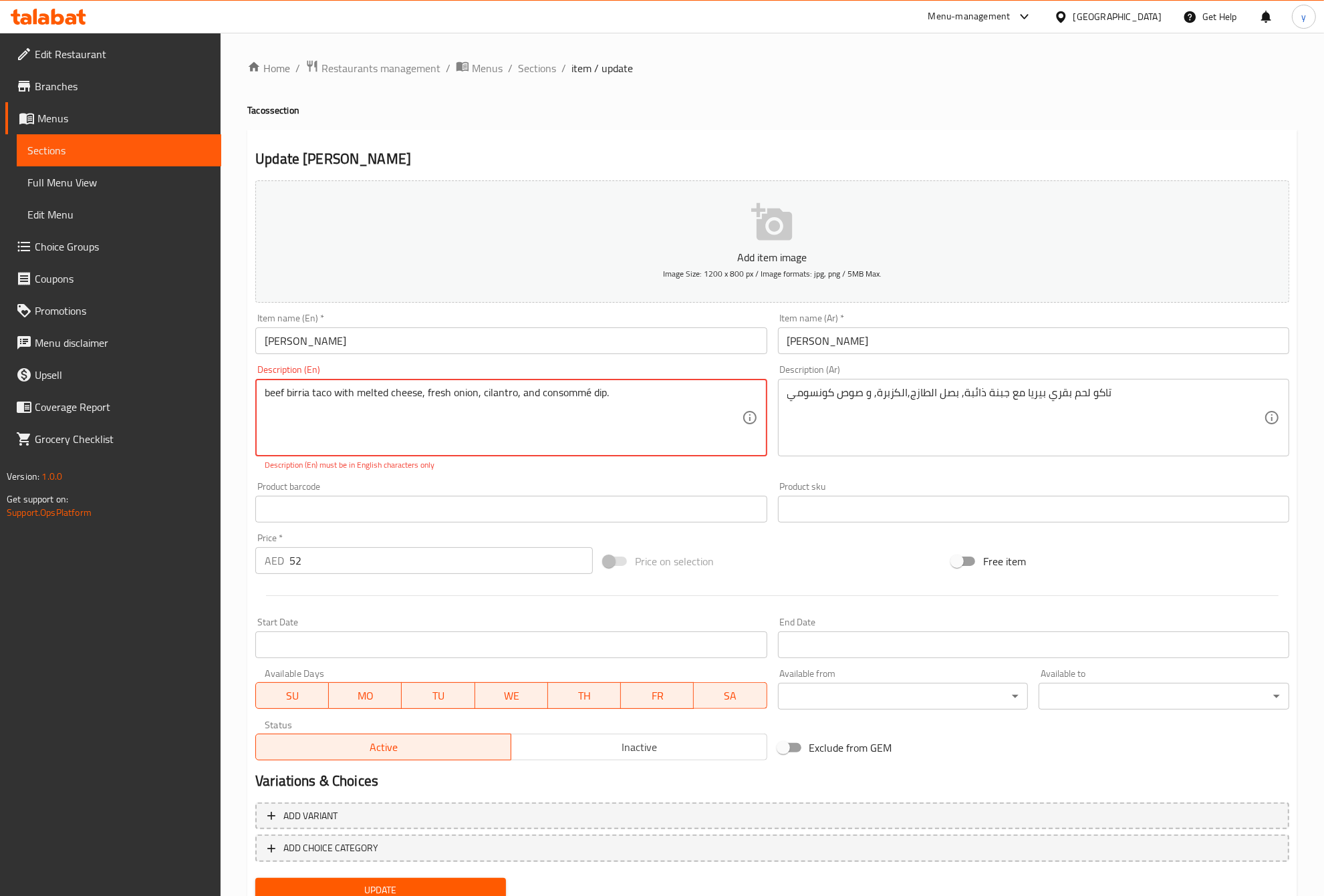
click at [311, 402] on textarea "beef birria taco with melted cheese, fresh onion, cilantro, and consommé dip." at bounding box center [503, 418] width 476 height 64
click at [587, 395] on textarea "beef birria taco with melted cheese, fresh onion, cilantro, and consommé dip." at bounding box center [503, 418] width 476 height 64
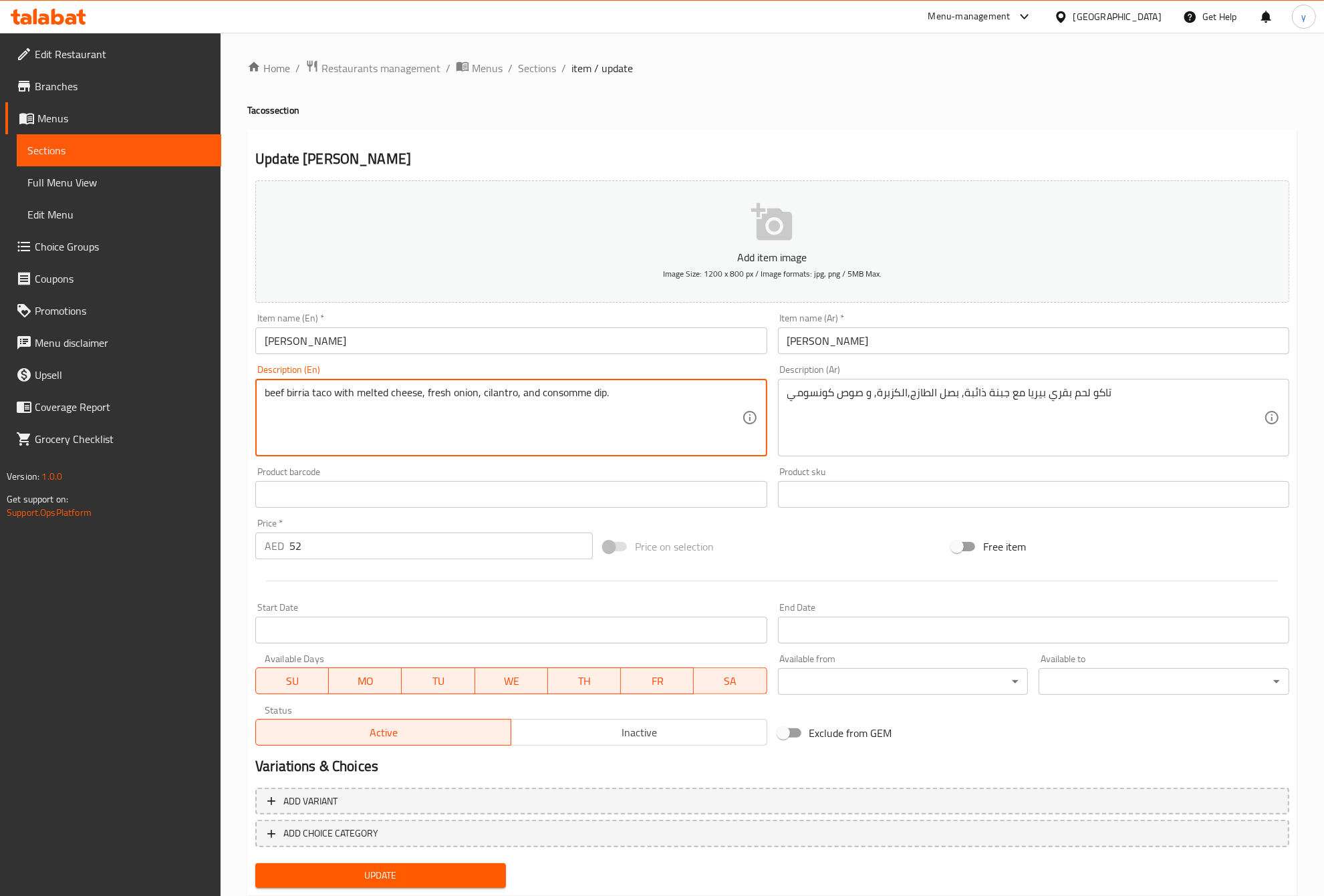
type textarea "beef birria taco with melted cheese, fresh onion, cilantro, and consomme dip."
click at [412, 879] on span "Update" at bounding box center [380, 876] width 229 height 17
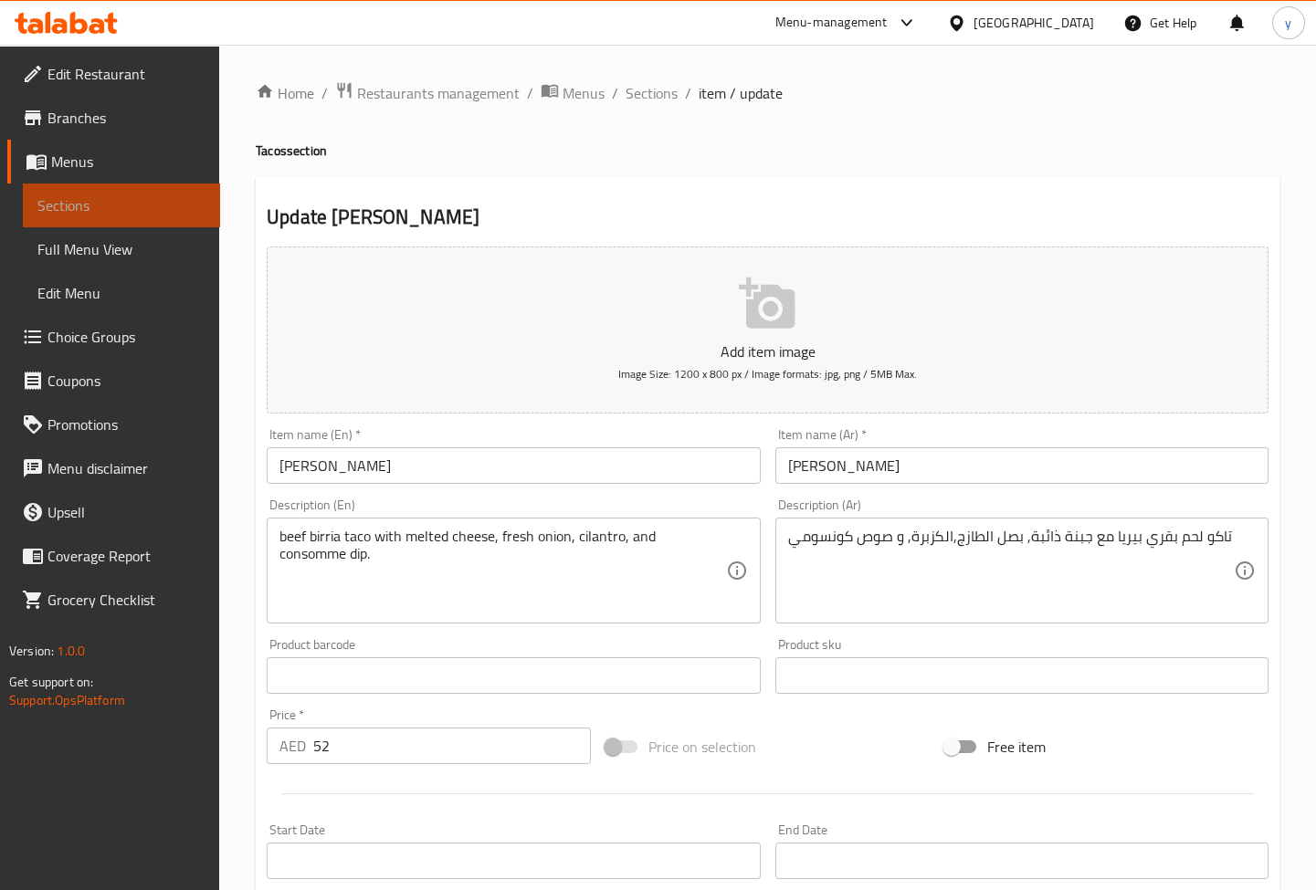
click at [89, 196] on span "Sections" at bounding box center [121, 205] width 168 height 22
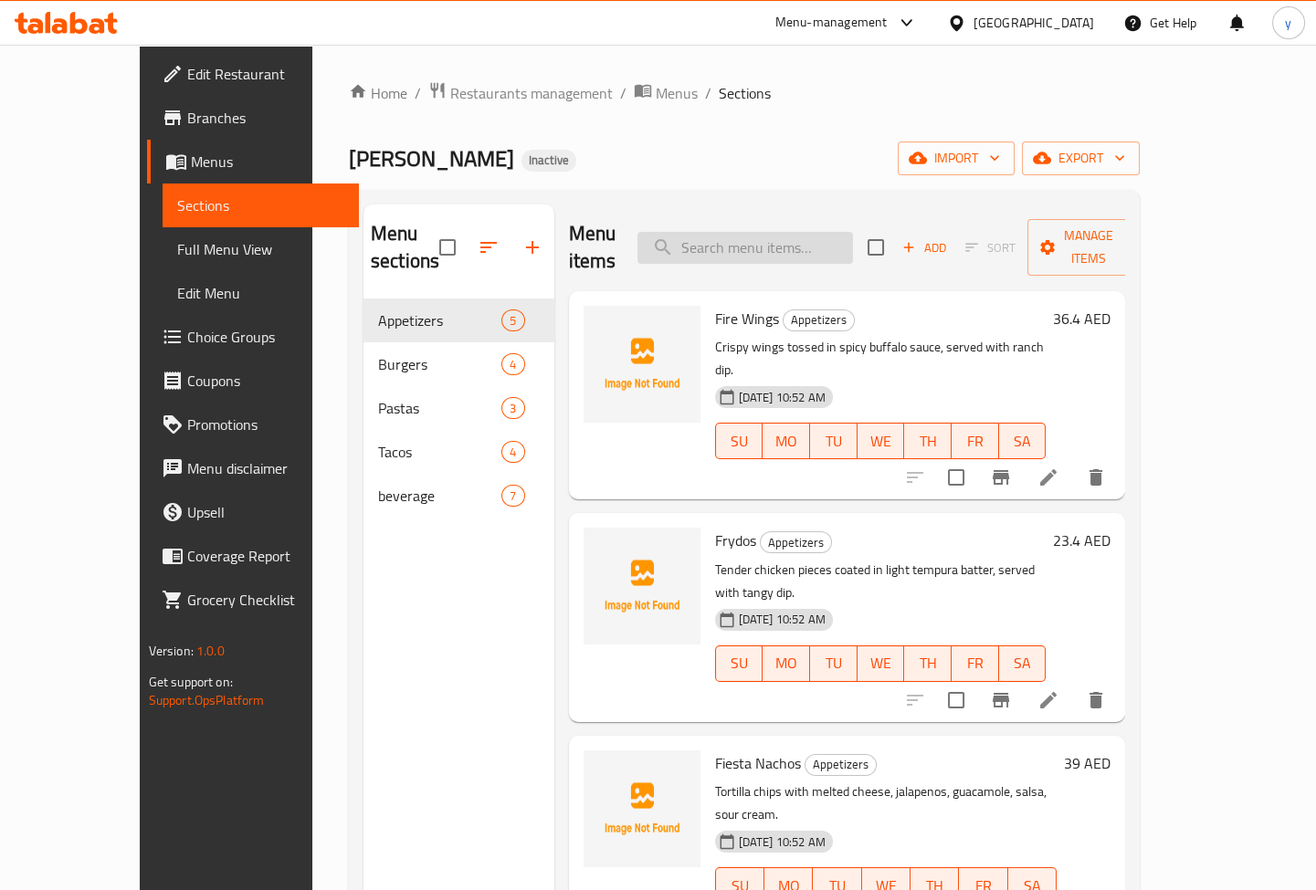
click at [796, 232] on input "search" at bounding box center [744, 248] width 215 height 32
paste input "Ginger Ale"
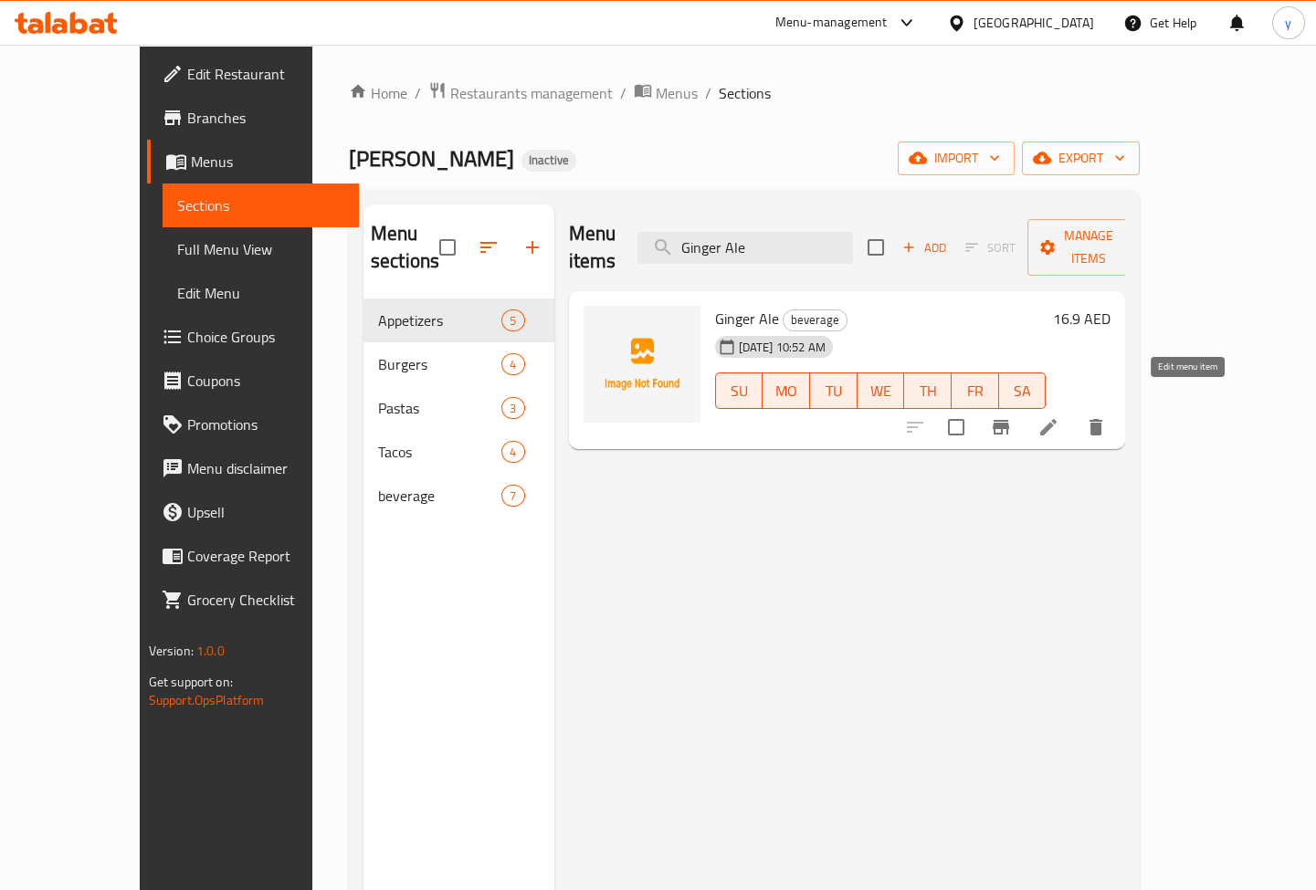
type input "Ginger Ale"
click at [1059, 416] on icon at bounding box center [1048, 427] width 22 height 22
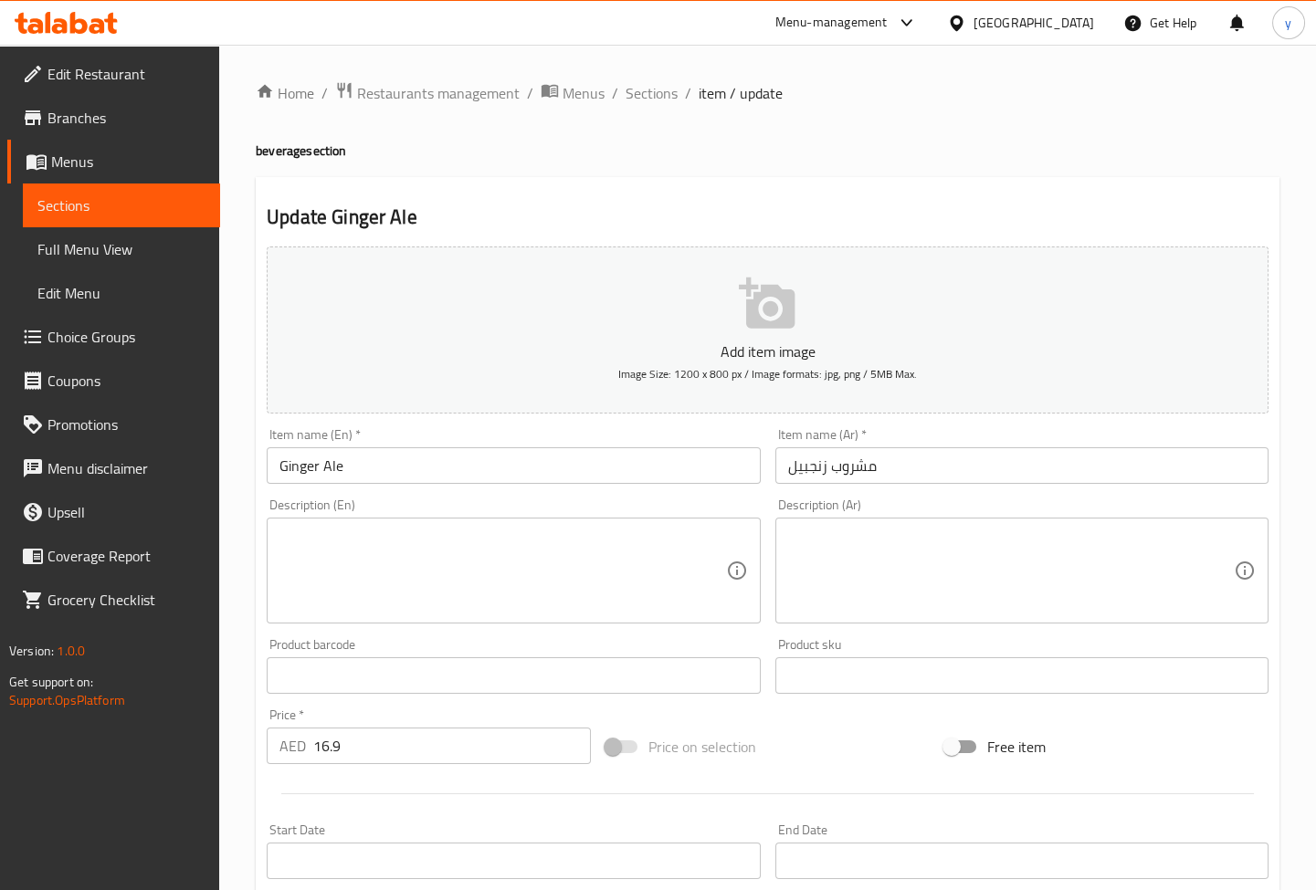
click at [885, 469] on input "مشروب زنجبيل" at bounding box center [1021, 465] width 493 height 37
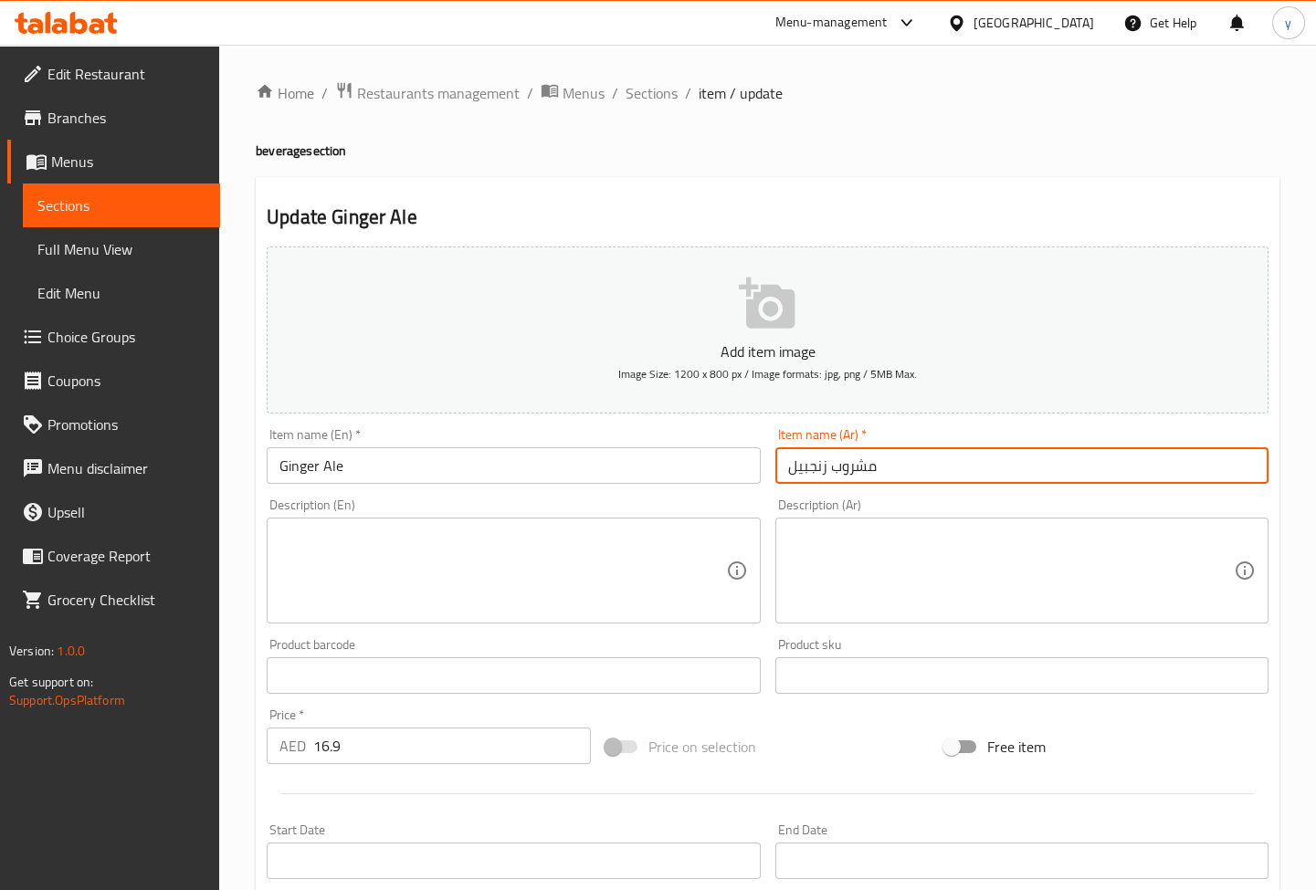
click at [885, 469] on input "مشروب زنجبيل" at bounding box center [1021, 465] width 493 height 37
paste input "جنجر أ"
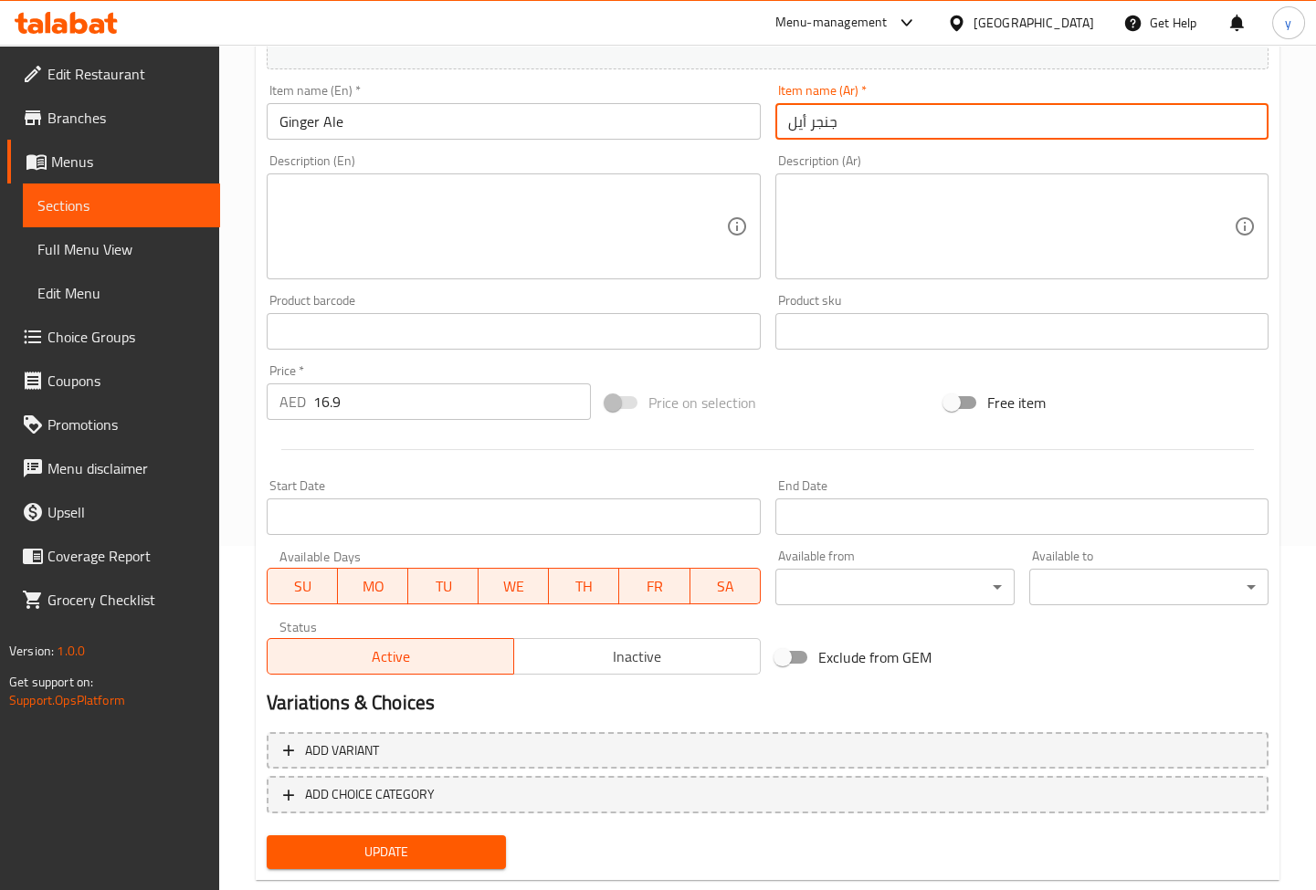
scroll to position [383, 0]
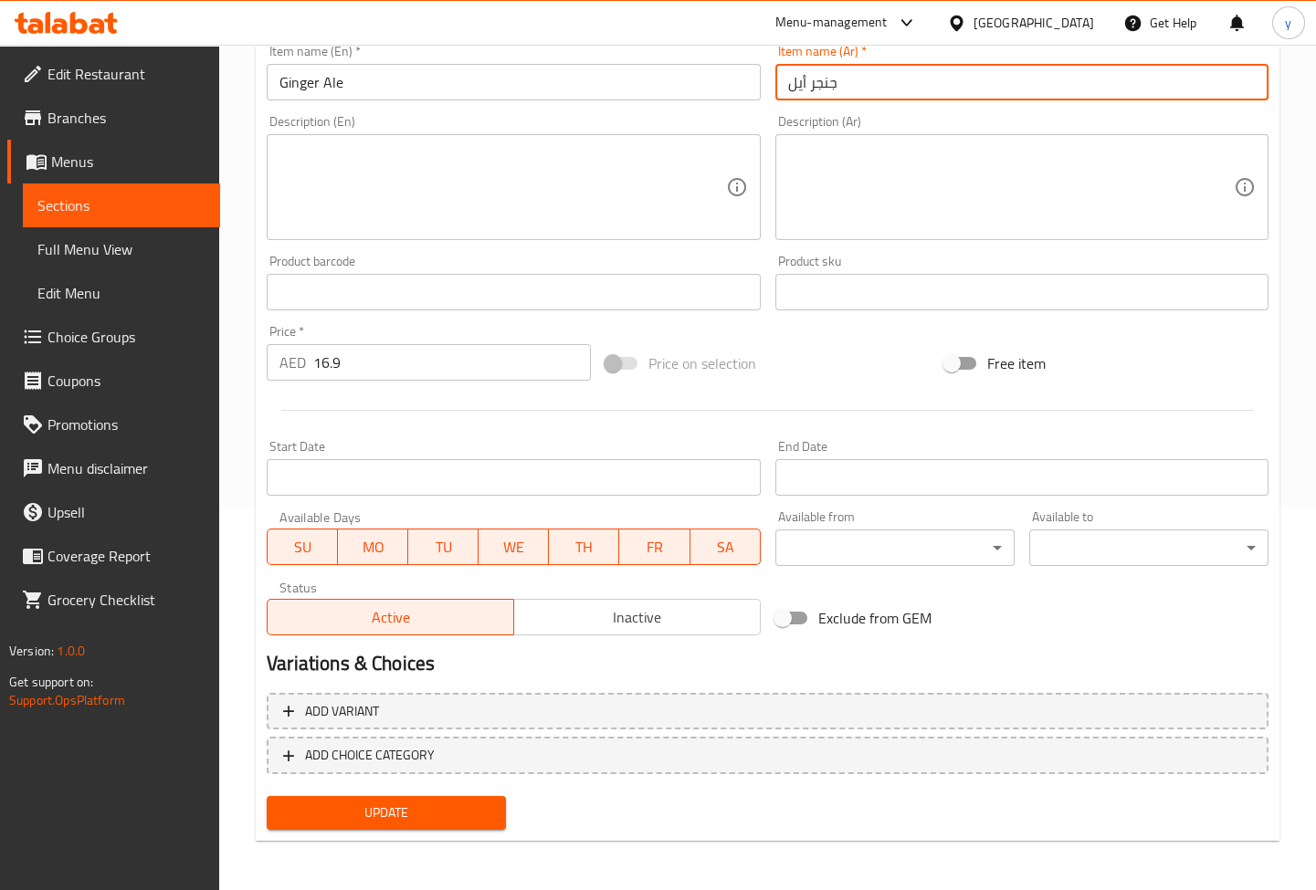
type input "جنجر أيل"
click at [414, 802] on span "Update" at bounding box center [386, 813] width 210 height 23
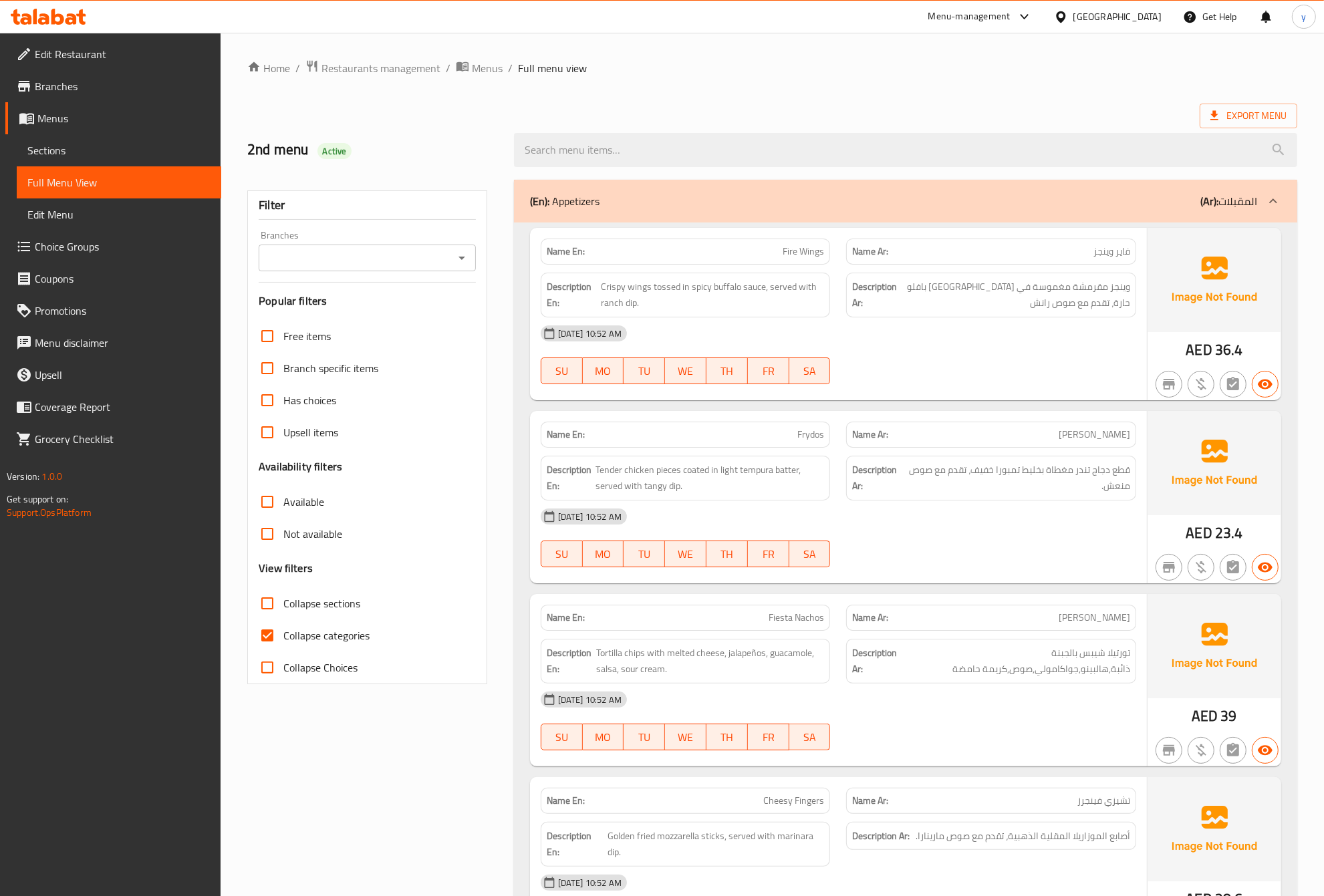
click at [306, 627] on span "Collapse categories" at bounding box center [326, 635] width 86 height 16
click at [283, 627] on input "Collapse categories" at bounding box center [267, 635] width 32 height 32
checkbox input "false"
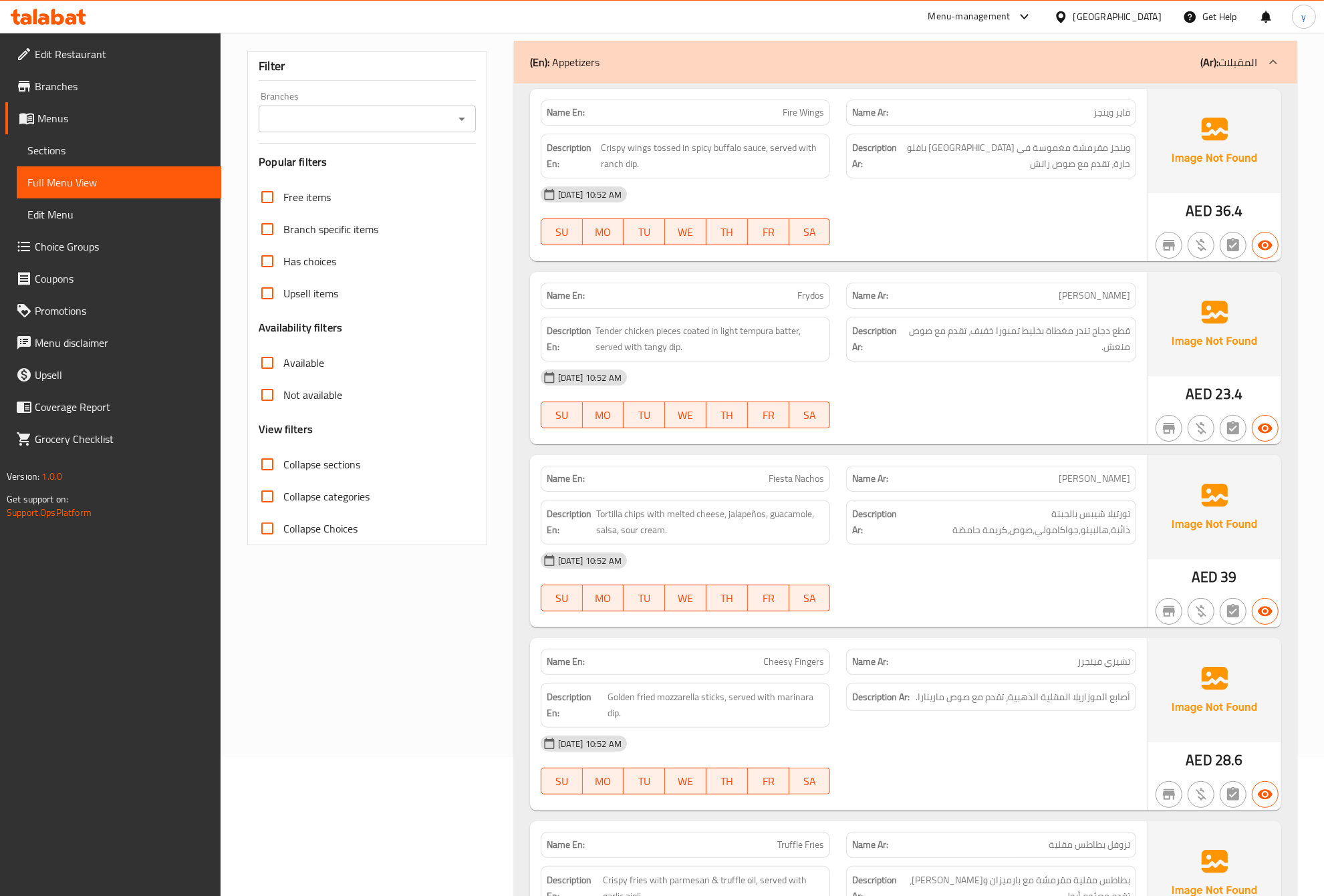
scroll to position [167, 0]
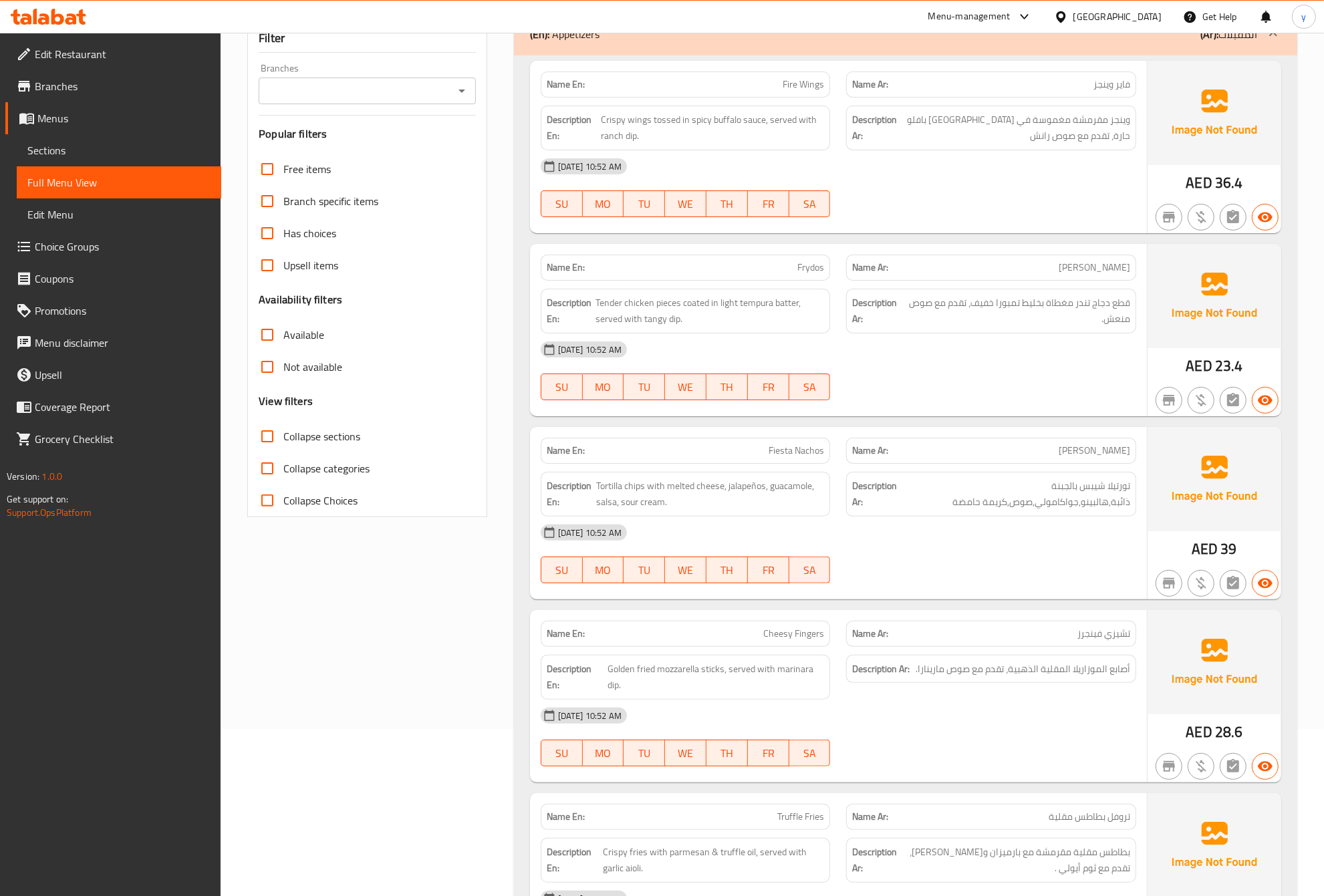
click at [943, 221] on div at bounding box center [991, 217] width 306 height 16
click at [755, 456] on p "Name En: Fiesta Nachos" at bounding box center [686, 450] width 278 height 14
click at [770, 452] on span "Fiesta Nachos" at bounding box center [796, 450] width 56 height 14
drag, startPoint x: 765, startPoint y: 449, endPoint x: 823, endPoint y: 458, distance: 58.7
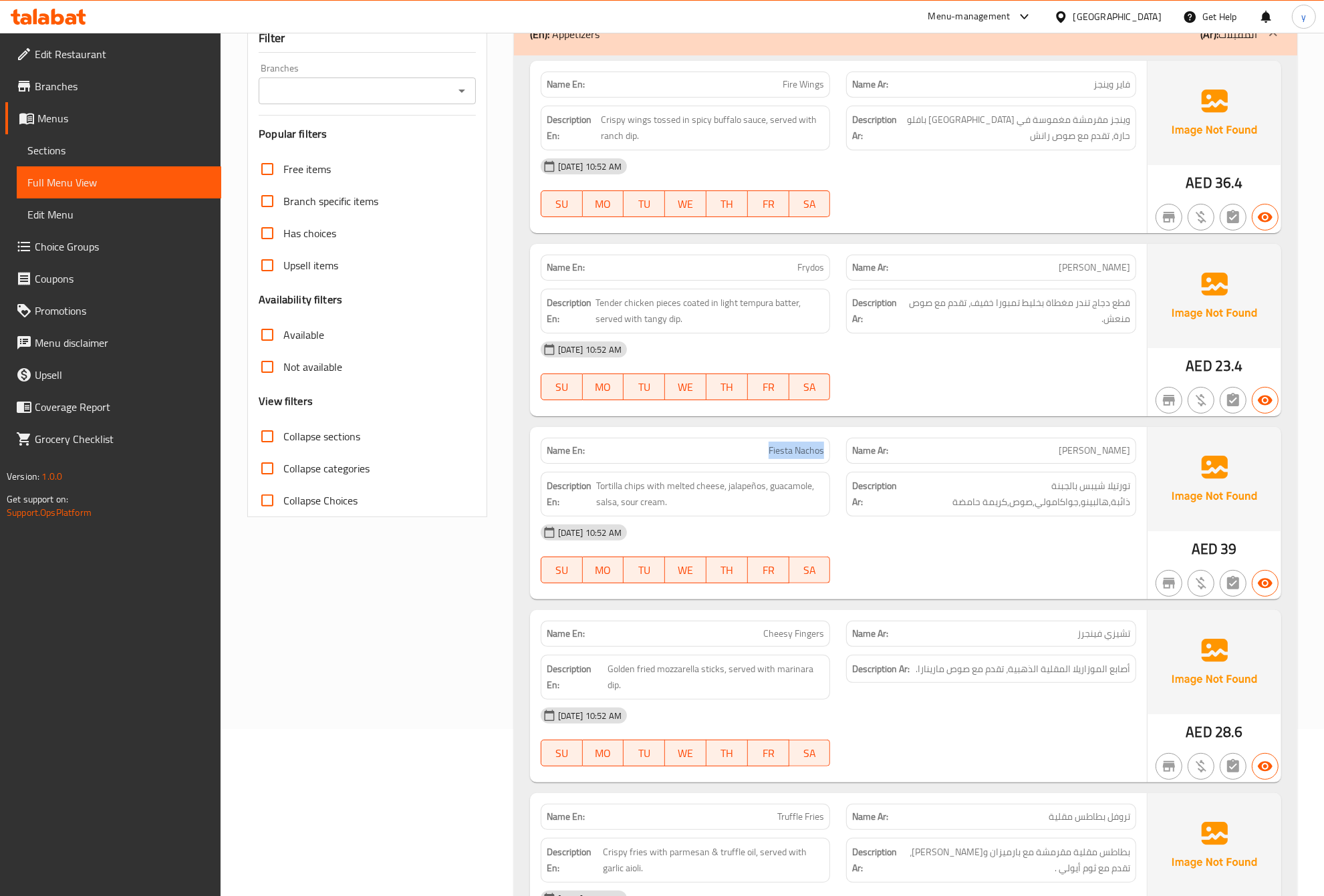
click at [823, 458] on p "Name En: Fiesta Nachos" at bounding box center [686, 450] width 278 height 14
copy span "Fiesta Nachos"
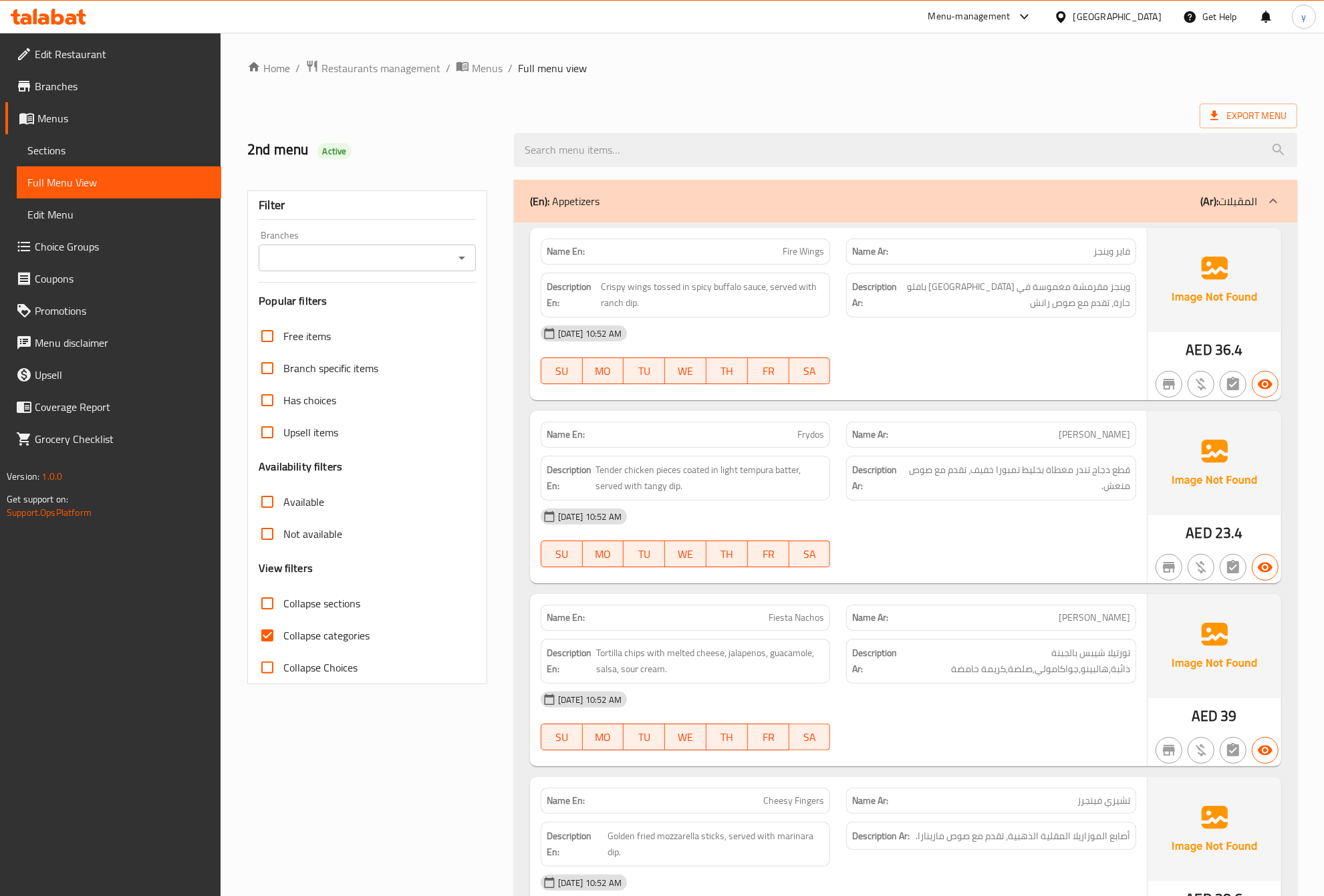
click at [341, 632] on span "Collapse categories" at bounding box center [326, 635] width 86 height 16
click at [283, 632] on input "Collapse categories" at bounding box center [267, 635] width 32 height 32
checkbox input "false"
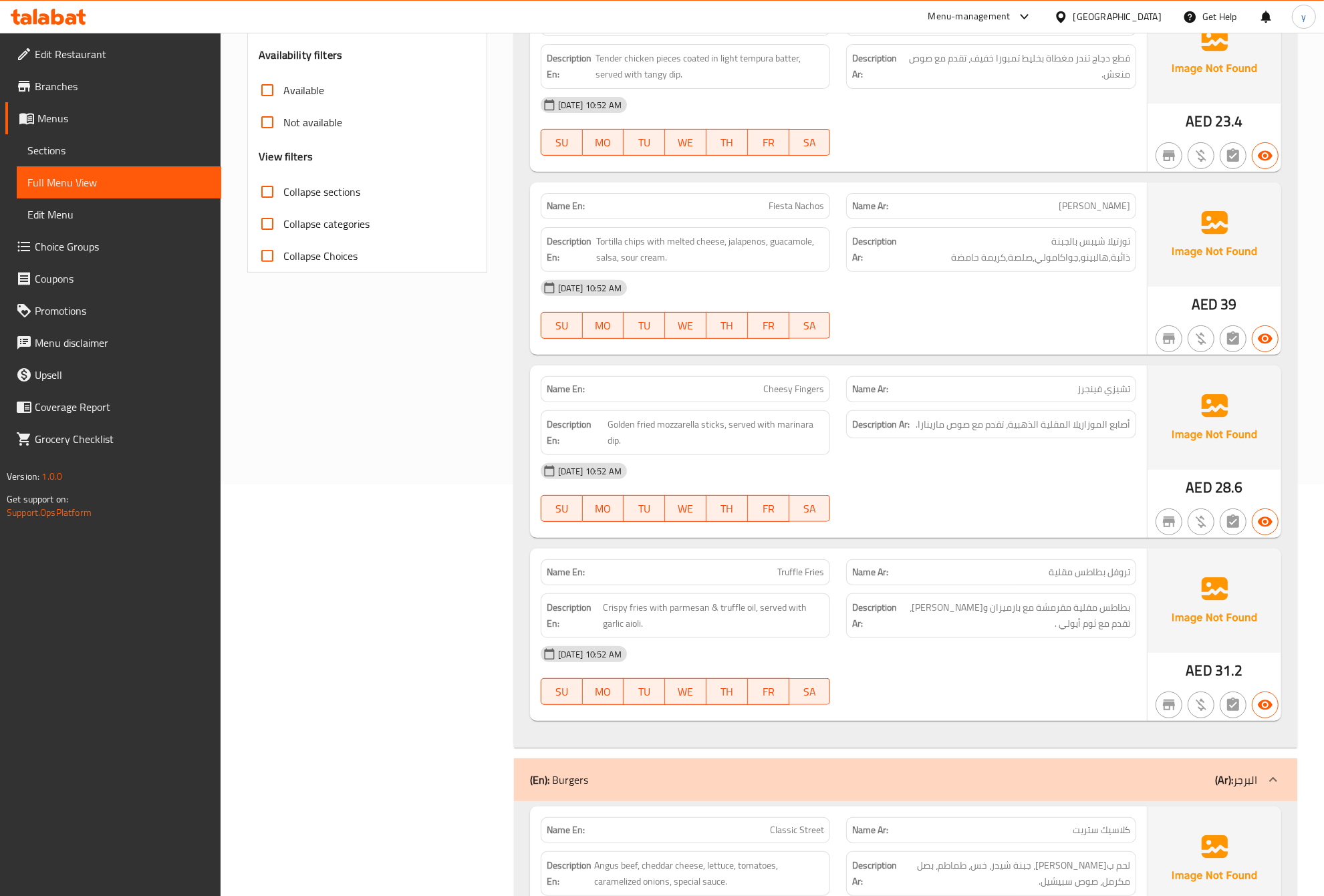
scroll to position [418, 0]
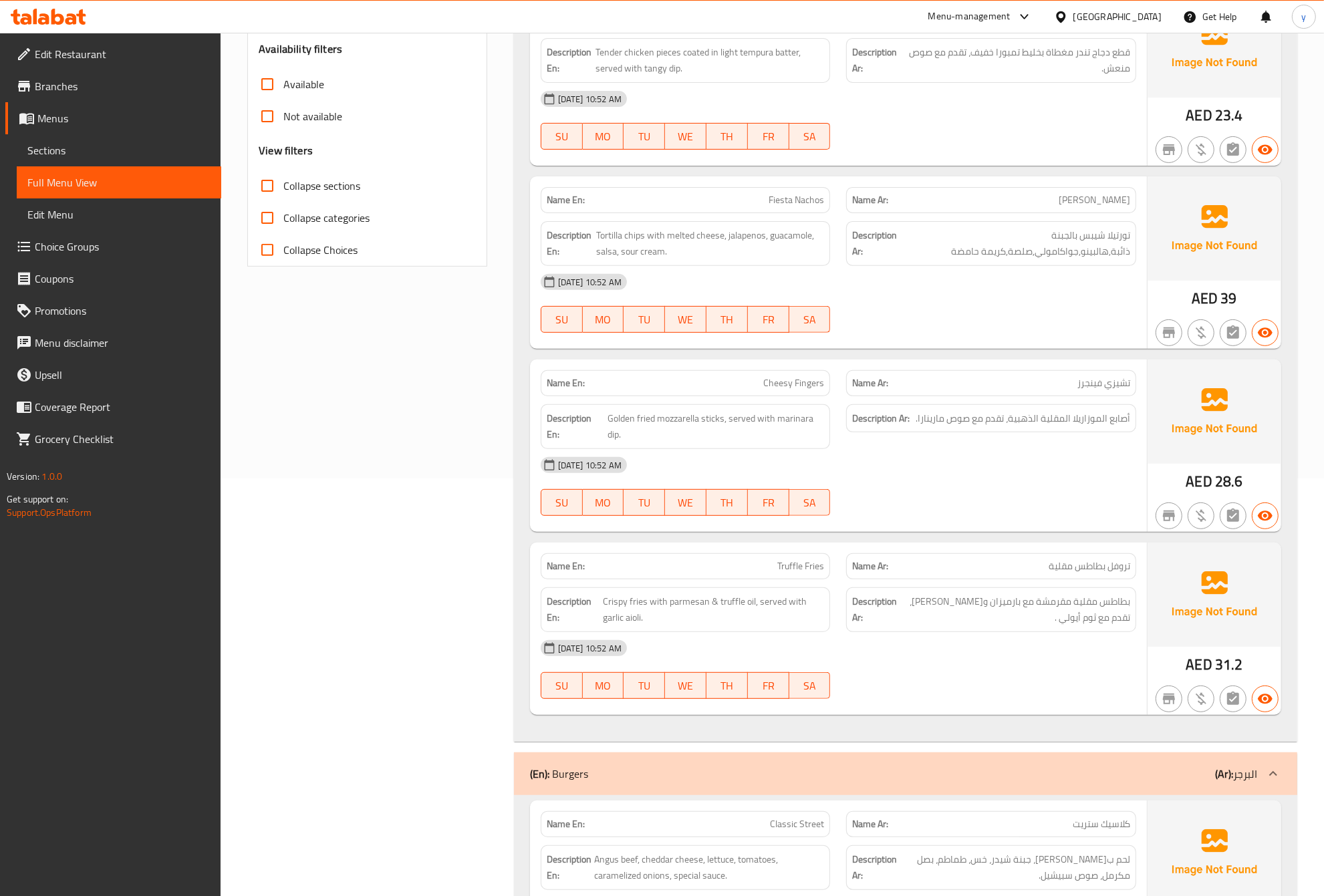
click at [762, 388] on p "Name En: Cheesy Fingers" at bounding box center [686, 383] width 278 height 14
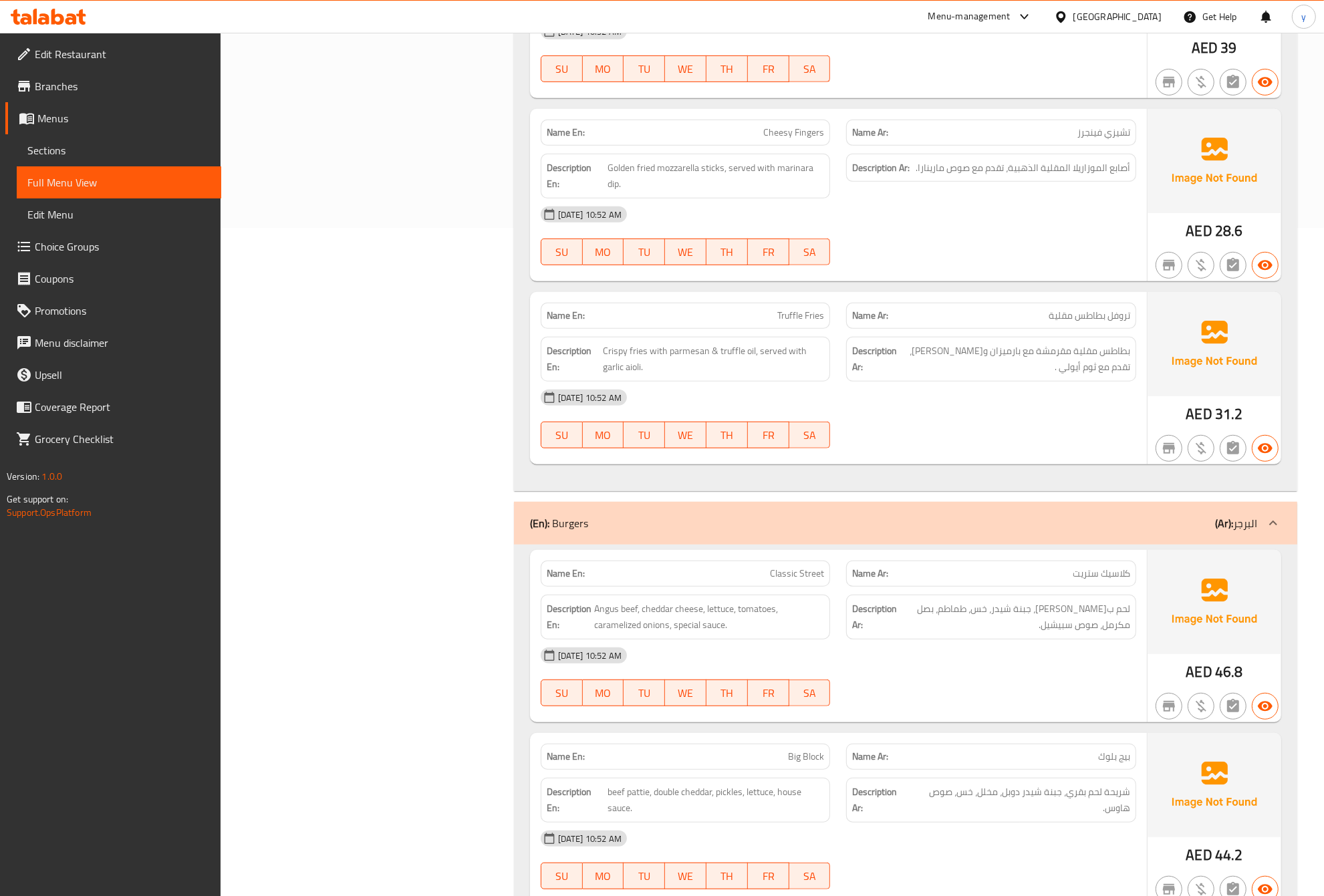
scroll to position [752, 0]
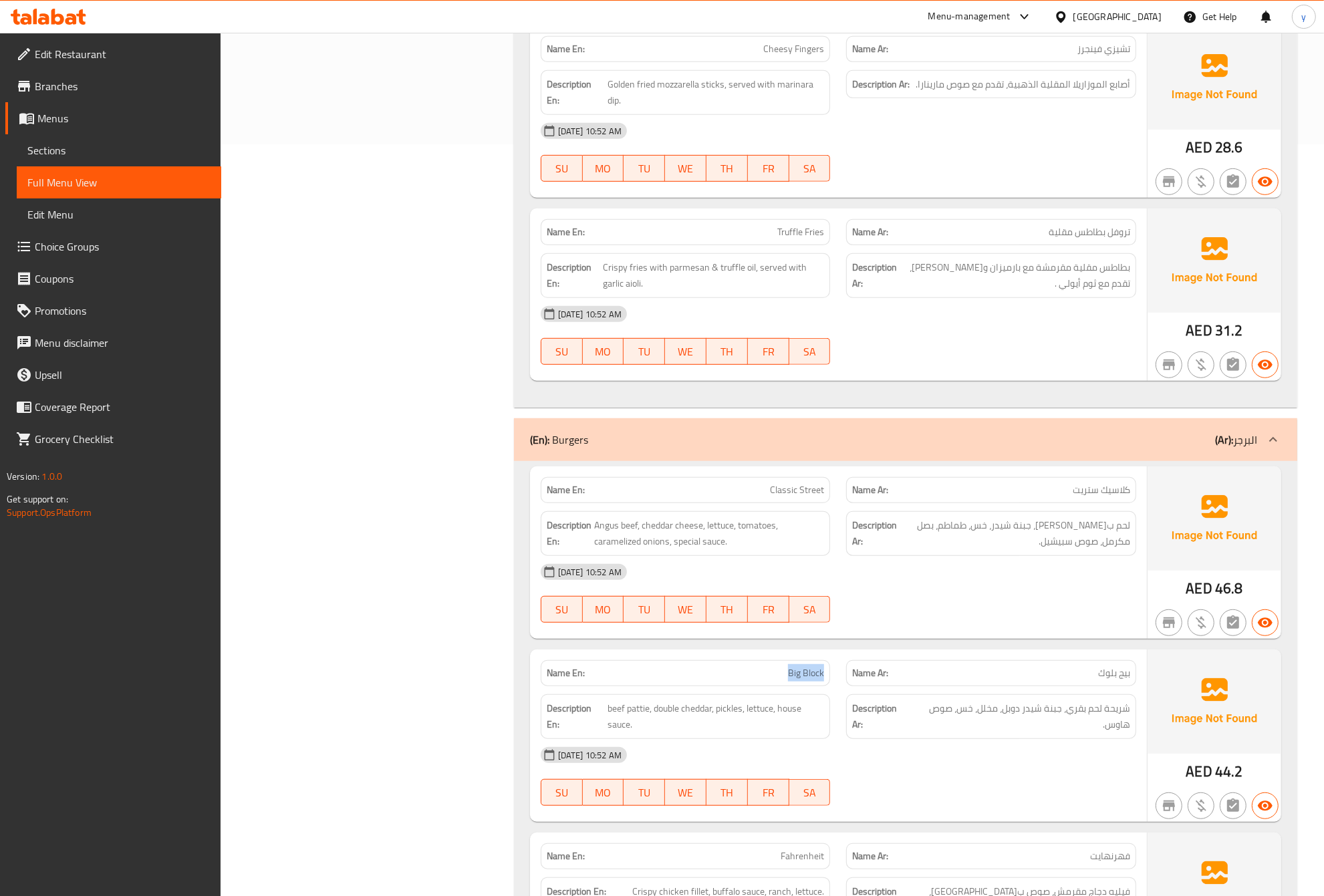
drag, startPoint x: 787, startPoint y: 675, endPoint x: 823, endPoint y: 677, distance: 36.1
click at [823, 677] on span "Big Block" at bounding box center [805, 673] width 36 height 14
copy span "Big Block"
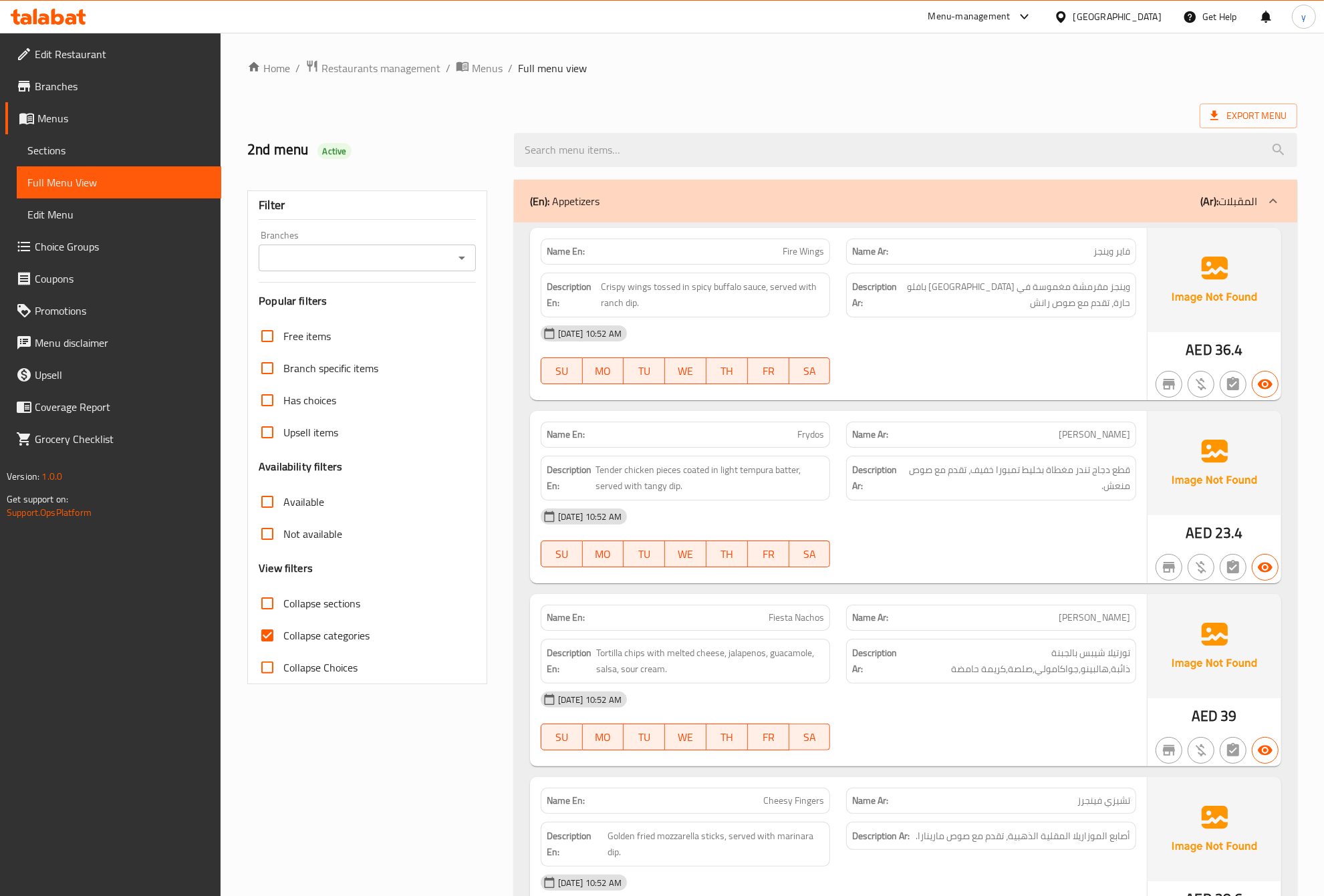
click at [316, 632] on span "Collapse categories" at bounding box center [326, 635] width 86 height 16
click at [283, 632] on input "Collapse categories" at bounding box center [267, 635] width 32 height 32
checkbox input "false"
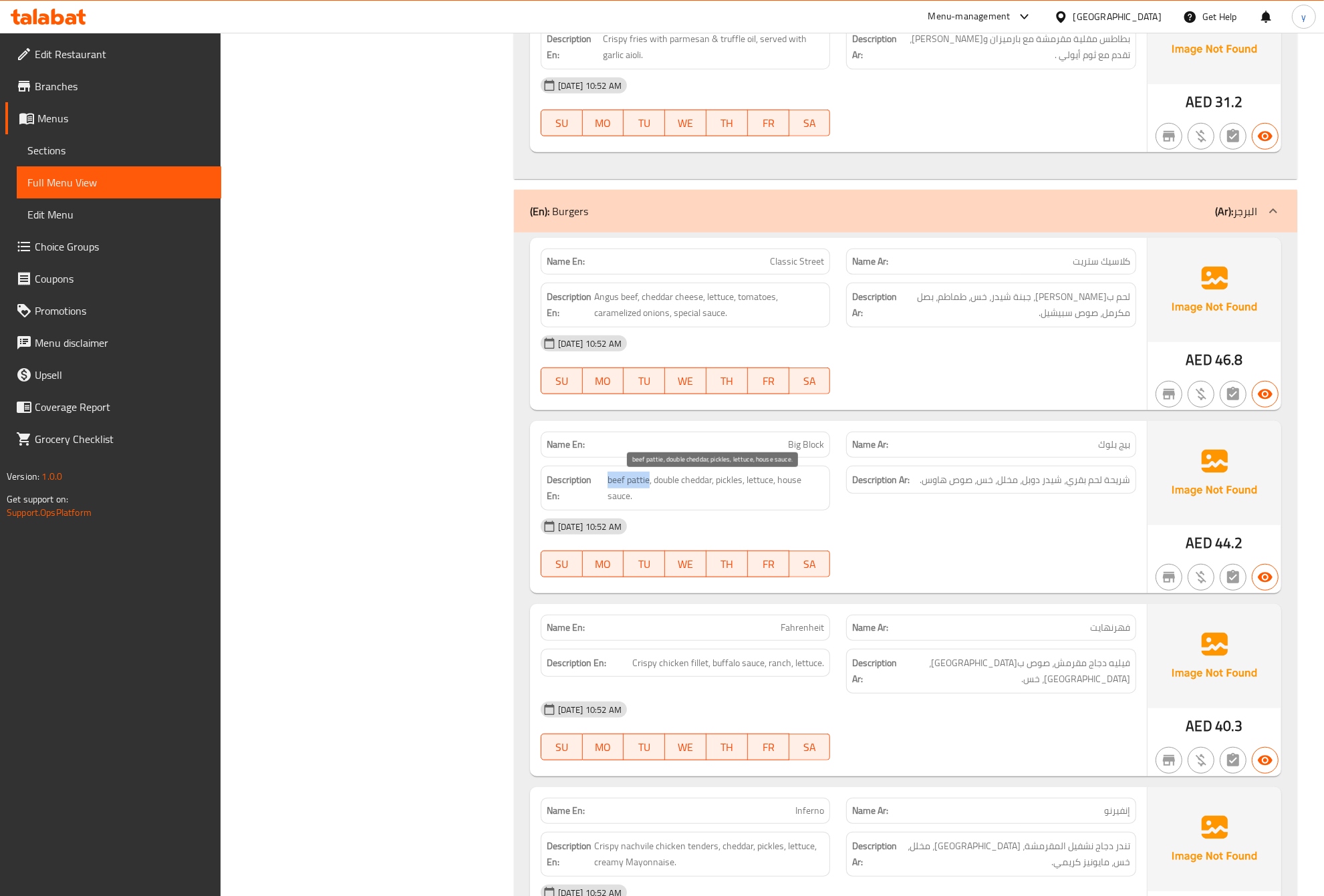
drag, startPoint x: 608, startPoint y: 486, endPoint x: 647, endPoint y: 489, distance: 39.1
click at [647, 489] on span "beef pattie, double cheddar, pickles, lettuce, house sauce." at bounding box center [716, 488] width 217 height 33
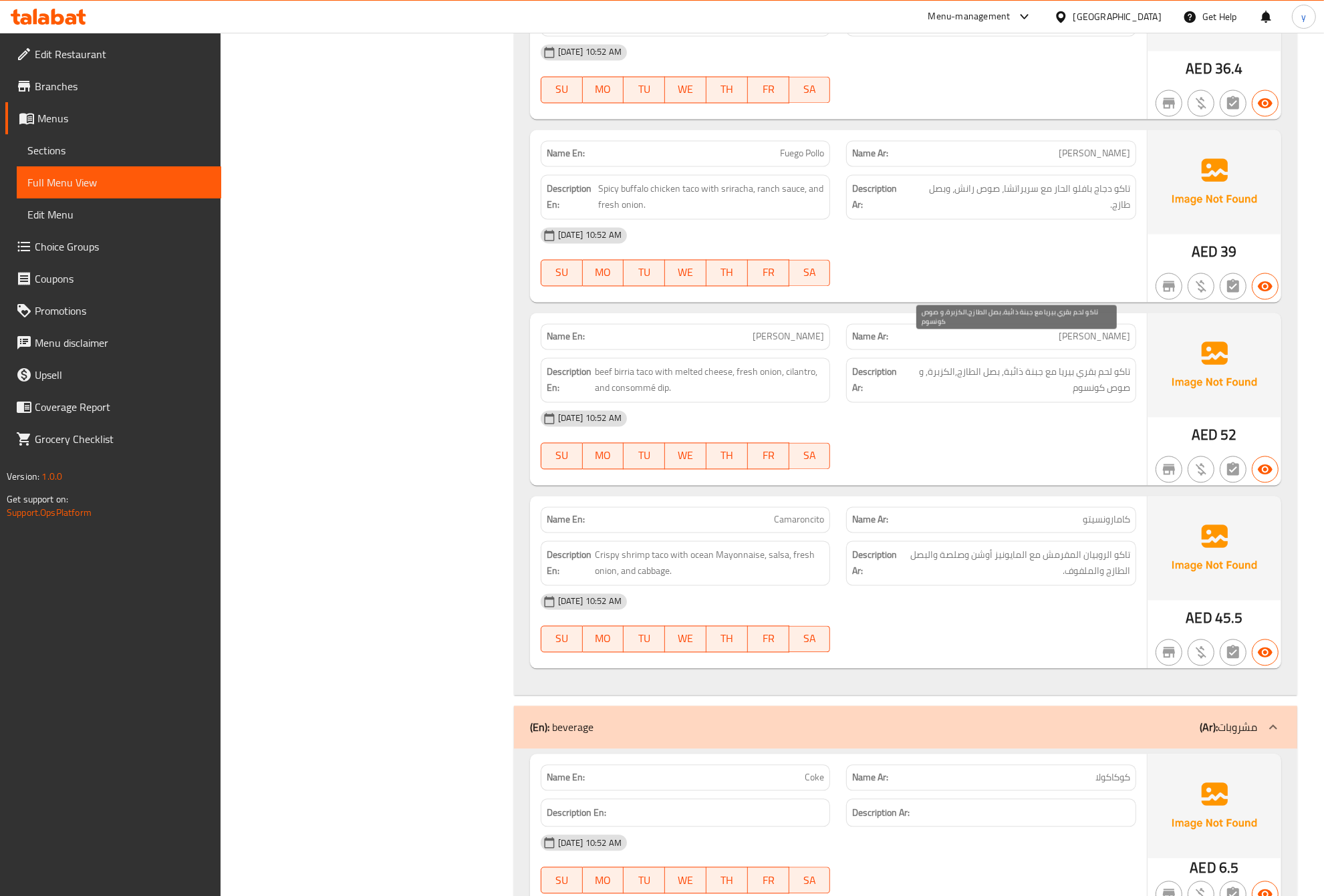
scroll to position [2550, 0]
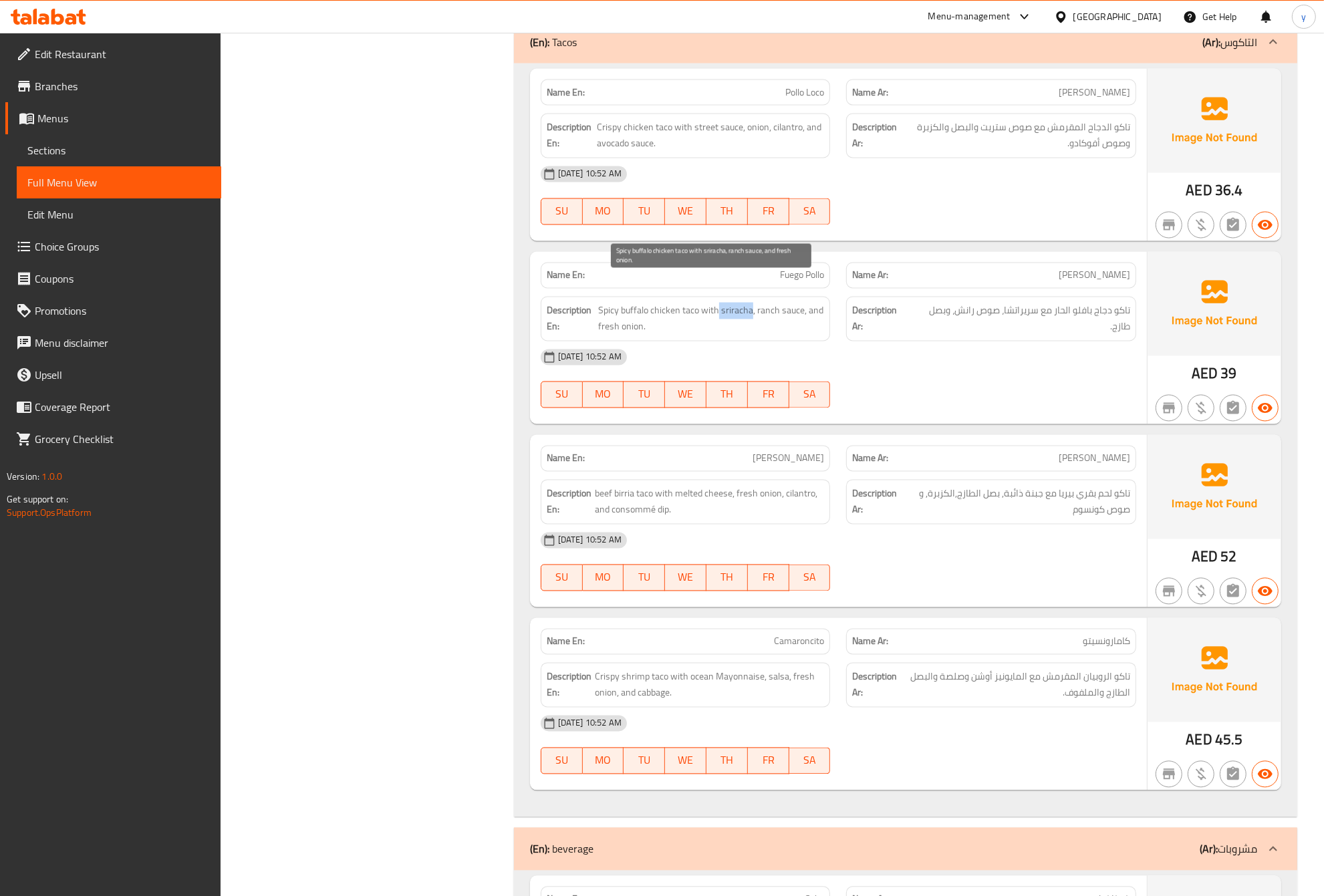
drag, startPoint x: 719, startPoint y: 286, endPoint x: 749, endPoint y: 291, distance: 30.4
click at [749, 303] on span "Spicy buffalo chicken taco with sriracha, ranch sauce, and fresh onion." at bounding box center [711, 319] width 226 height 33
click at [754, 303] on span "Spicy buffalo chicken taco with sriracha, ranch sauce, and fresh onion." at bounding box center [711, 319] width 226 height 33
drag, startPoint x: 749, startPoint y: 285, endPoint x: 722, endPoint y: 285, distance: 27.0
click at [722, 303] on span "Spicy buffalo chicken taco with sriracha, ranch sauce, and fresh onion." at bounding box center [711, 319] width 226 height 33
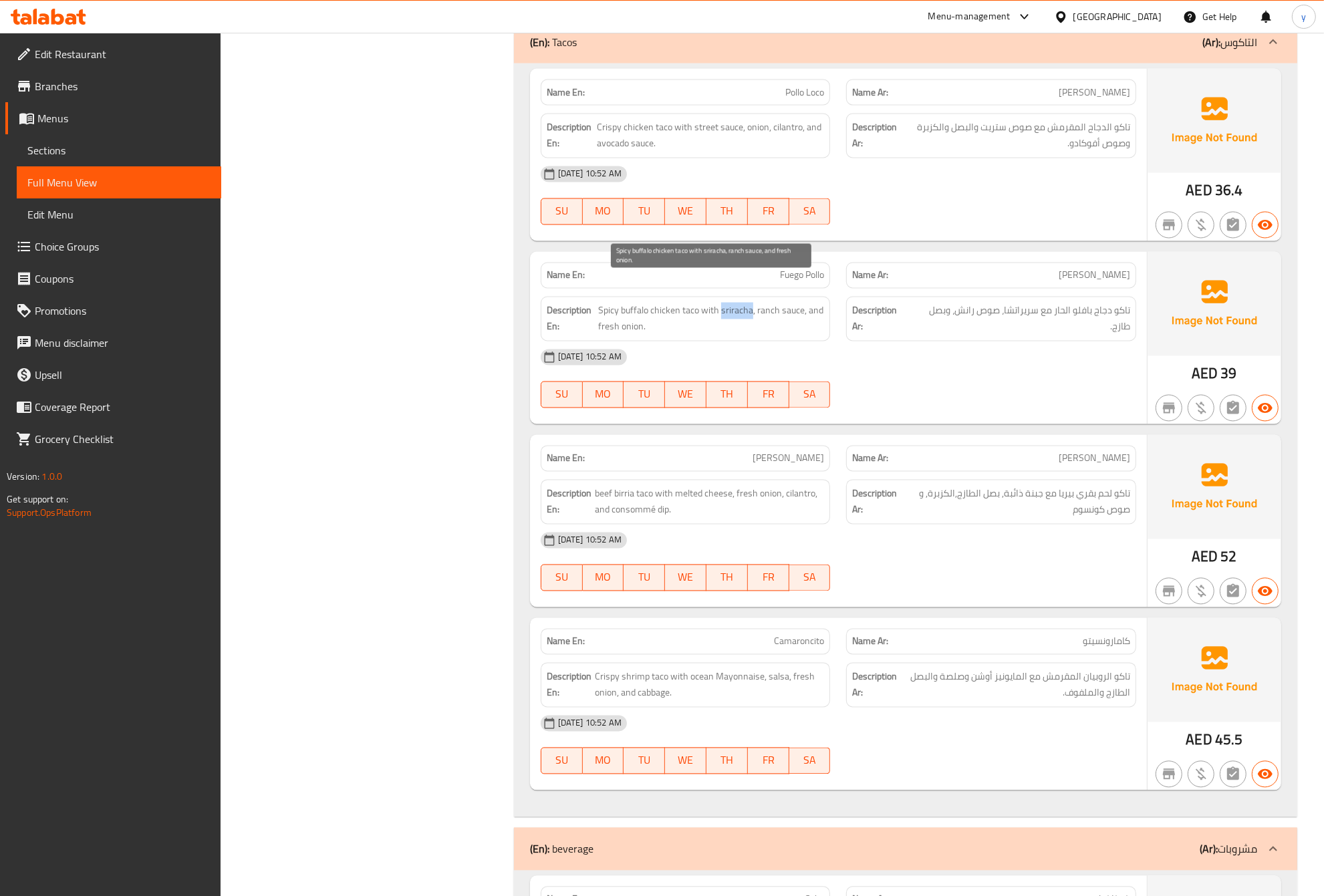
copy span "sriracha"
drag, startPoint x: 786, startPoint y: 434, endPoint x: 827, endPoint y: 439, distance: 41.3
click at [827, 446] on div "Name En: Don Birria" at bounding box center [686, 459] width 290 height 26
copy span "[PERSON_NAME]"
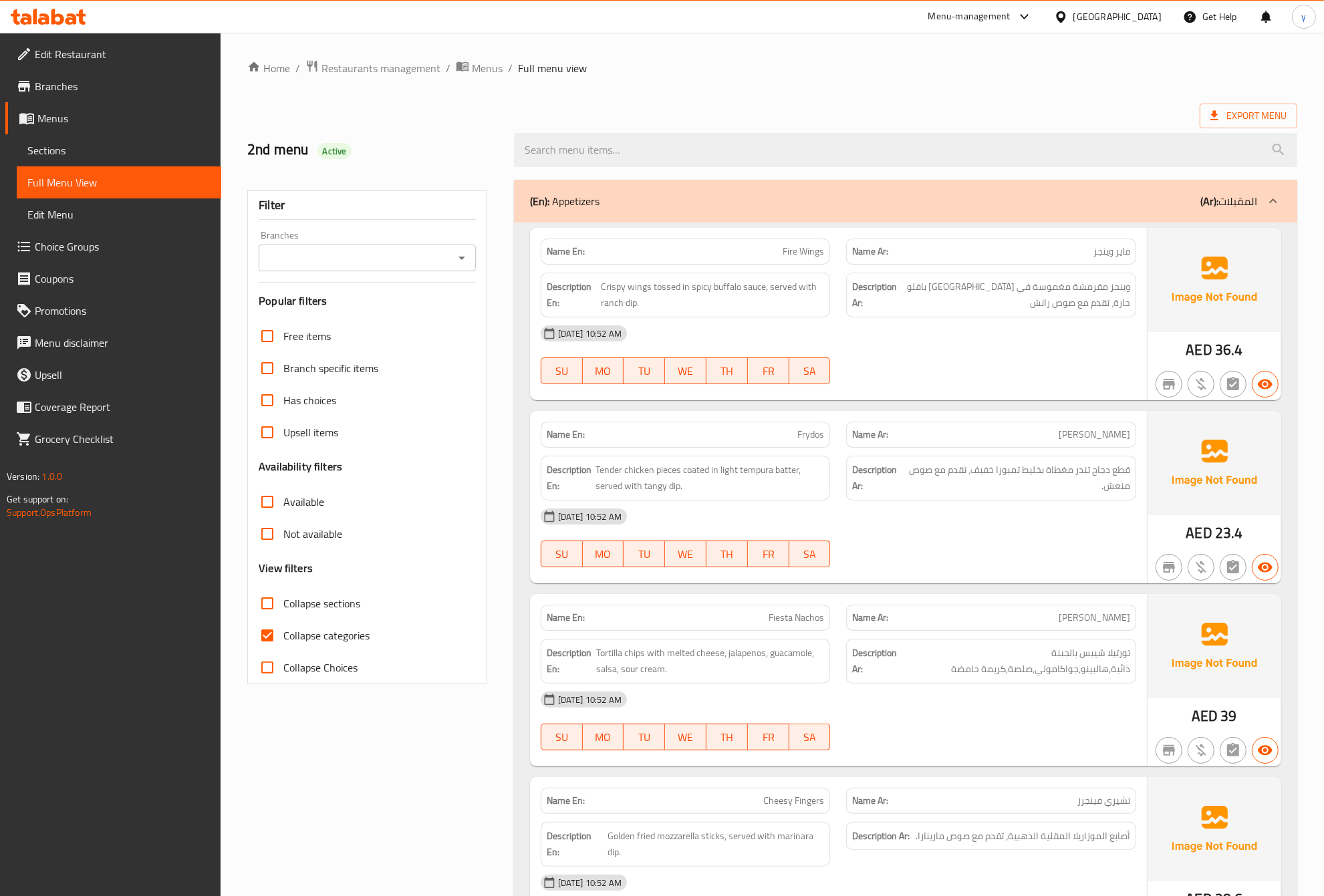
click at [358, 635] on span "Collapse categories" at bounding box center [326, 635] width 86 height 16
click at [283, 635] on input "Collapse categories" at bounding box center [267, 635] width 32 height 32
checkbox input "false"
click at [880, 111] on div "Export Menu" at bounding box center [772, 116] width 1050 height 25
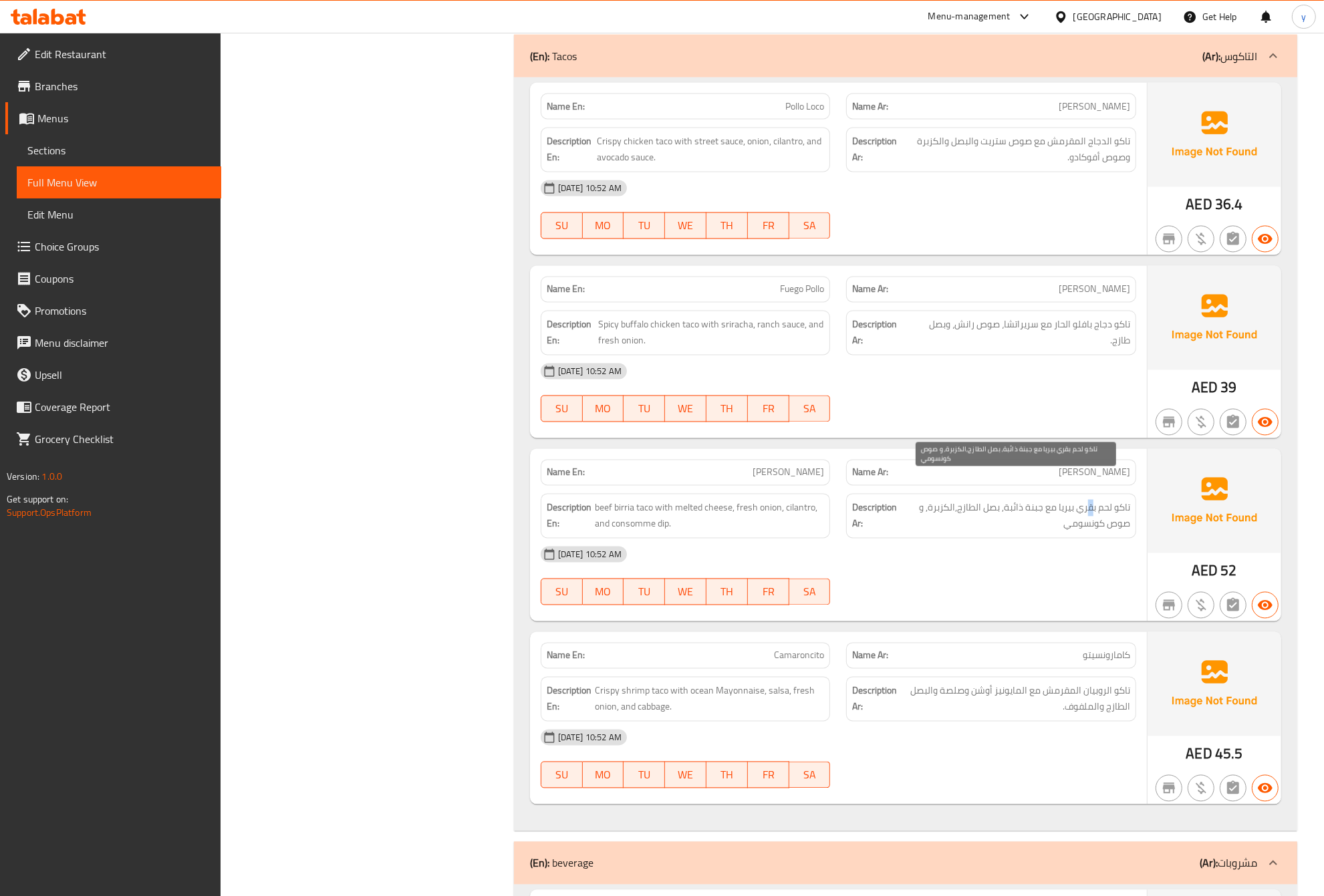
click at [1087, 500] on span "تاكو لحم بقري بيريا مع جبنة ذائبة, بصل الطازج,الكزبرة, و صوص كونسومي" at bounding box center [1015, 516] width 228 height 33
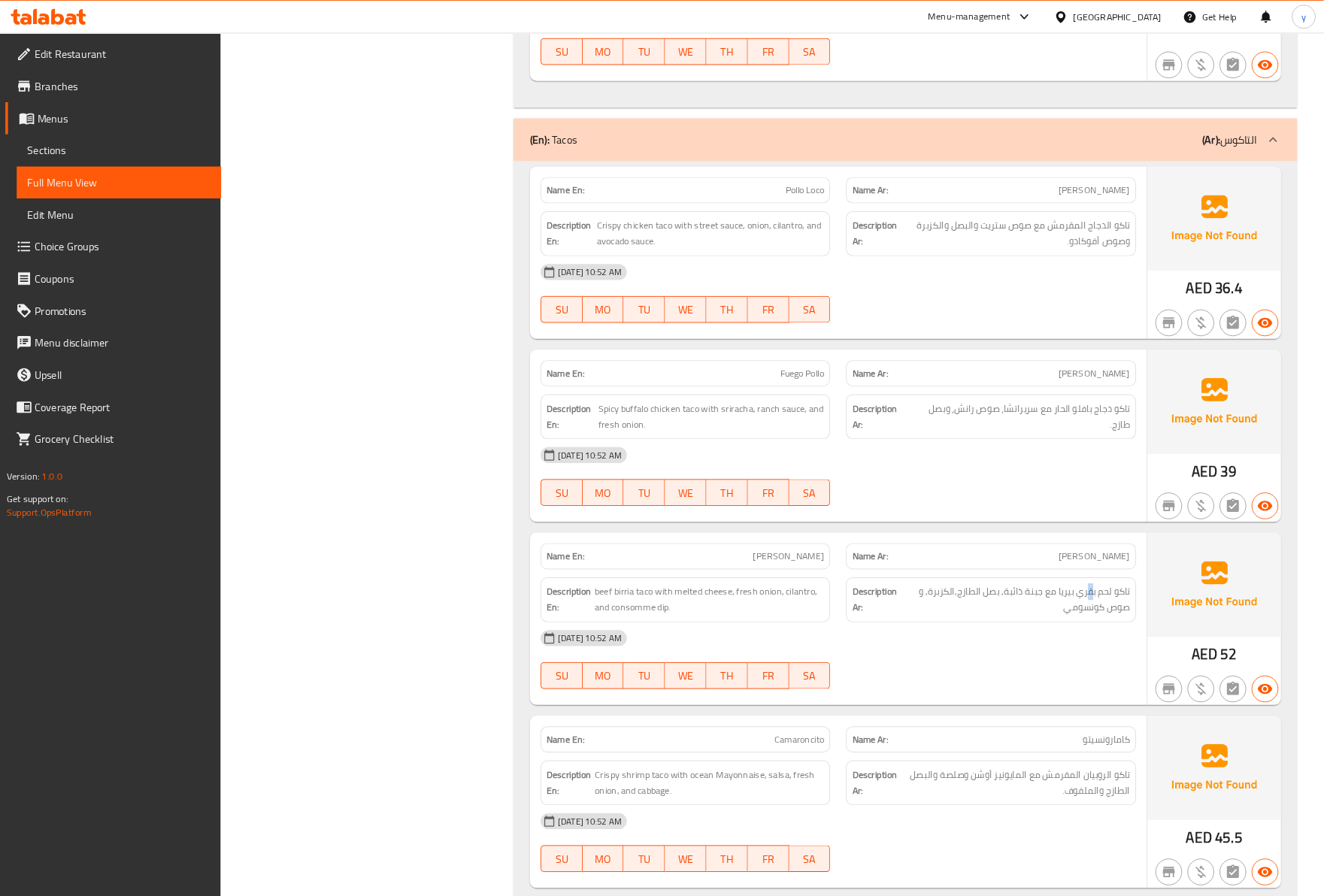
scroll to position [2757, 0]
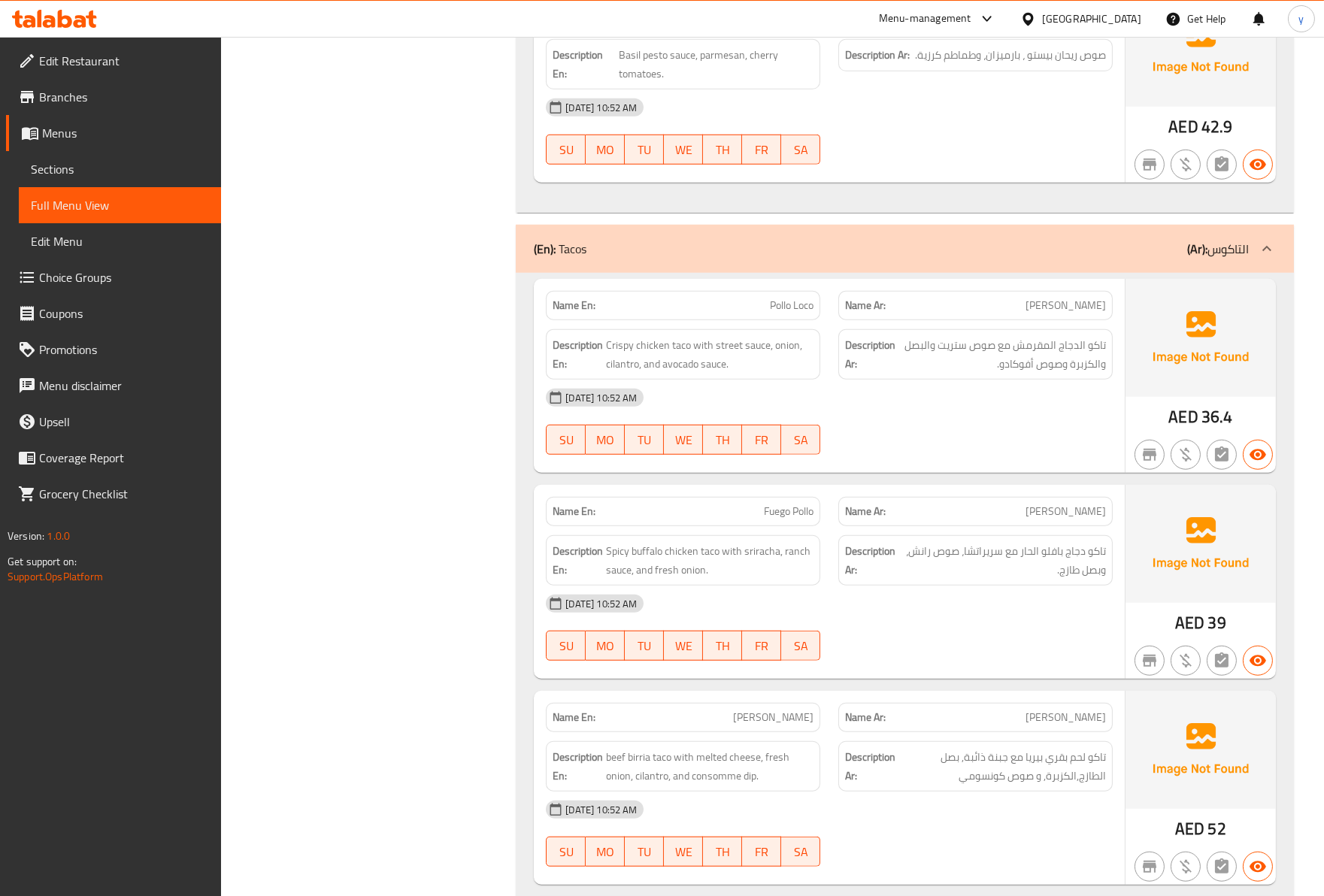
click at [1057, 791] on div "[DATE] 10:52 AM" at bounding box center [829, 810] width 585 height 36
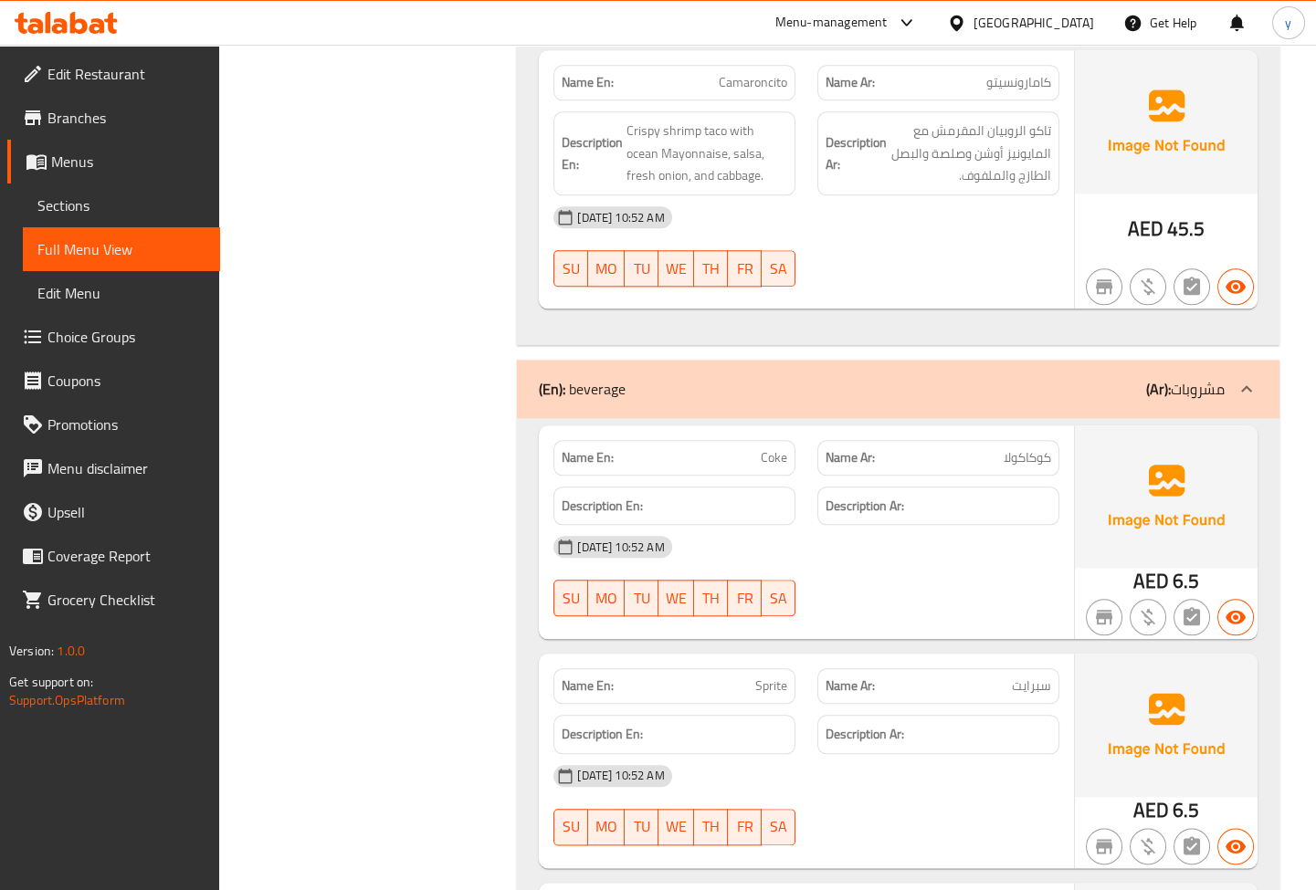
scroll to position [4611, 0]
drag, startPoint x: 762, startPoint y: 407, endPoint x: 788, endPoint y: 407, distance: 25.6
click at [788, 439] on div "Name En: Coke" at bounding box center [674, 457] width 242 height 36
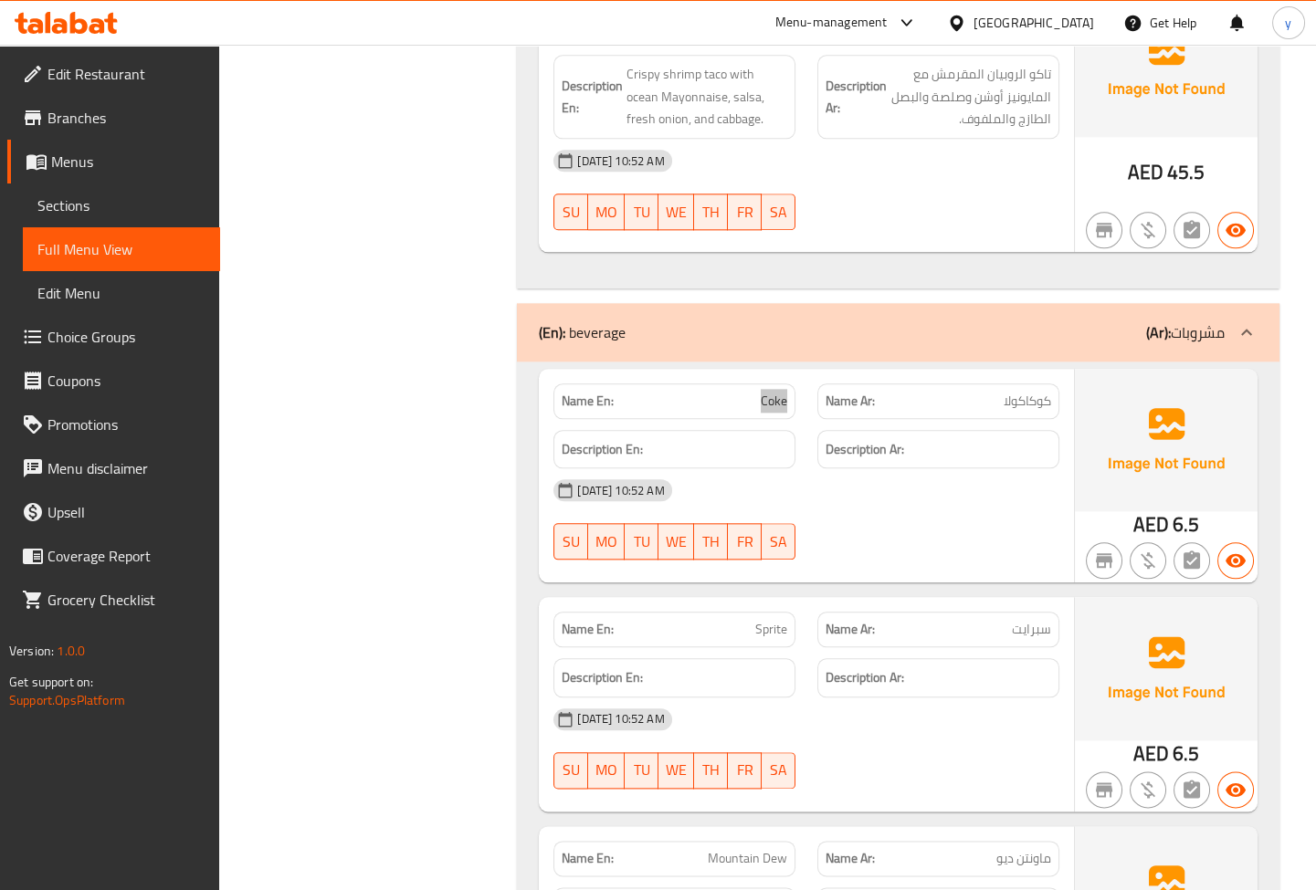
scroll to position [4694, 0]
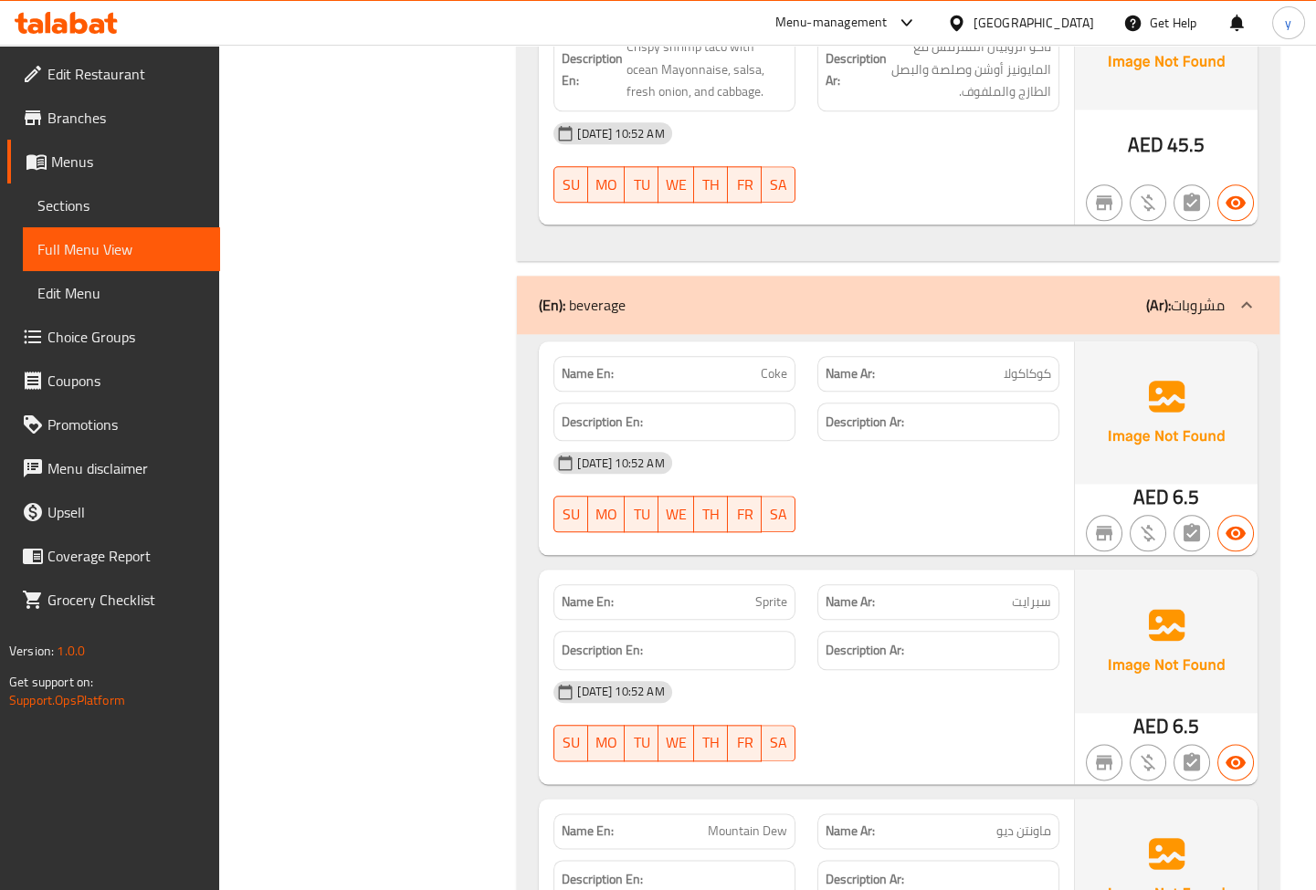
click at [747, 592] on p "Name En: Sprite" at bounding box center [673, 601] width 225 height 19
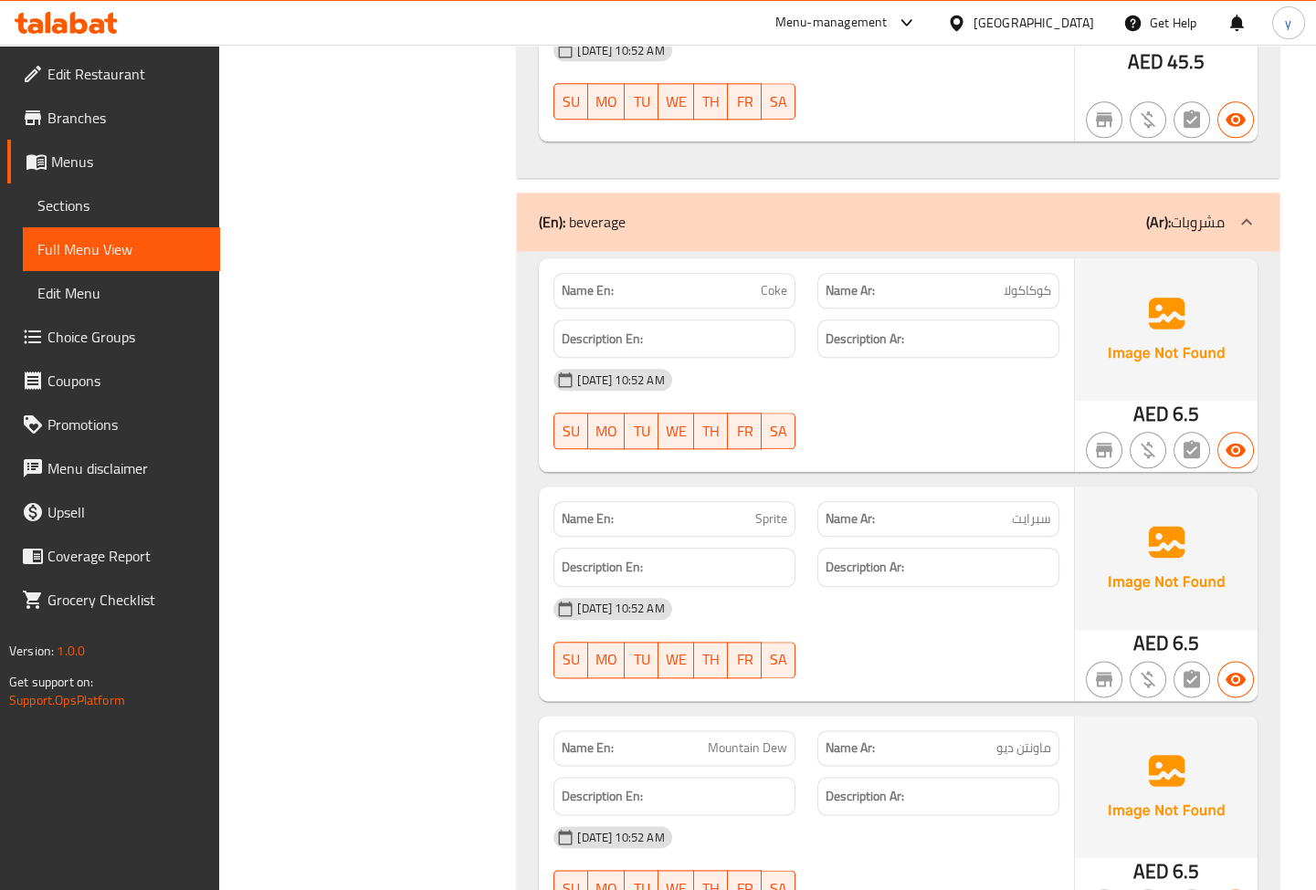
scroll to position [4860, 0]
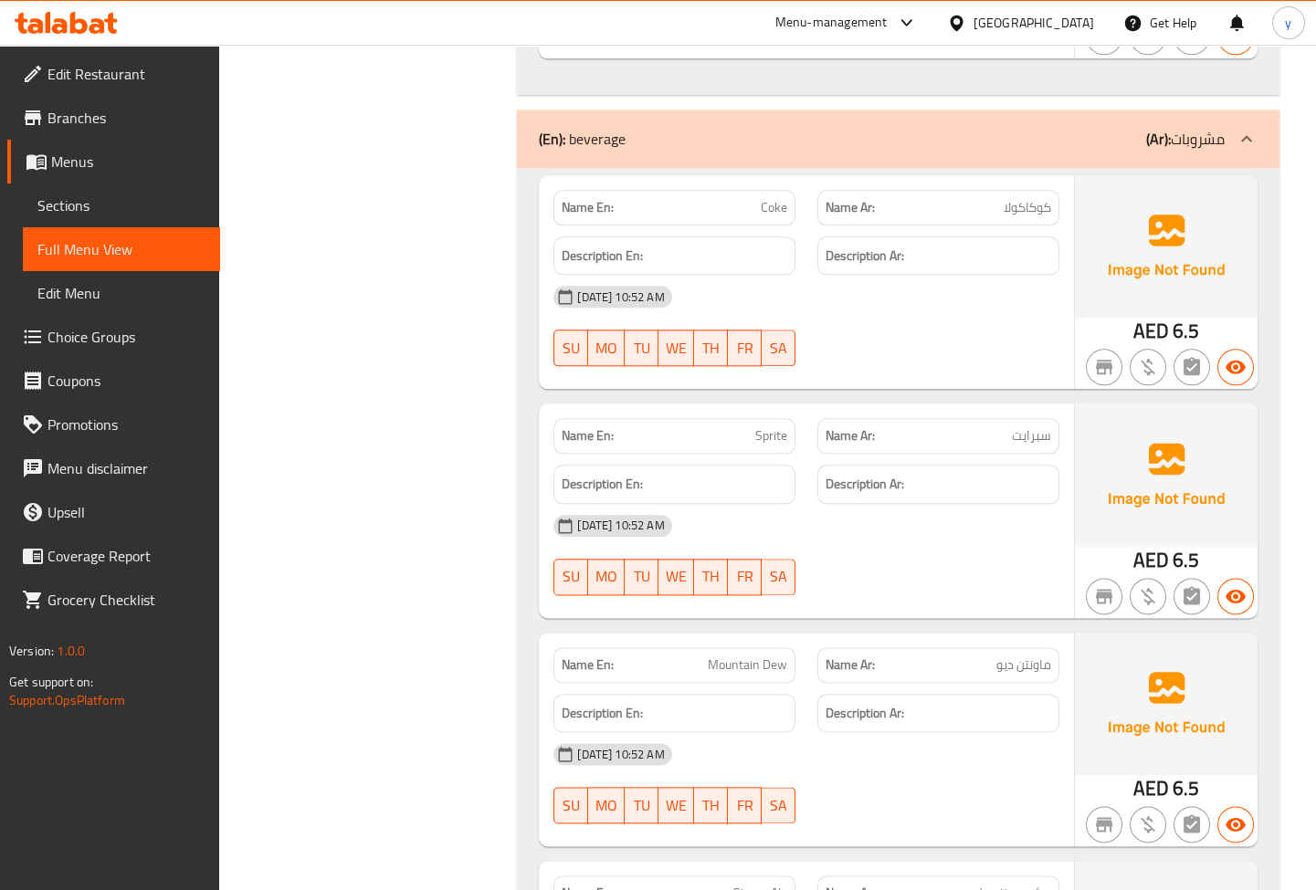
click at [785, 426] on span "Sprite" at bounding box center [771, 435] width 32 height 19
click at [1016, 426] on span "سبرايت" at bounding box center [1031, 435] width 39 height 19
click at [728, 655] on span "Mountain Dew" at bounding box center [747, 664] width 79 height 19
click at [985, 655] on p "Name Ar: ماونتن ديو" at bounding box center [937, 664] width 225 height 19
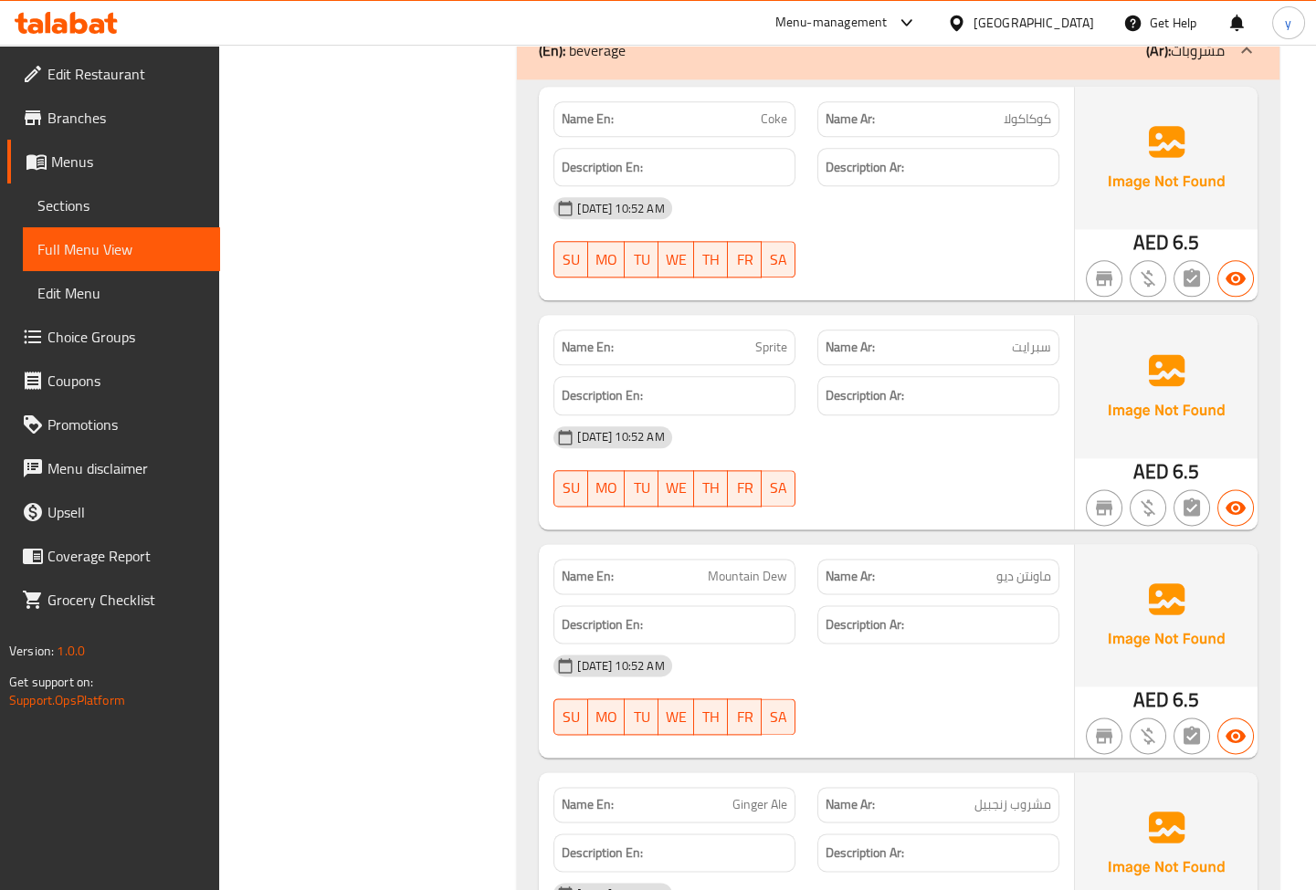
scroll to position [5110, 0]
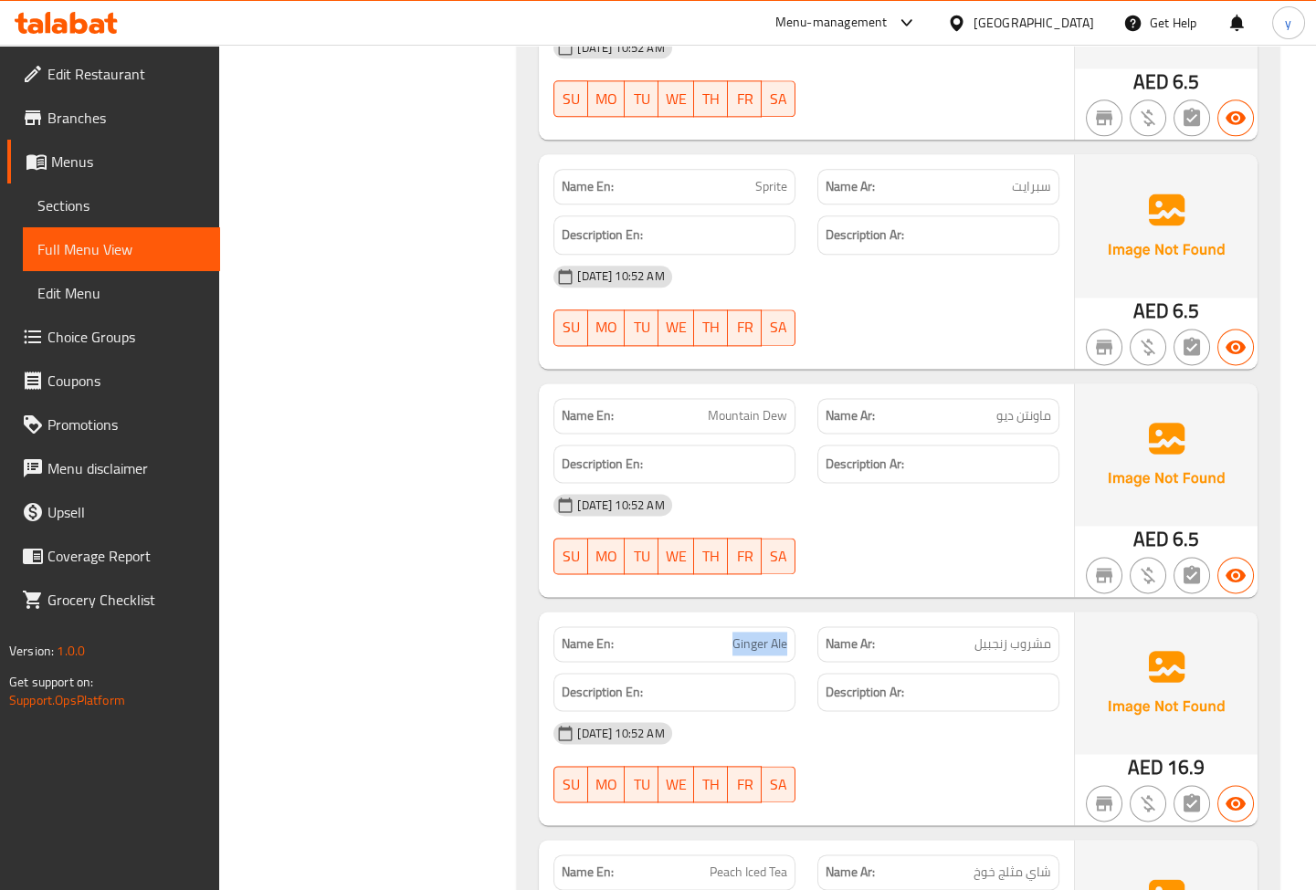
drag, startPoint x: 730, startPoint y: 588, endPoint x: 793, endPoint y: 594, distance: 63.3
click at [793, 626] on div "Name En: Ginger Ale" at bounding box center [674, 644] width 242 height 36
click at [778, 634] on span "Ginger Ale" at bounding box center [759, 643] width 55 height 19
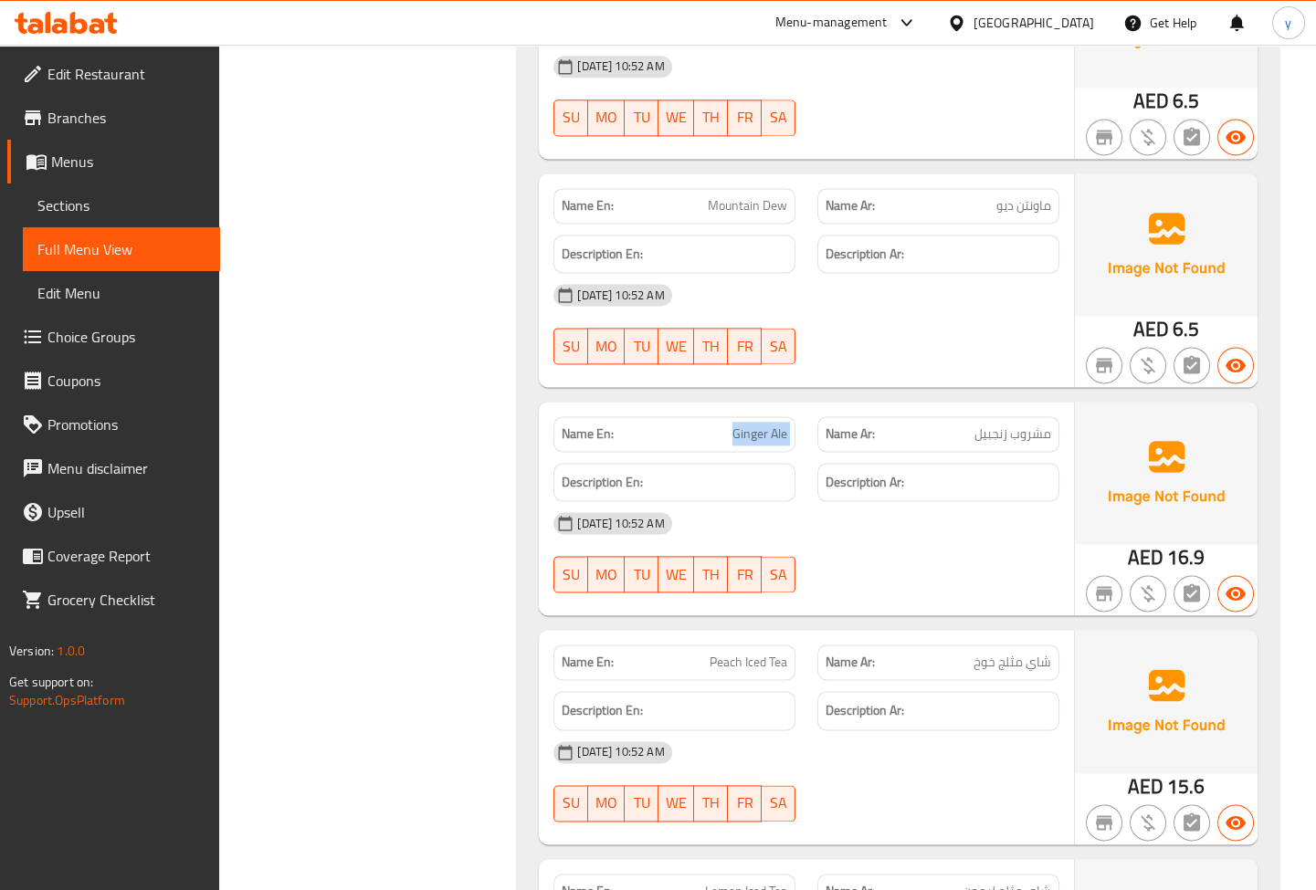
scroll to position [5359, 0]
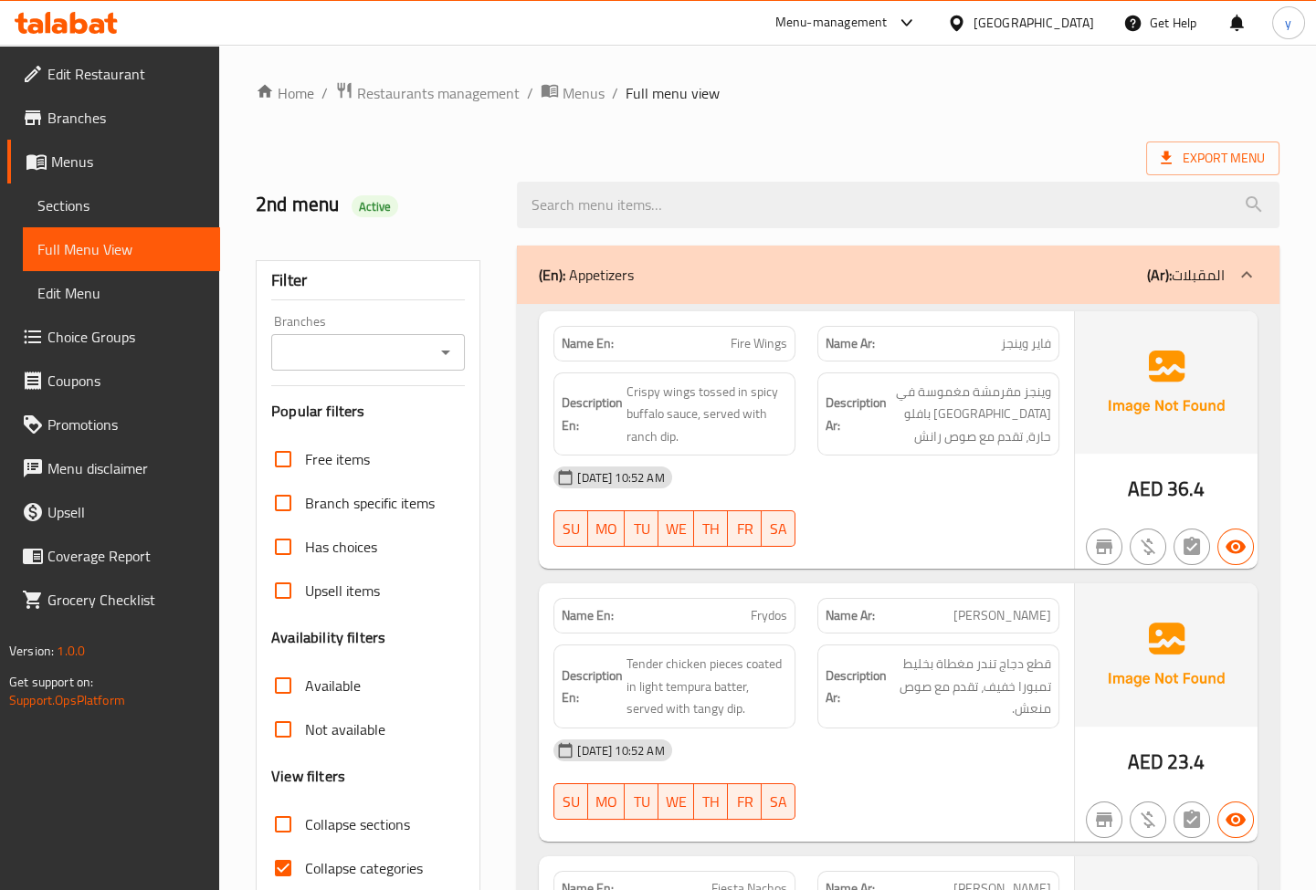
drag, startPoint x: 324, startPoint y: 879, endPoint x: 212, endPoint y: 861, distance: 113.8
click at [324, 879] on span "Collapse categories" at bounding box center [364, 868] width 118 height 22
click at [305, 879] on input "Collapse categories" at bounding box center [283, 868] width 44 height 44
checkbox input "false"
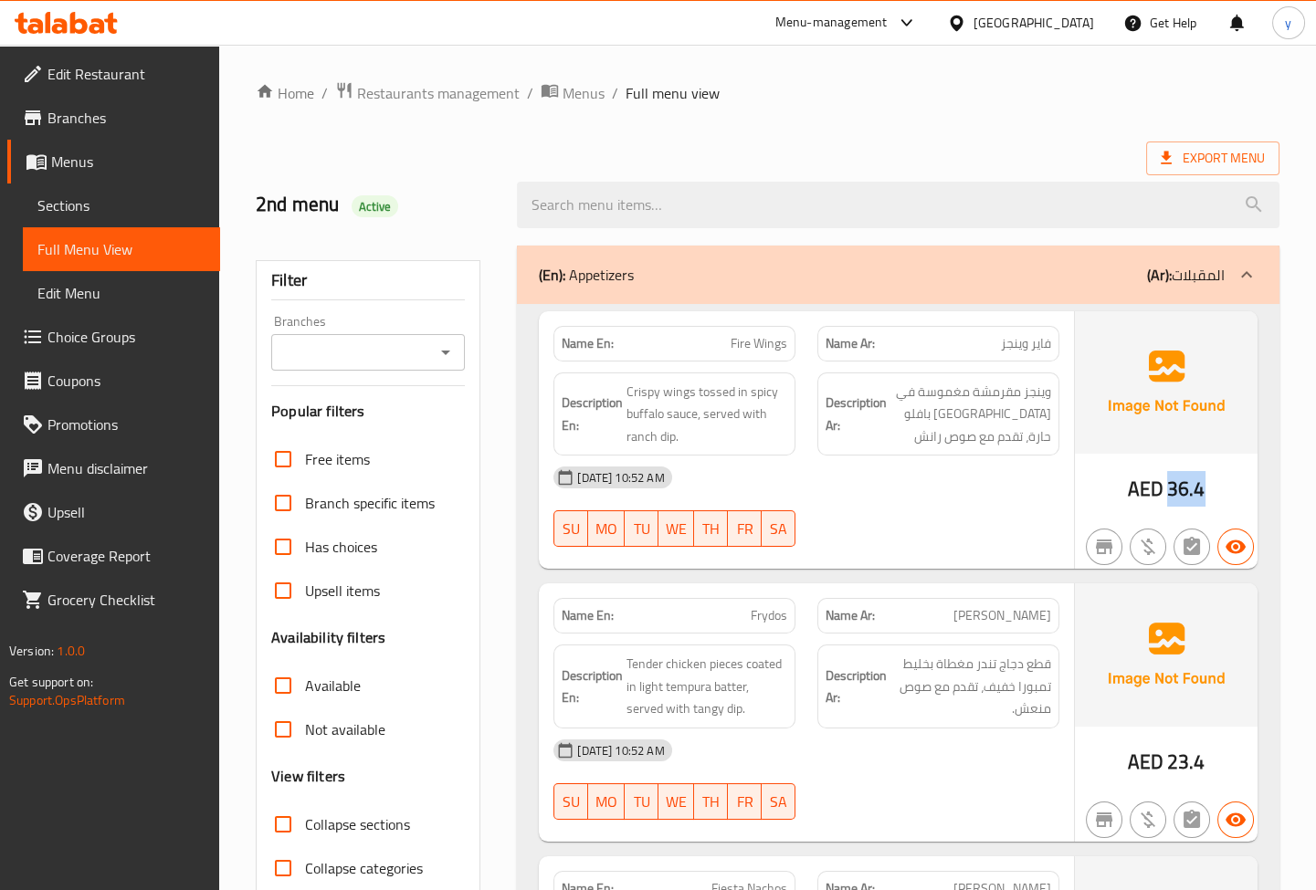
drag, startPoint x: 1170, startPoint y: 489, endPoint x: 1202, endPoint y: 489, distance: 32.0
click at [1202, 489] on span "36.4" at bounding box center [1186, 489] width 38 height 36
drag, startPoint x: 1201, startPoint y: 766, endPoint x: 1169, endPoint y: 766, distance: 32.0
click at [1169, 766] on span "23.4" at bounding box center [1186, 762] width 38 height 36
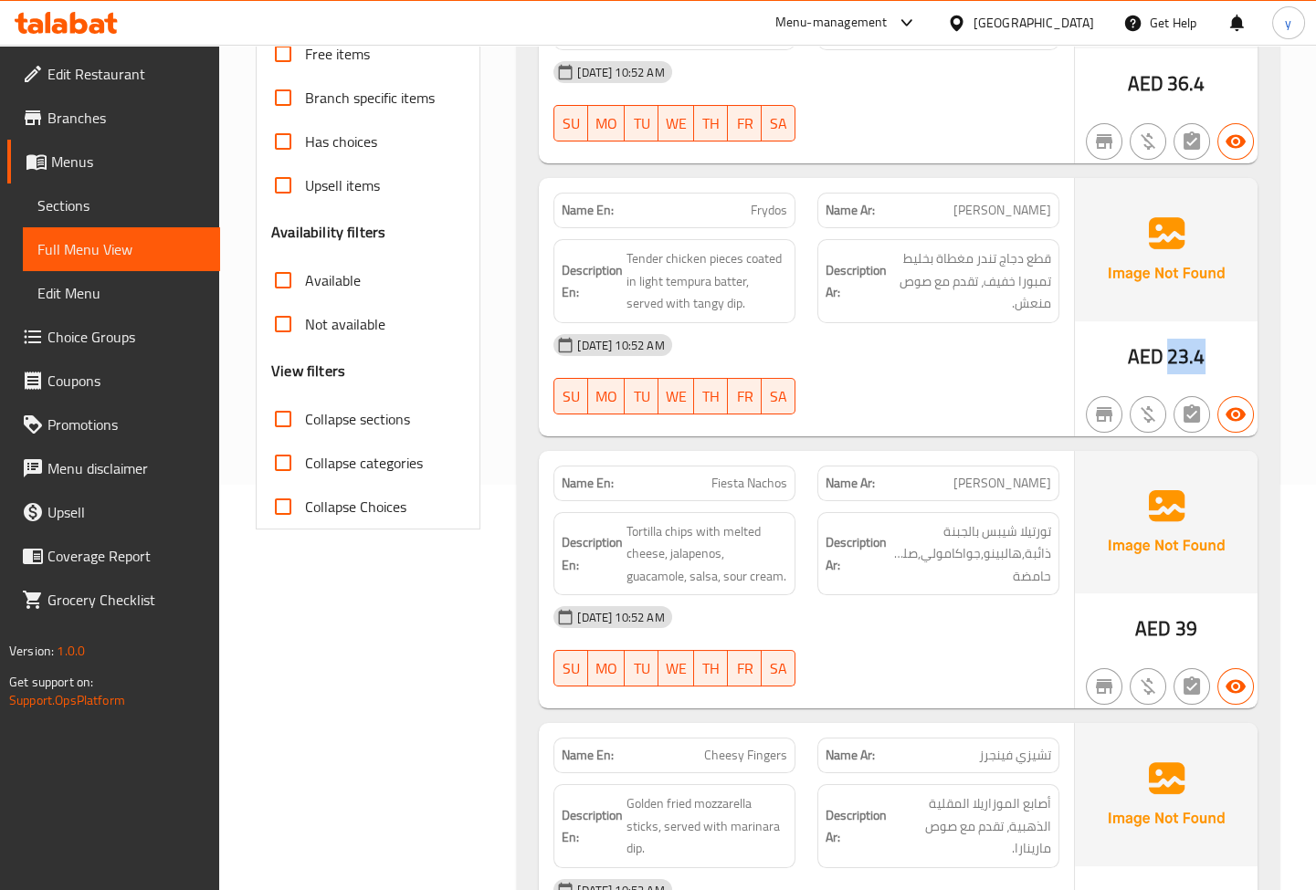
scroll to position [414, 0]
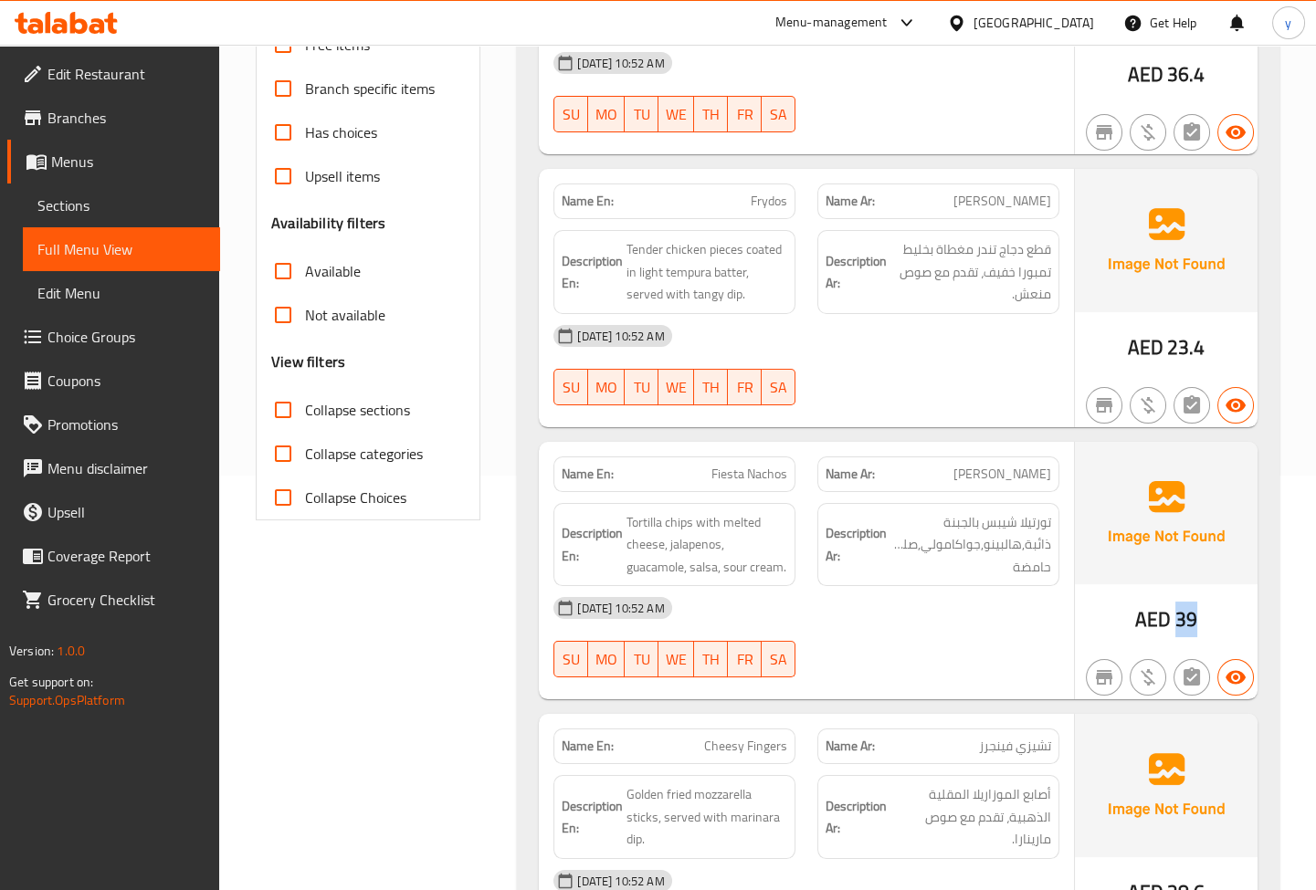
drag, startPoint x: 1198, startPoint y: 623, endPoint x: 1172, endPoint y: 619, distance: 25.8
click at [1172, 619] on div "AED 39" at bounding box center [1166, 571] width 183 height 258
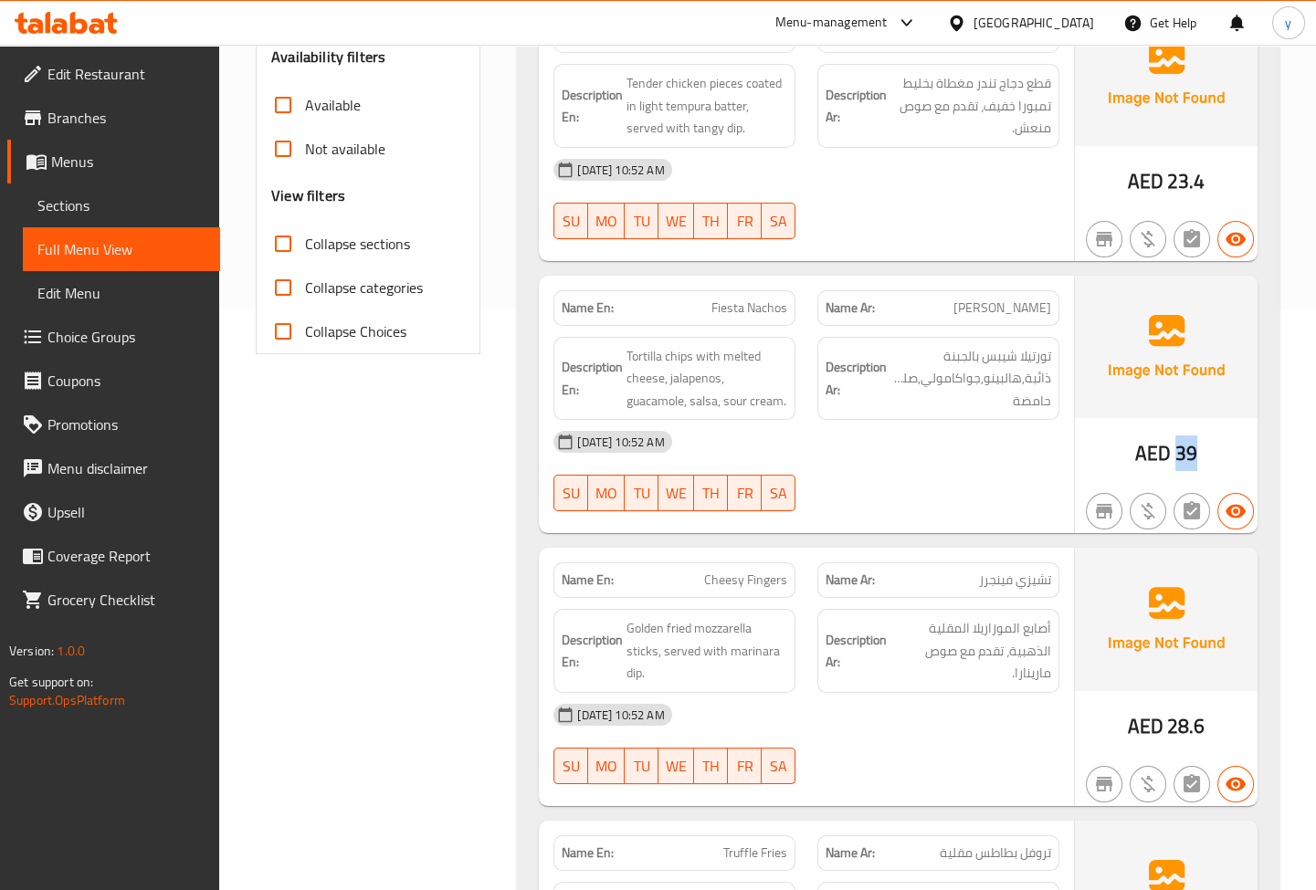
scroll to position [664, 0]
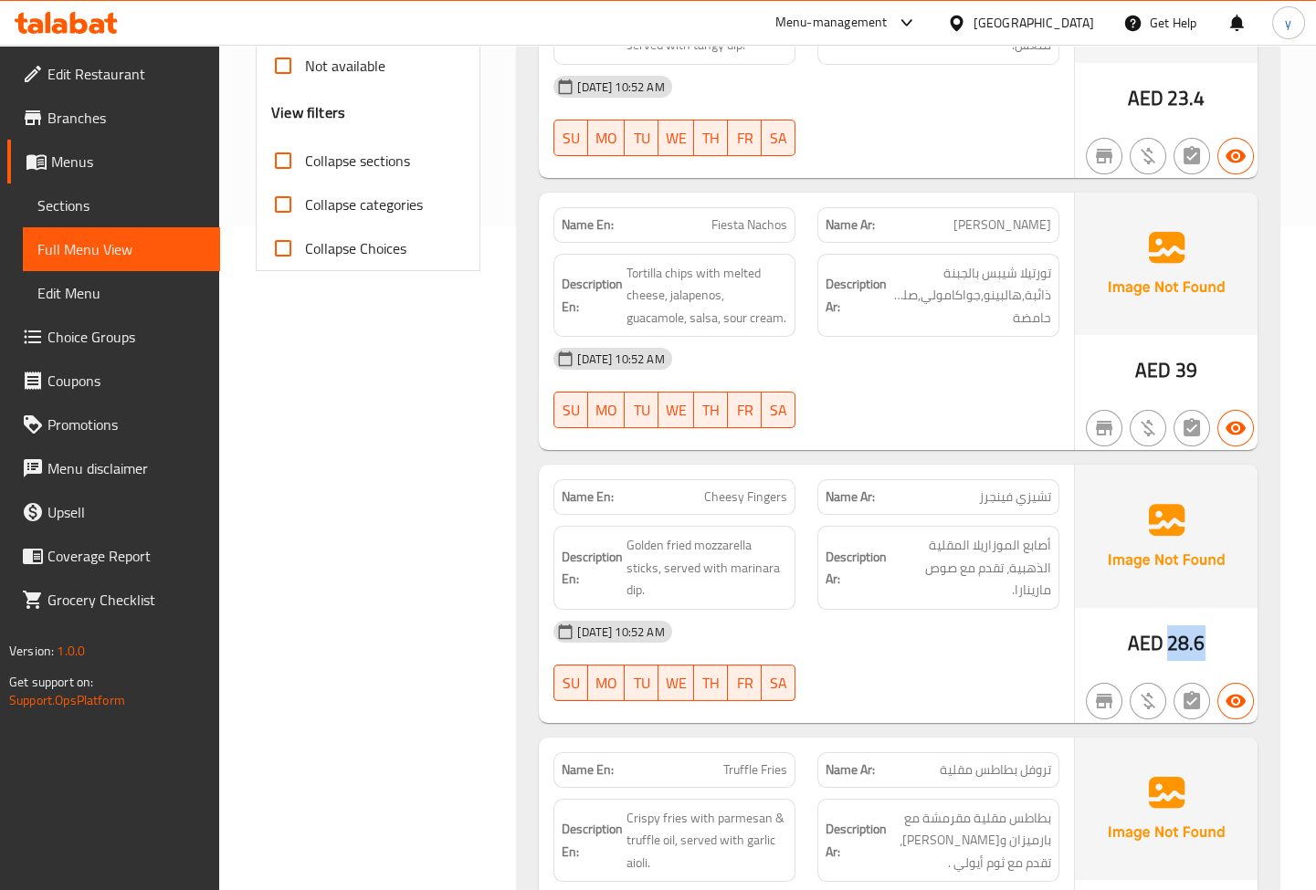
drag, startPoint x: 1214, startPoint y: 640, endPoint x: 1165, endPoint y: 642, distance: 49.3
click at [1165, 642] on div "AED 28.6" at bounding box center [1166, 594] width 183 height 258
click at [873, 620] on div "[DATE] 10:52 AM" at bounding box center [806, 632] width 528 height 44
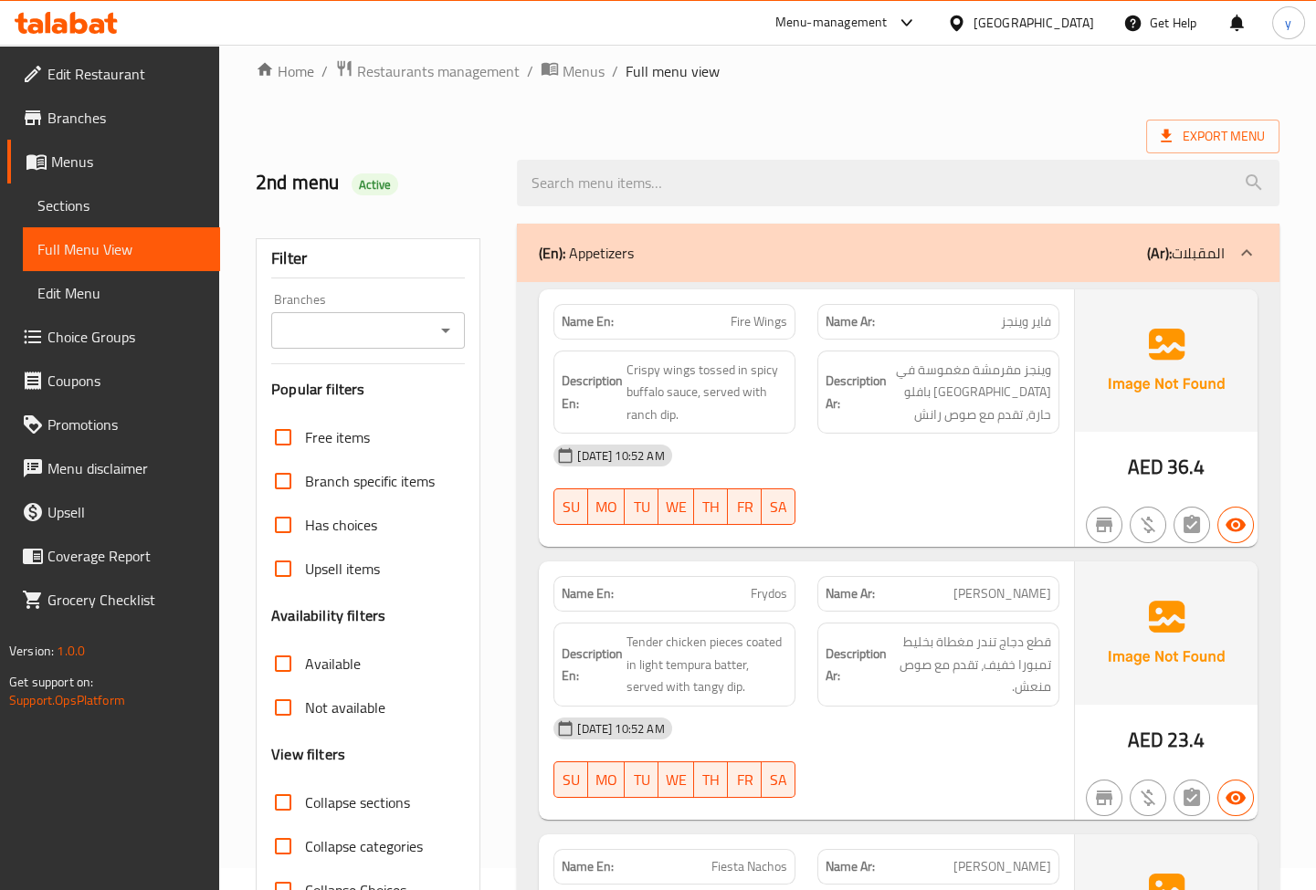
scroll to position [354, 0]
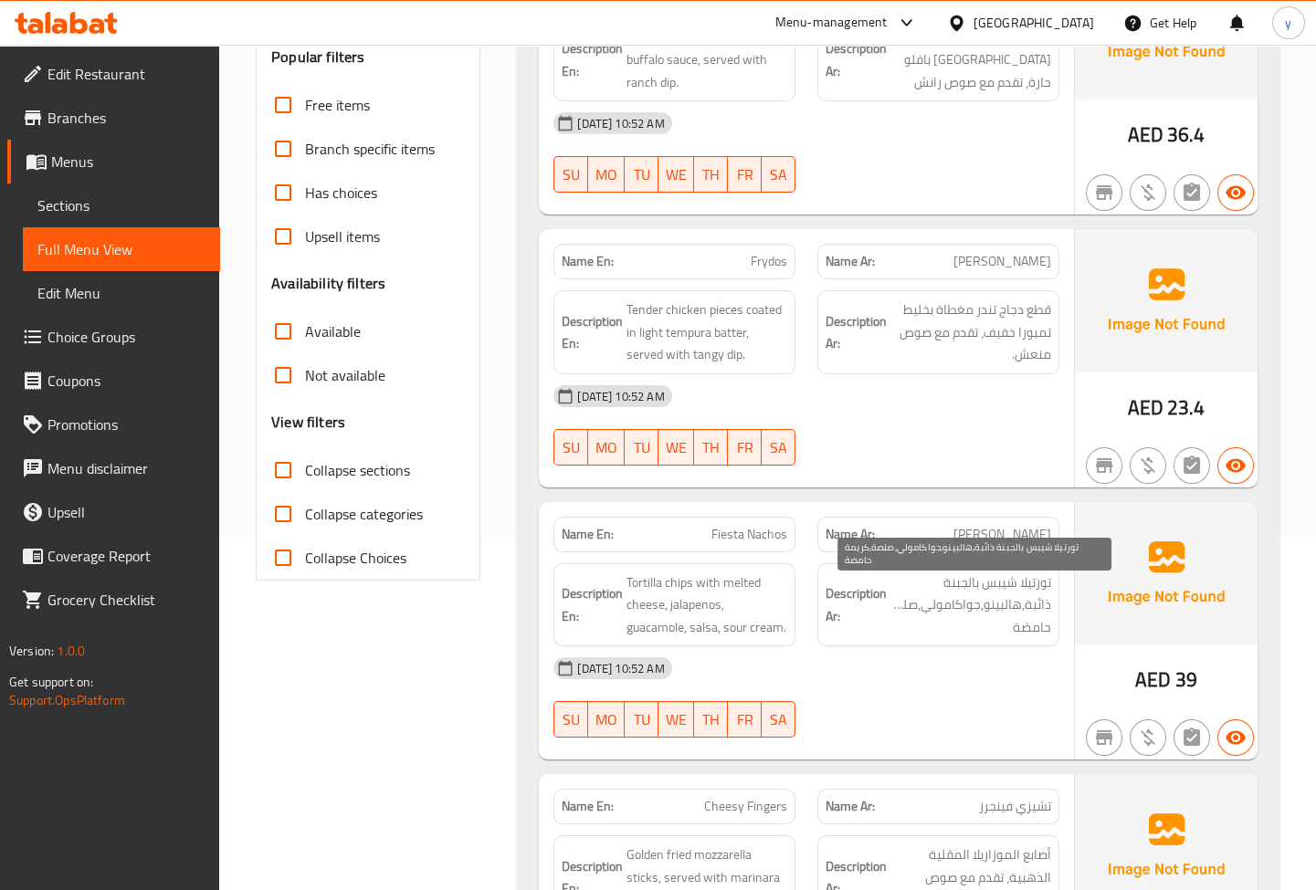
click at [939, 600] on span "تورتيلا شيبس بالجبنة ذائبة,هالبينو,جواكامولي,صلصة,كريمة حامضة" at bounding box center [970, 605] width 161 height 68
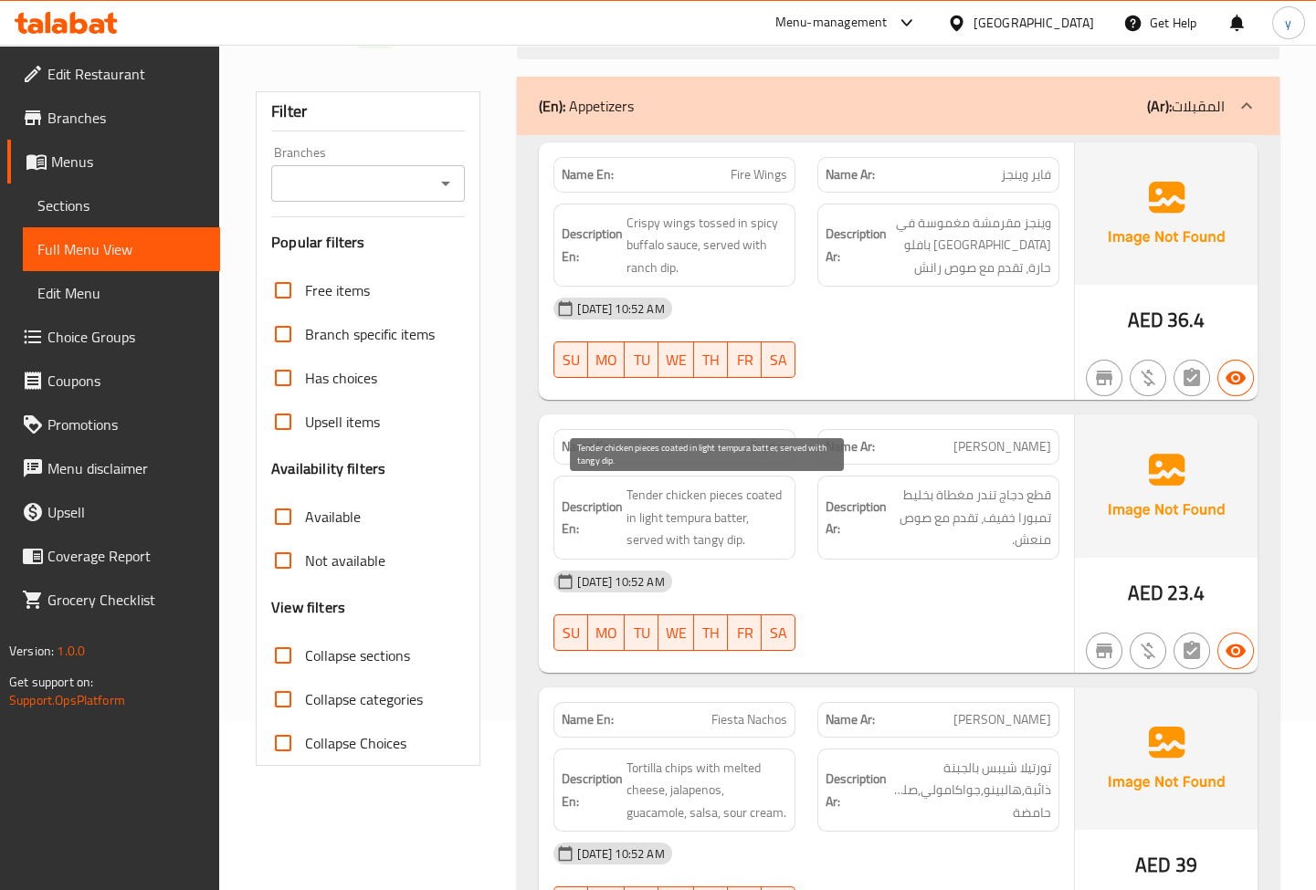
scroll to position [0, 0]
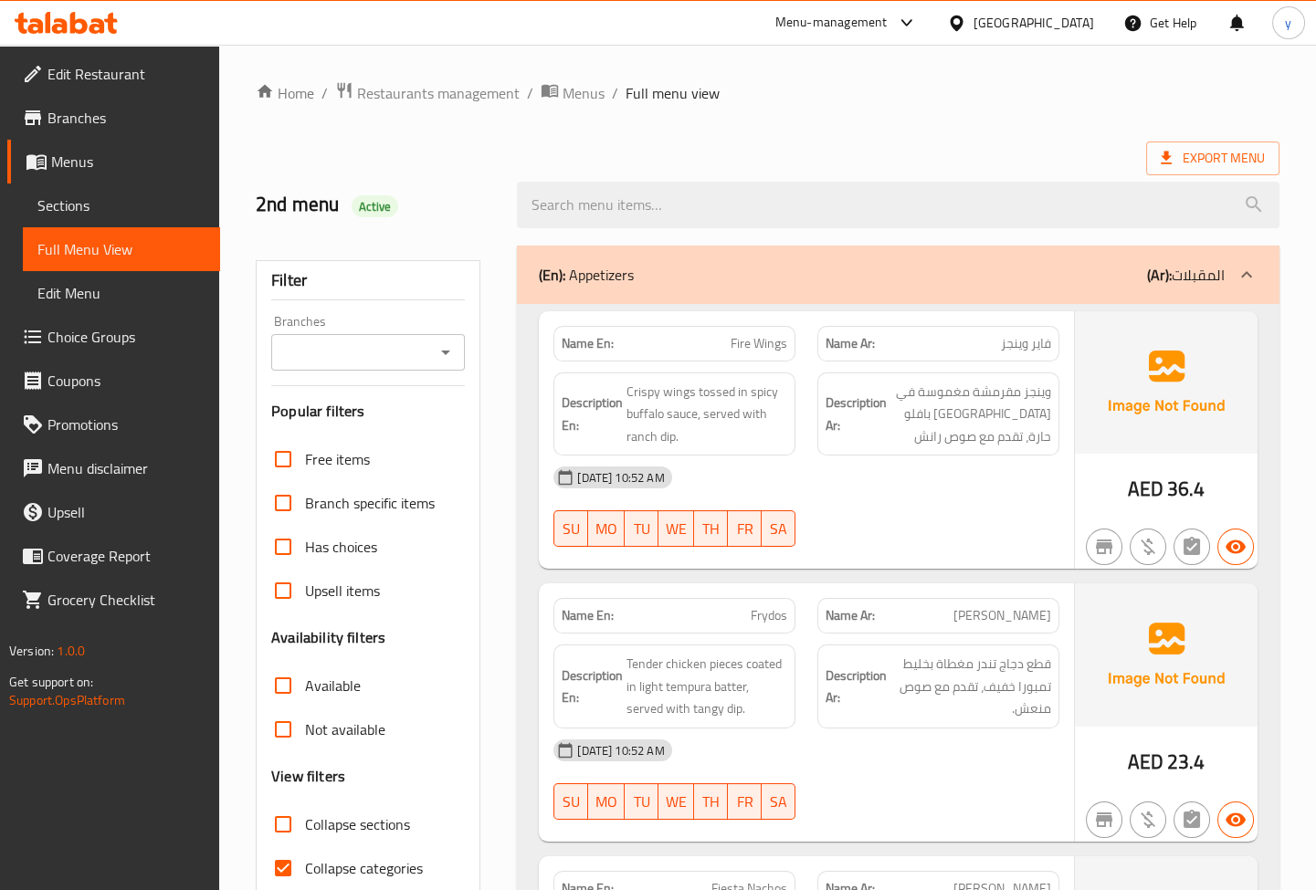
click at [310, 864] on span "Collapse categories" at bounding box center [364, 868] width 118 height 22
click at [305, 864] on input "Collapse categories" at bounding box center [283, 868] width 44 height 44
checkbox input "false"
click at [1204, 155] on span "Export Menu" at bounding box center [1212, 158] width 104 height 23
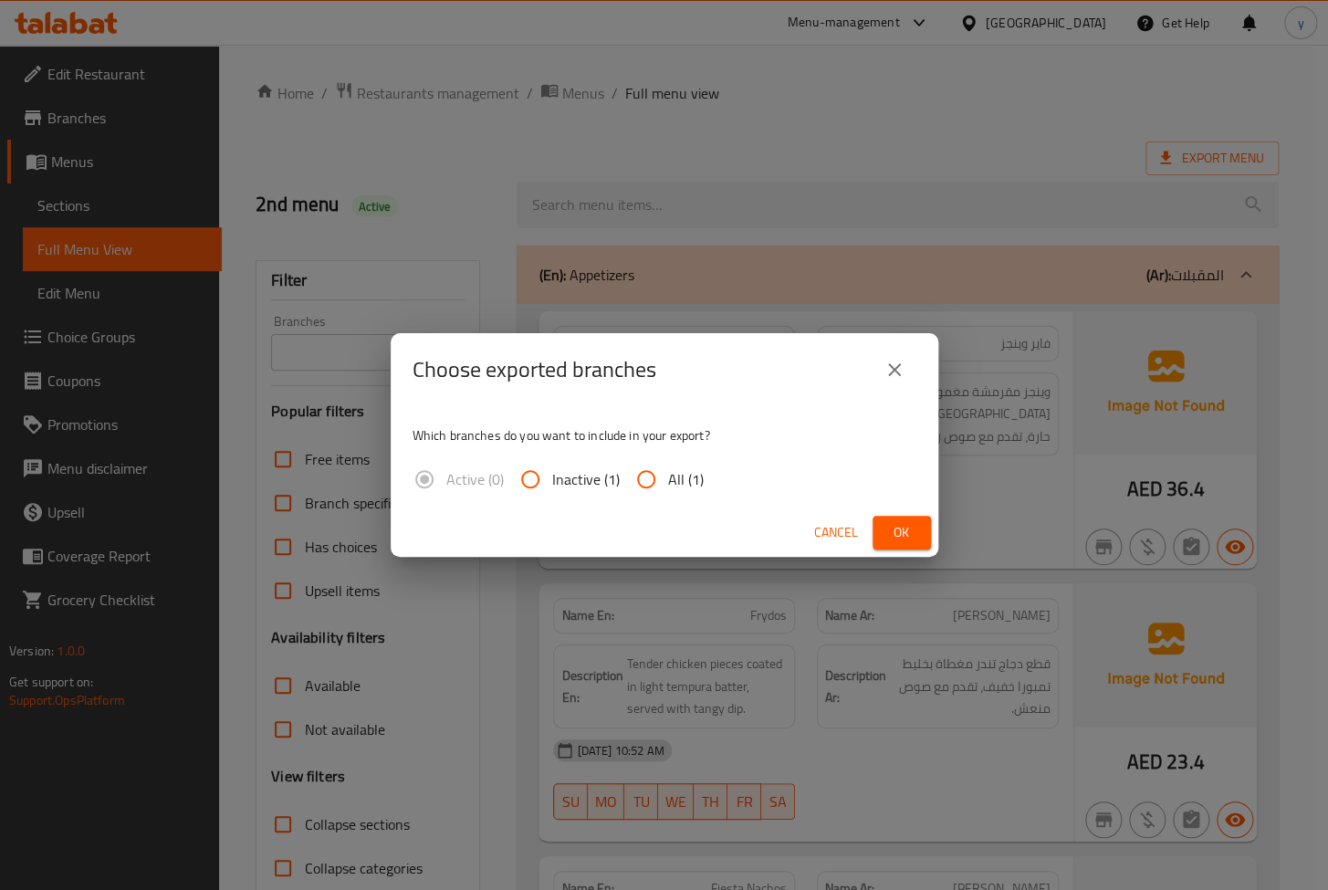
click at [668, 477] on span "All (1)" at bounding box center [686, 479] width 36 height 22
click at [667, 477] on input "All (1)" at bounding box center [646, 479] width 44 height 44
radio input "true"
click at [887, 524] on span "Ok" at bounding box center [901, 532] width 29 height 23
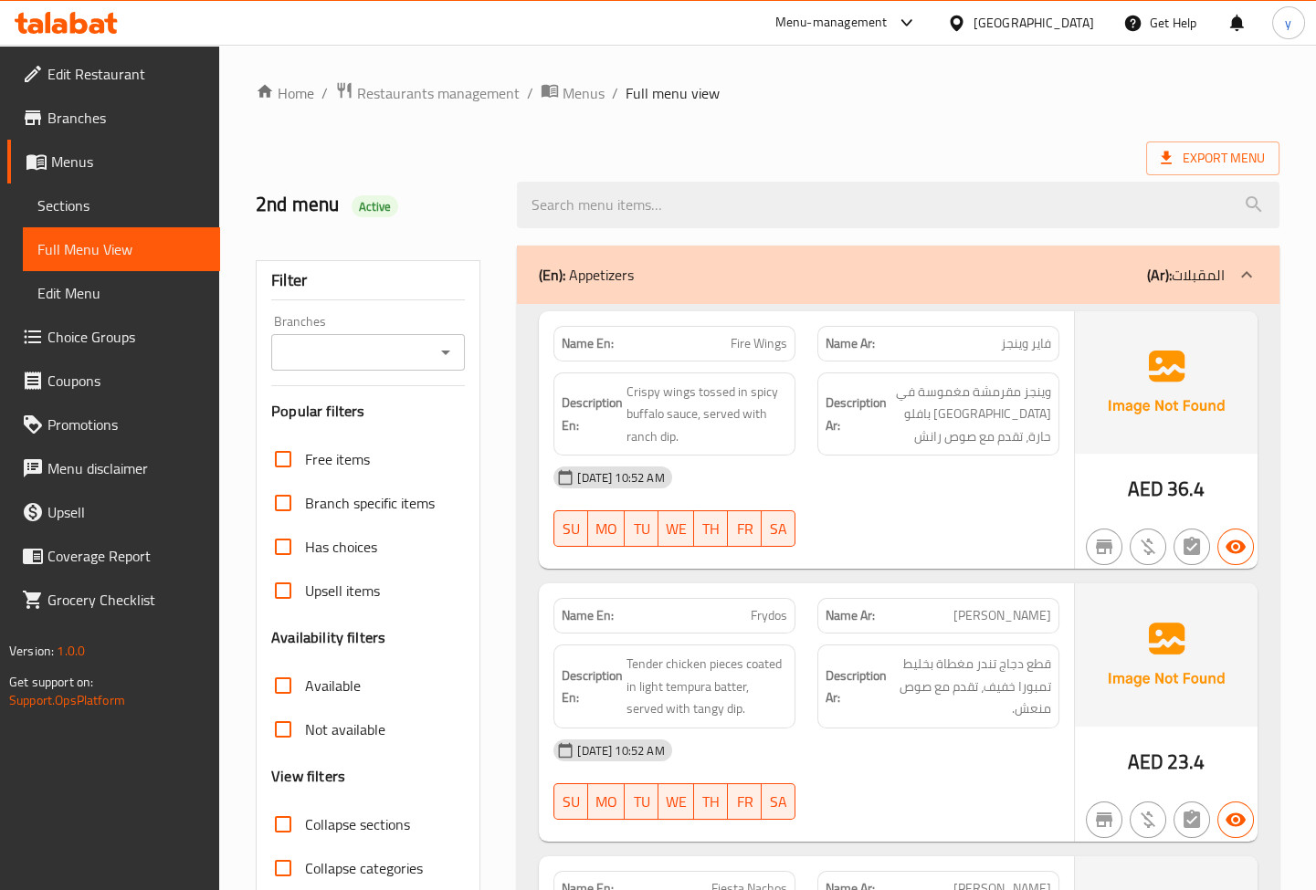
click at [95, 175] on link "Menus" at bounding box center [113, 162] width 213 height 44
